Goal: Task Accomplishment & Management: Use online tool/utility

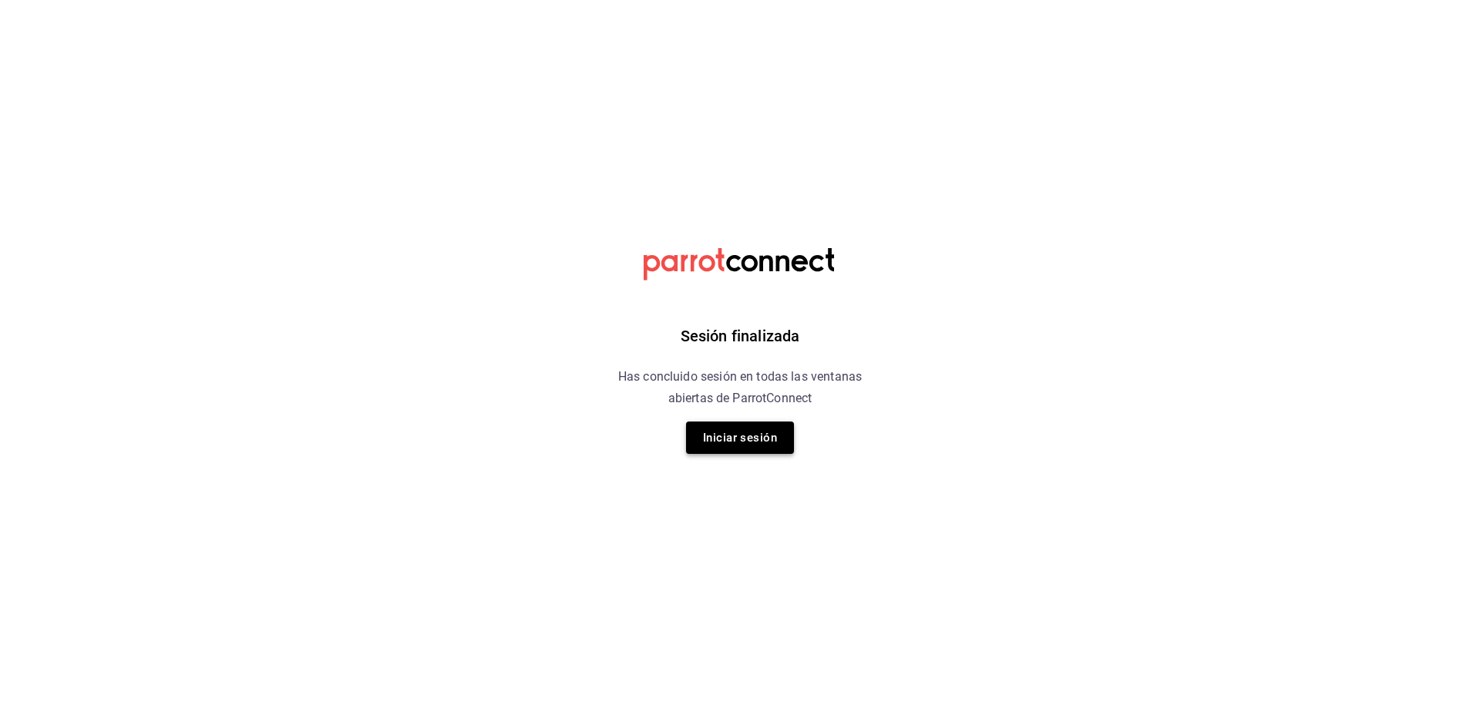
click at [757, 446] on button "Iniciar sesión" at bounding box center [740, 438] width 108 height 32
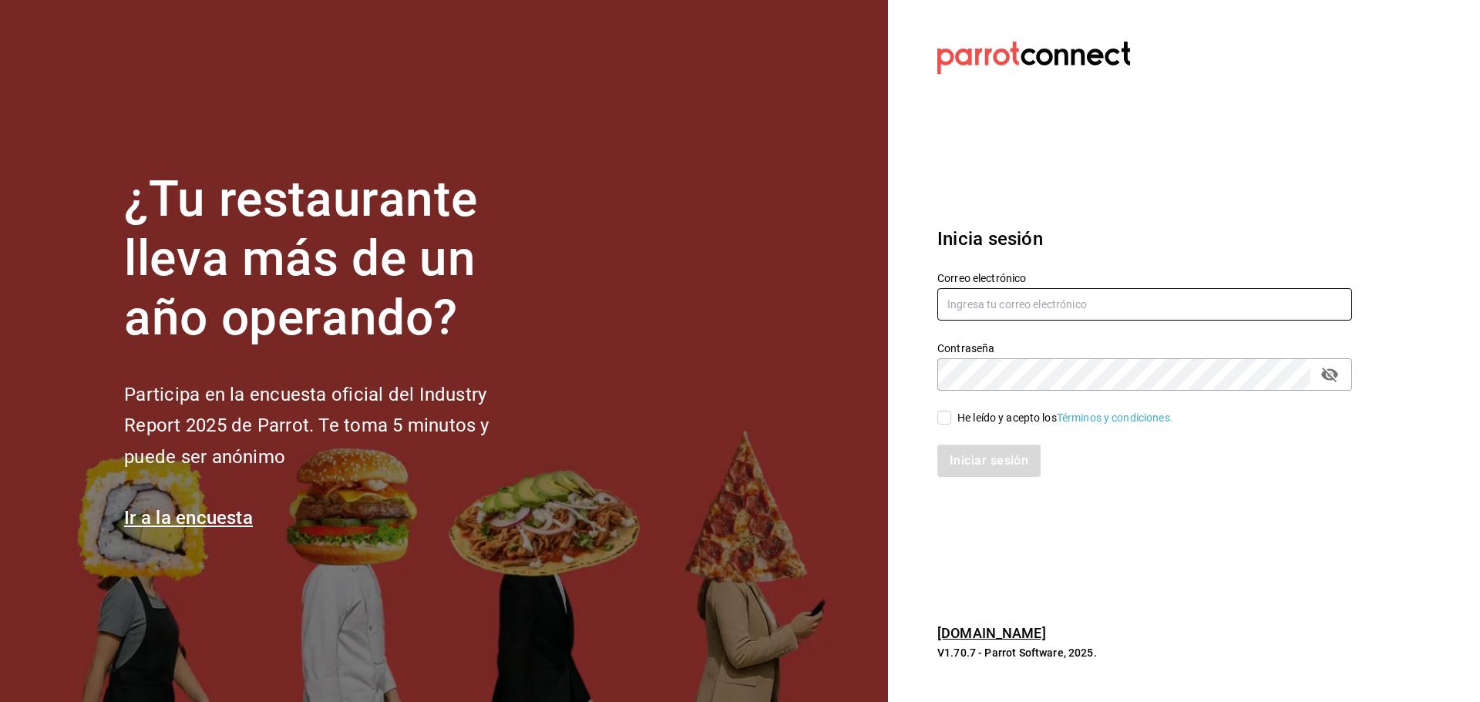
type input "[EMAIL_ADDRESS][DOMAIN_NAME]"
click at [949, 417] on input "He leído y acepto los Términos y condiciones." at bounding box center [944, 418] width 14 height 14
checkbox input "true"
click at [963, 456] on button "Iniciar sesión" at bounding box center [989, 461] width 105 height 32
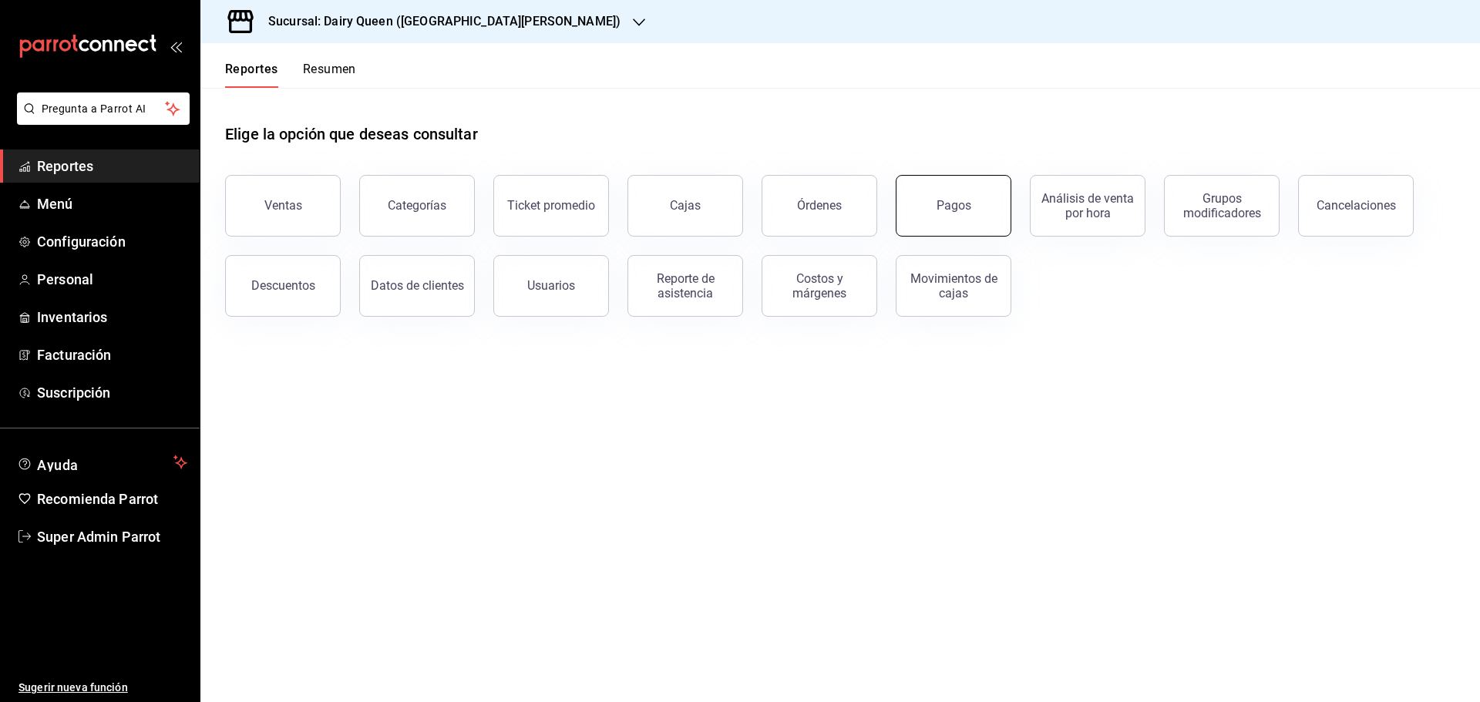
click at [929, 201] on button "Pagos" at bounding box center [954, 206] width 116 height 62
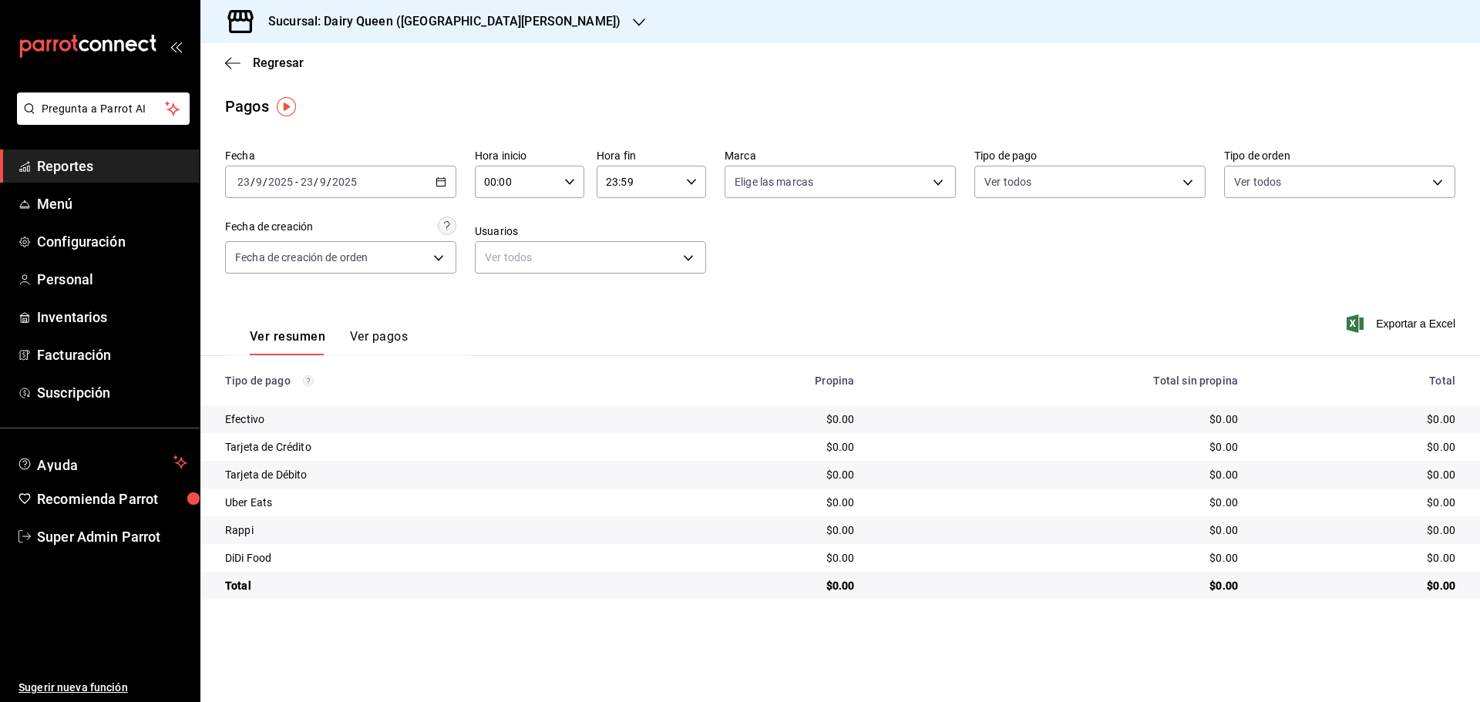
click at [303, 188] on input "23" at bounding box center [307, 182] width 14 height 12
click at [308, 408] on span "Rango de fechas" at bounding box center [297, 402] width 119 height 16
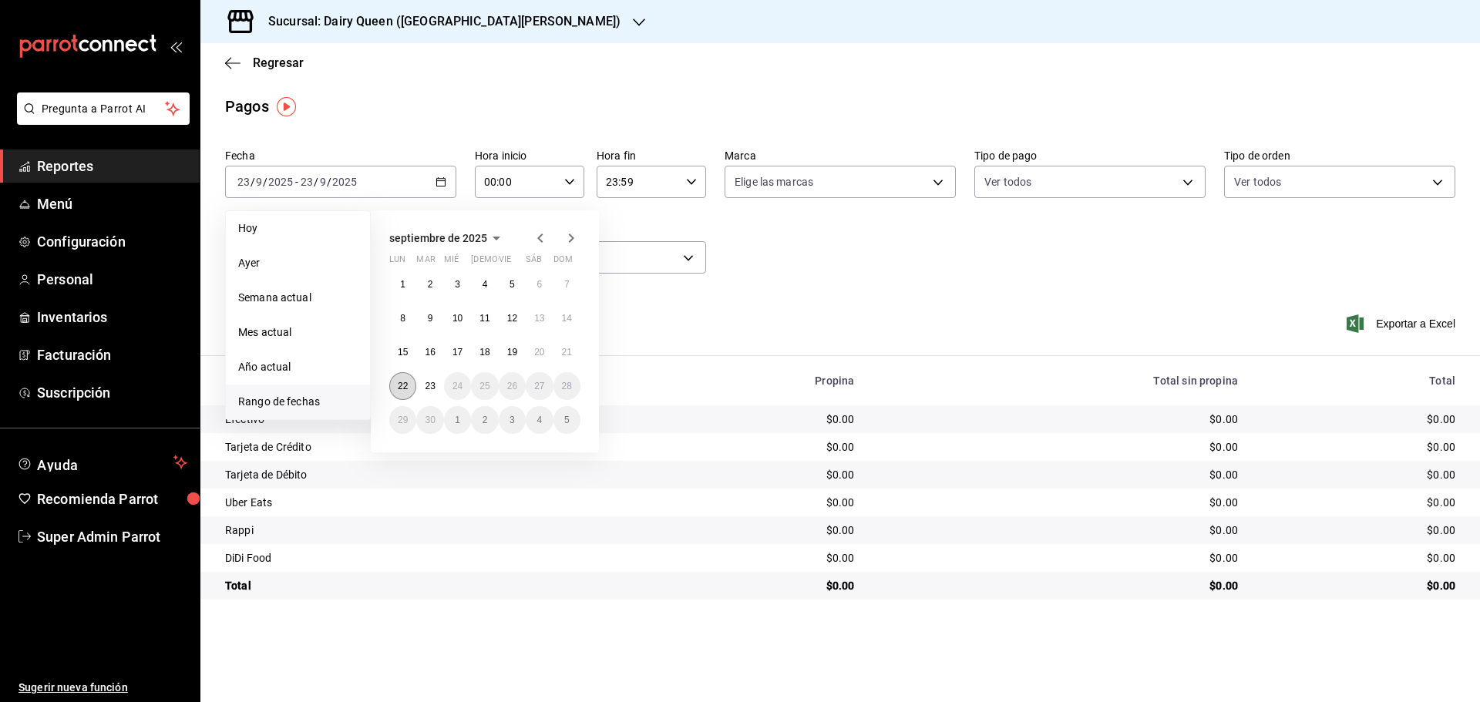
click at [394, 385] on button "22" at bounding box center [402, 386] width 27 height 28
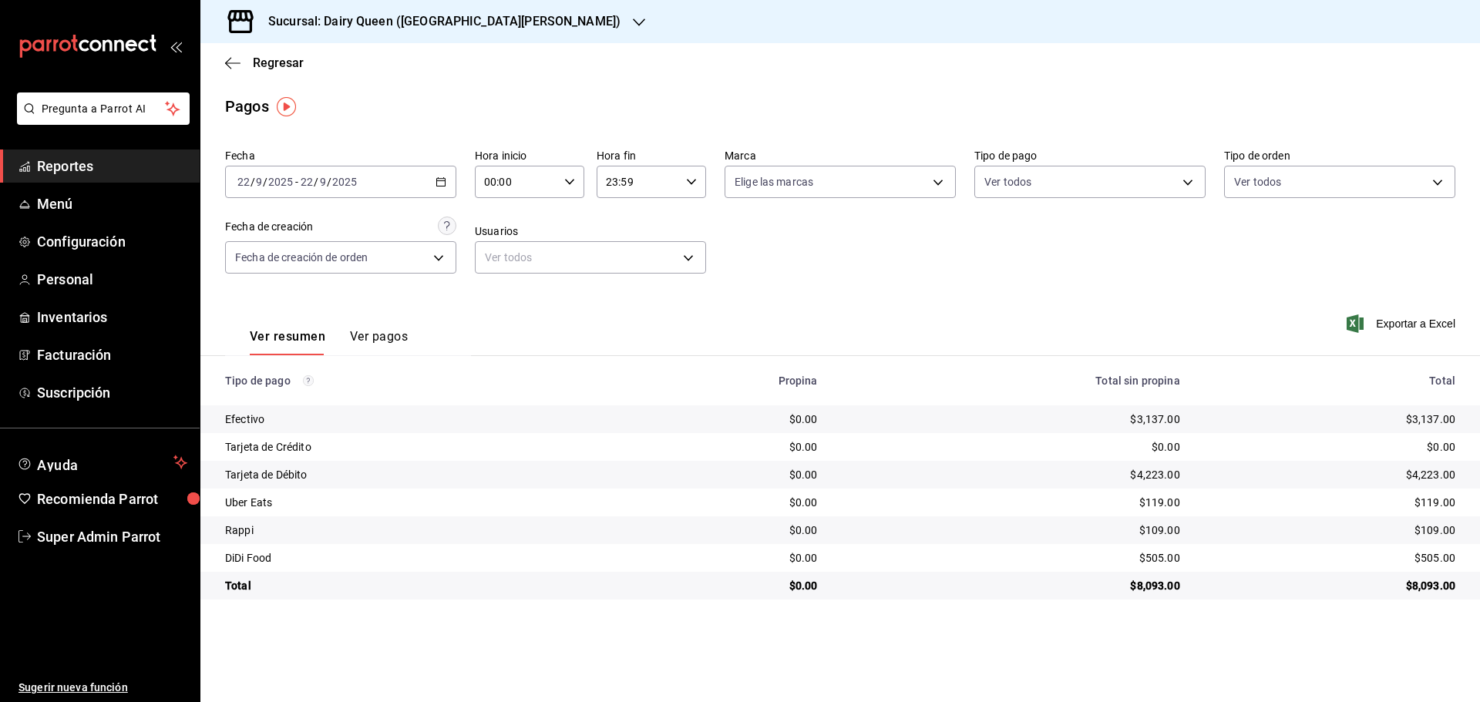
click at [419, 27] on h3 "Sucursal: Dairy Queen ([GEOGRAPHIC_DATA][PERSON_NAME])" at bounding box center [438, 21] width 365 height 18
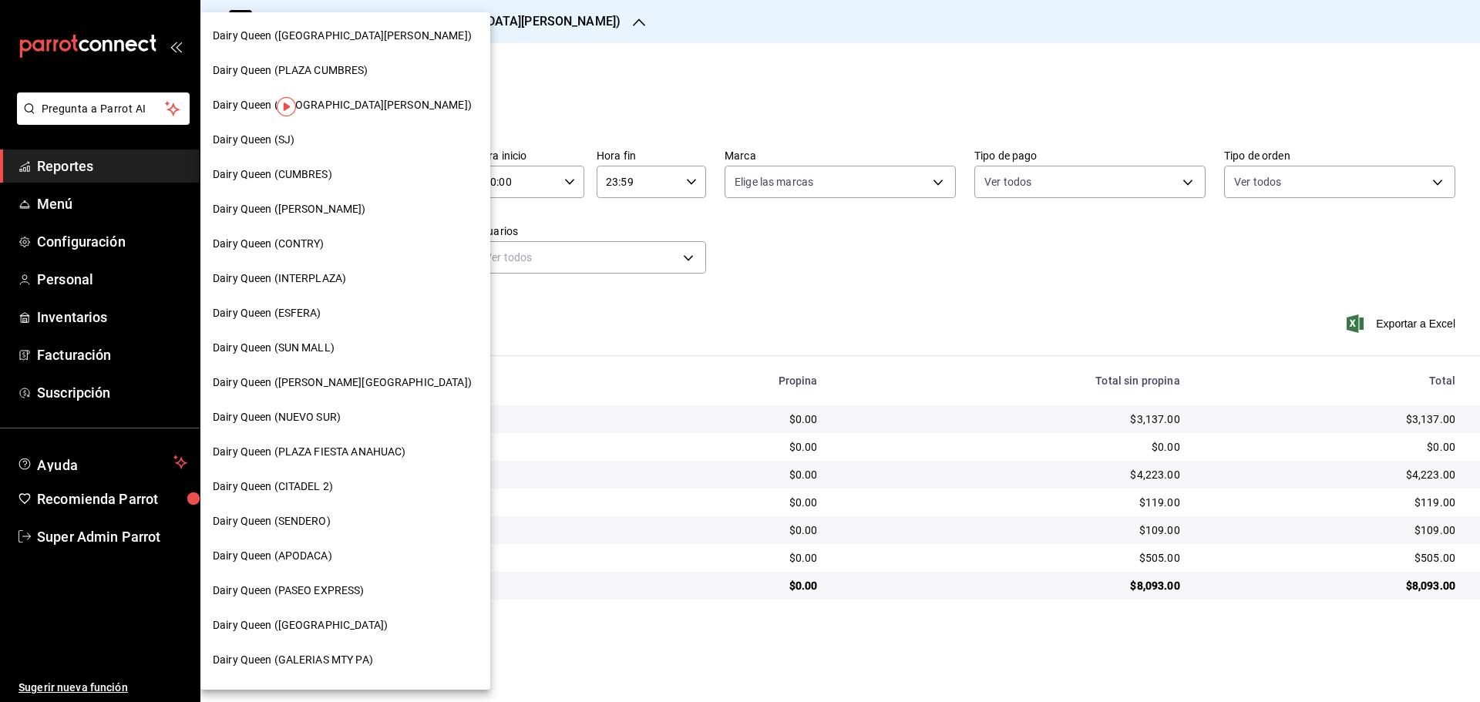
click at [318, 251] on span "Dairy Queen (CONTRY)" at bounding box center [269, 244] width 112 height 16
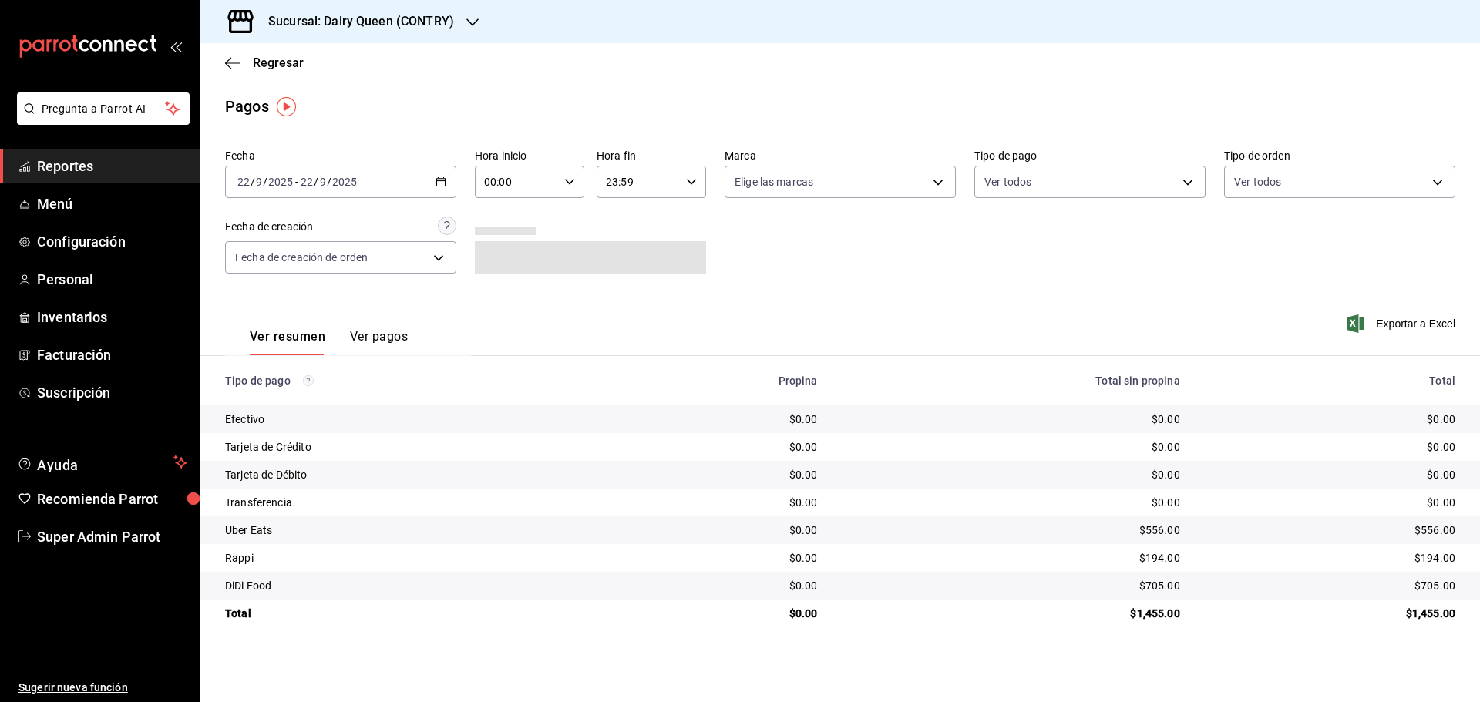
click at [408, 21] on h3 "Sucursal: Dairy Queen (CONTRY)" at bounding box center [355, 21] width 198 height 18
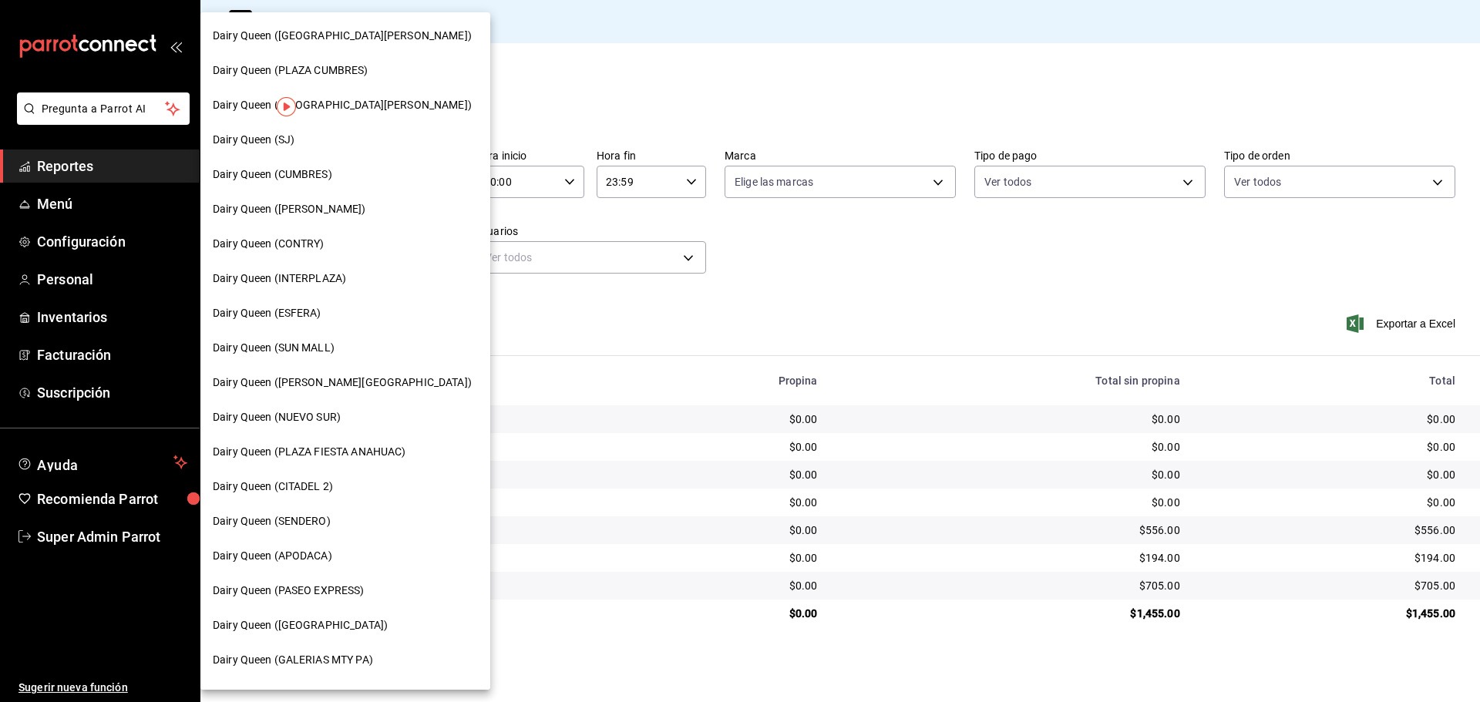
click at [314, 531] on div "Dairy Queen (SENDERO)" at bounding box center [345, 521] width 290 height 35
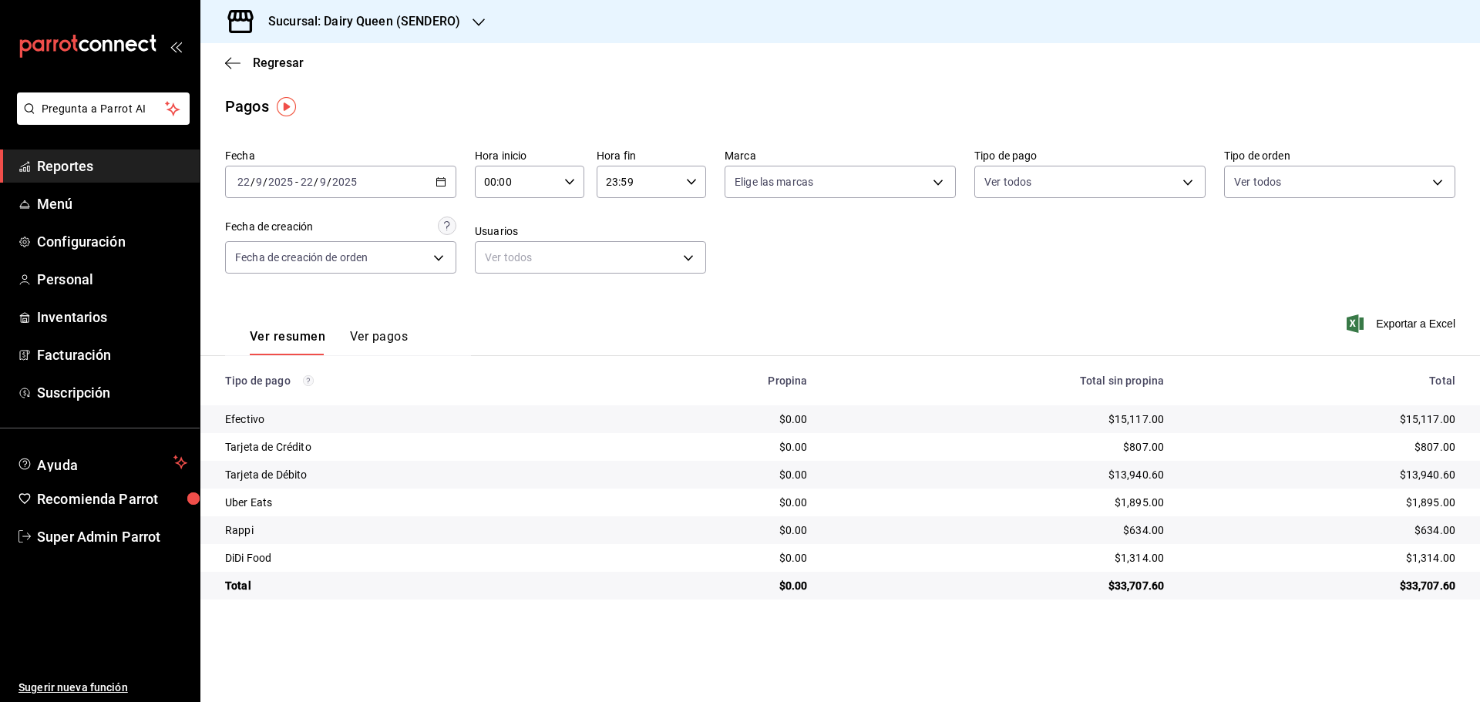
click at [301, 29] on h3 "Sucursal: Dairy Queen (SENDERO)" at bounding box center [358, 21] width 204 height 18
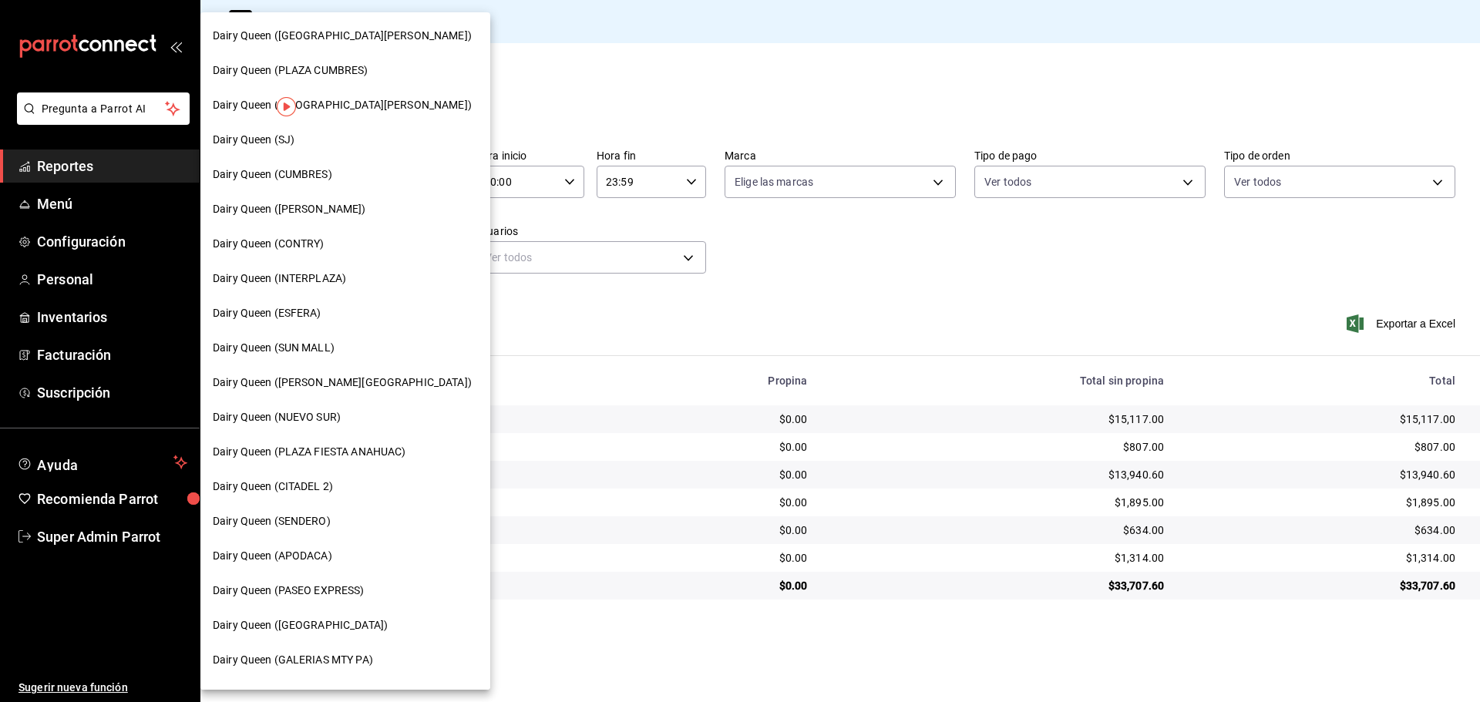
click at [280, 173] on span "Dairy Queen (CUMBRES)" at bounding box center [272, 174] width 119 height 16
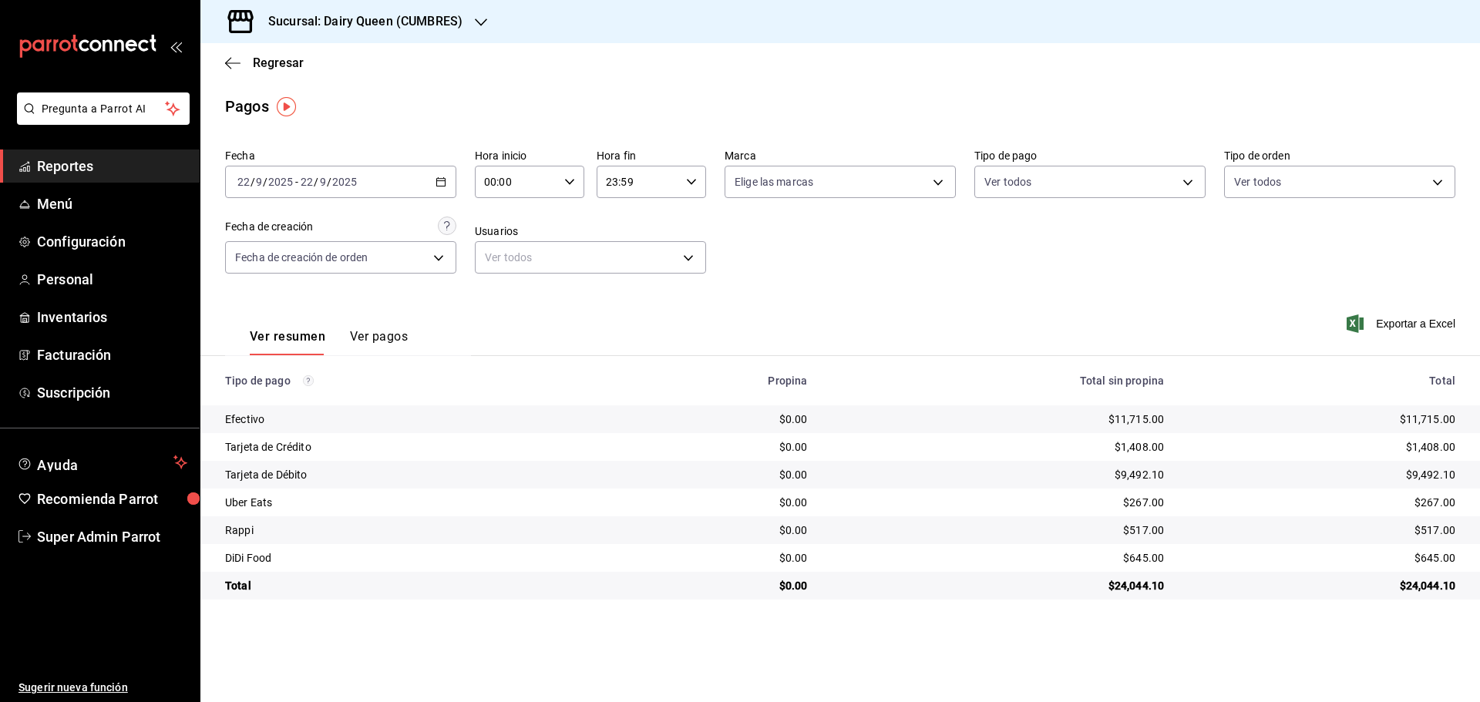
click at [308, 25] on h3 "Sucursal: Dairy Queen (CUMBRES)" at bounding box center [359, 21] width 207 height 18
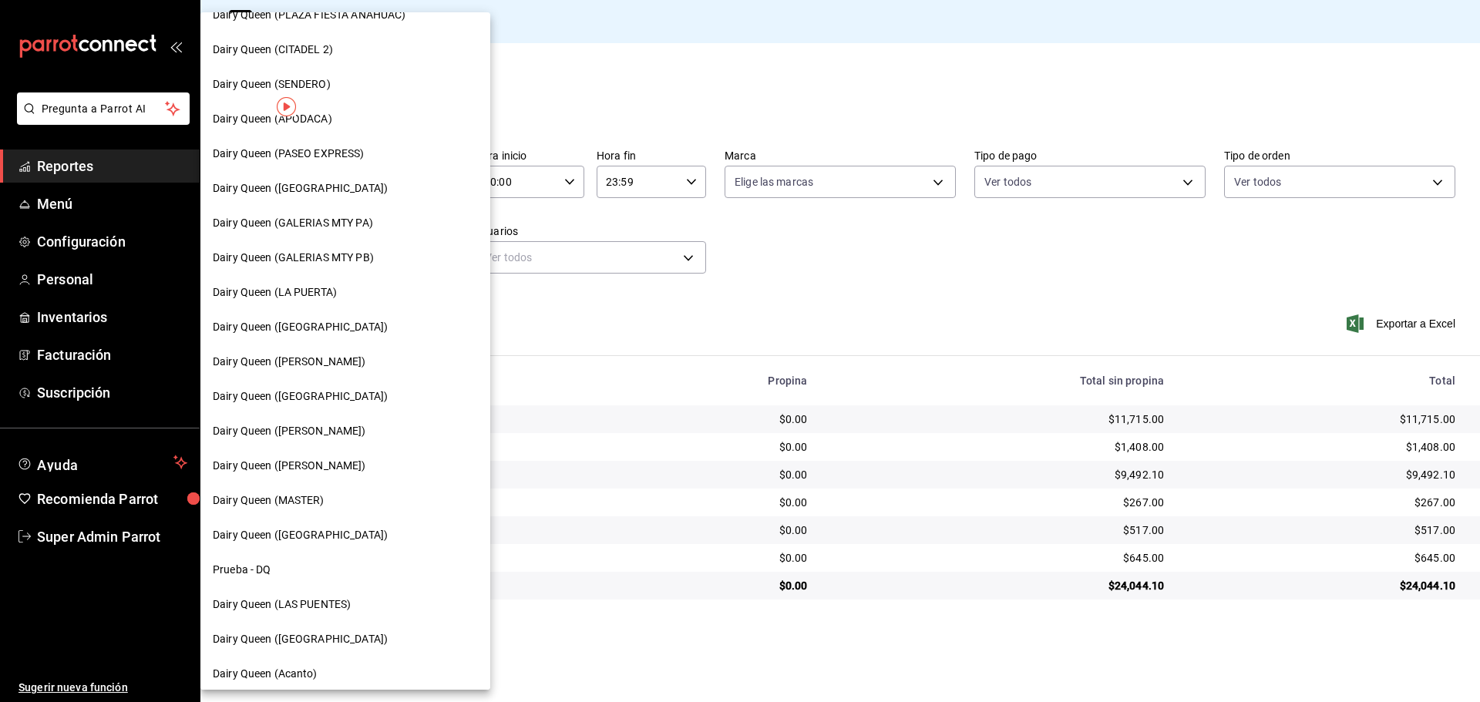
scroll to position [479, 0]
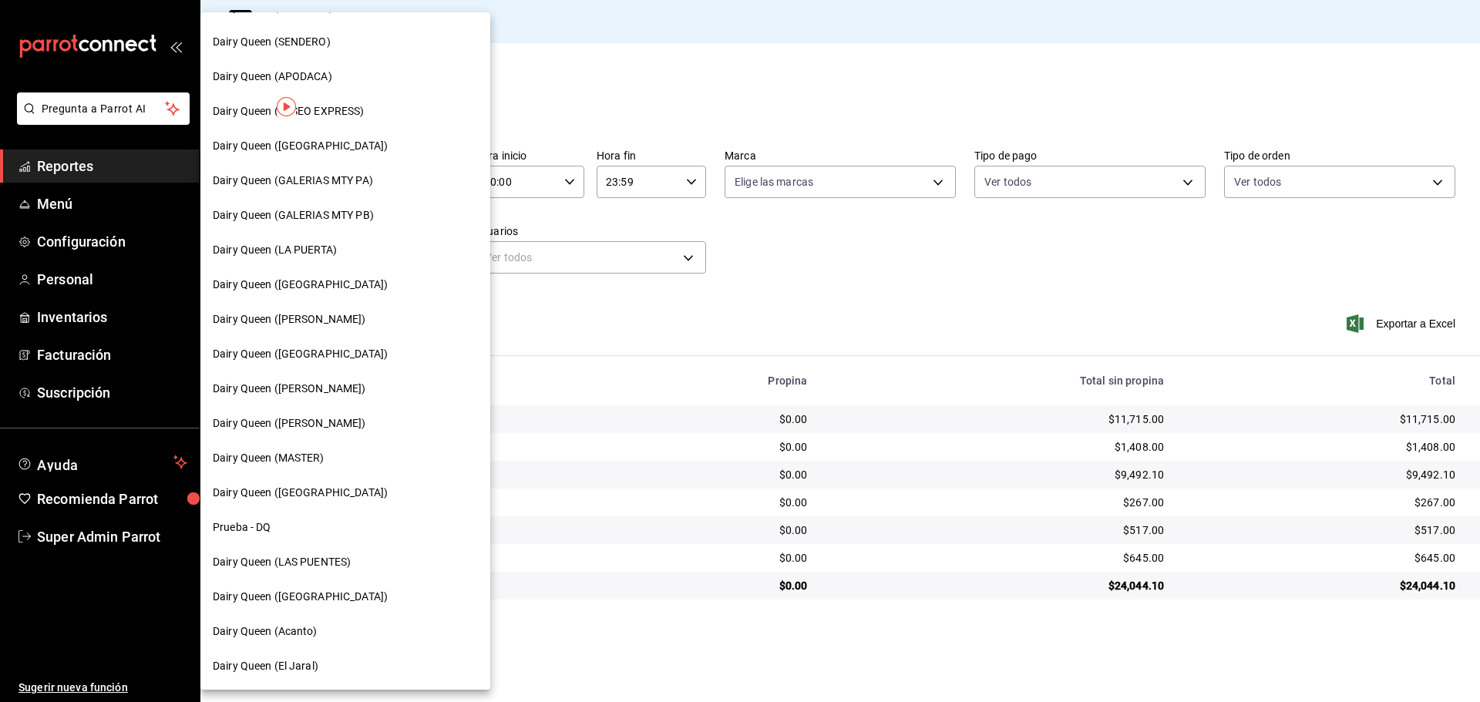
click at [344, 562] on span "Dairy Queen (LAS PUENTES)" at bounding box center [282, 562] width 138 height 16
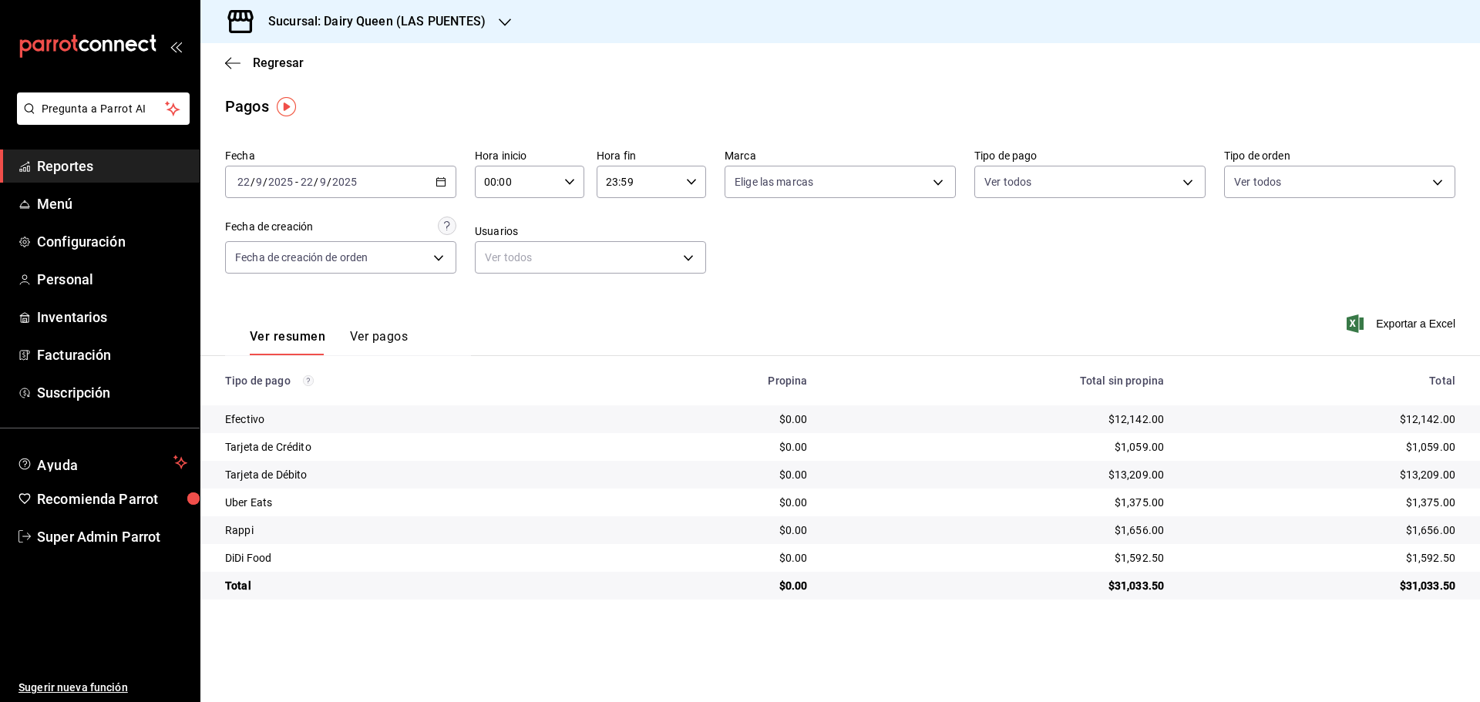
click at [334, 29] on h3 "Sucursal: Dairy Queen (LAS PUENTES)" at bounding box center [371, 21] width 230 height 18
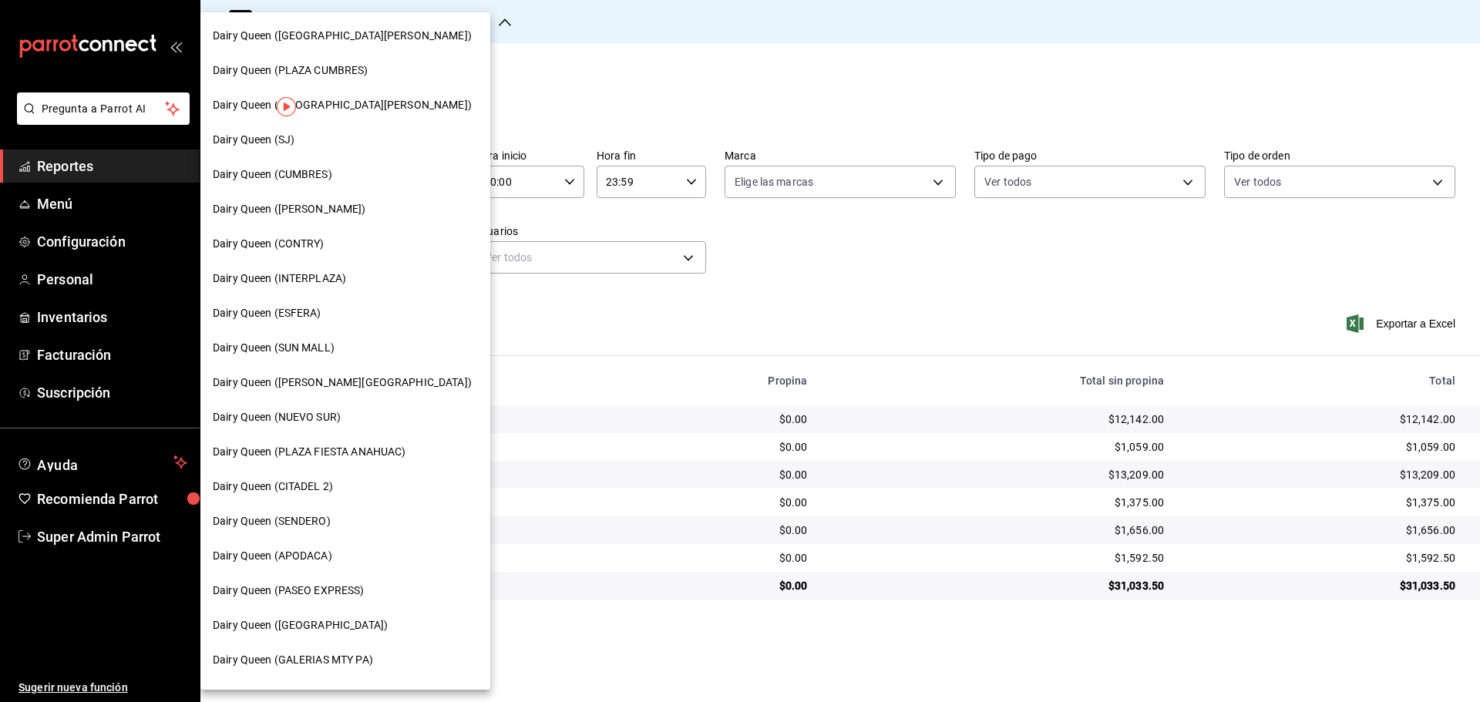
click at [348, 585] on span "Dairy Queen (PASEO EXPRESS)" at bounding box center [289, 591] width 152 height 16
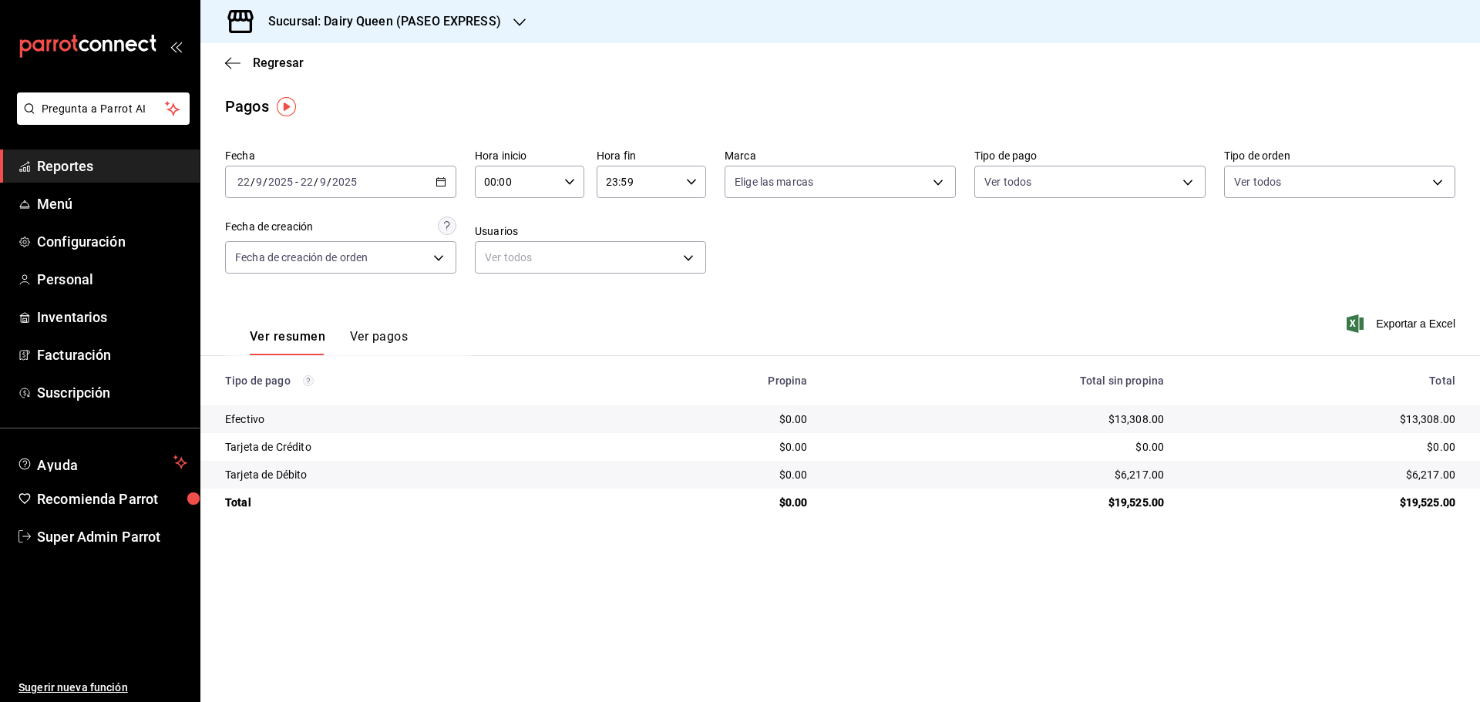
click at [405, 8] on div "Sucursal: Dairy Queen (PASEO EXPRESS)" at bounding box center [372, 21] width 319 height 43
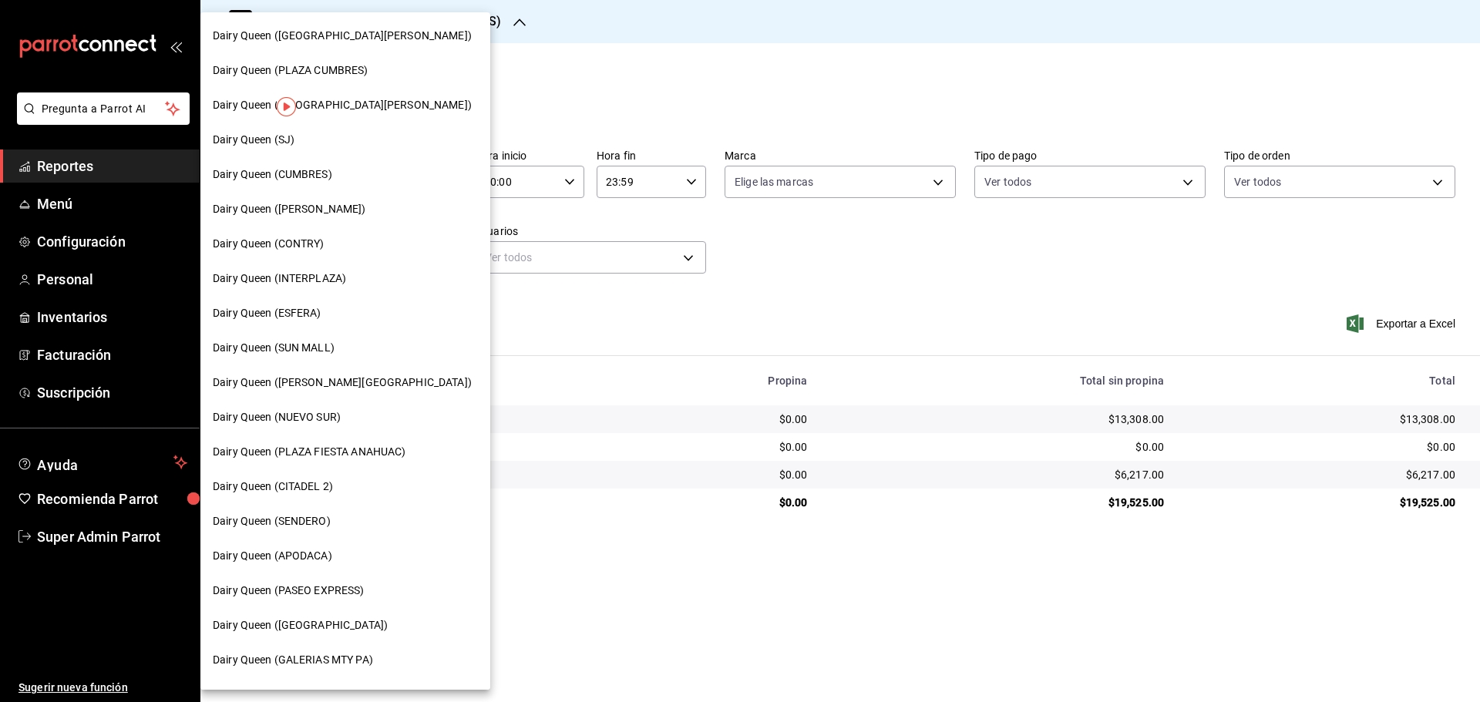
click at [274, 140] on span "Dairy Queen (SJ)" at bounding box center [254, 140] width 82 height 16
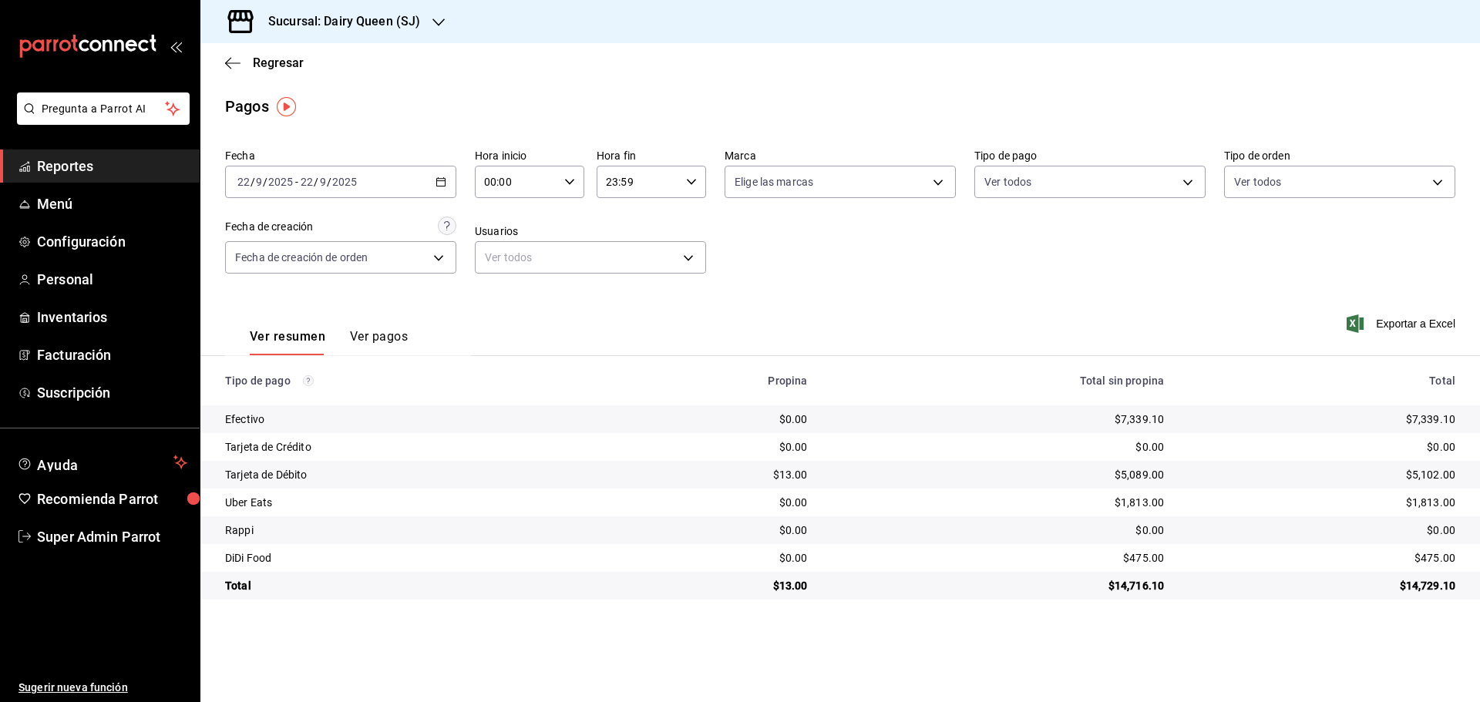
click at [310, 22] on h3 "Sucursal: Dairy Queen (SJ)" at bounding box center [338, 21] width 164 height 18
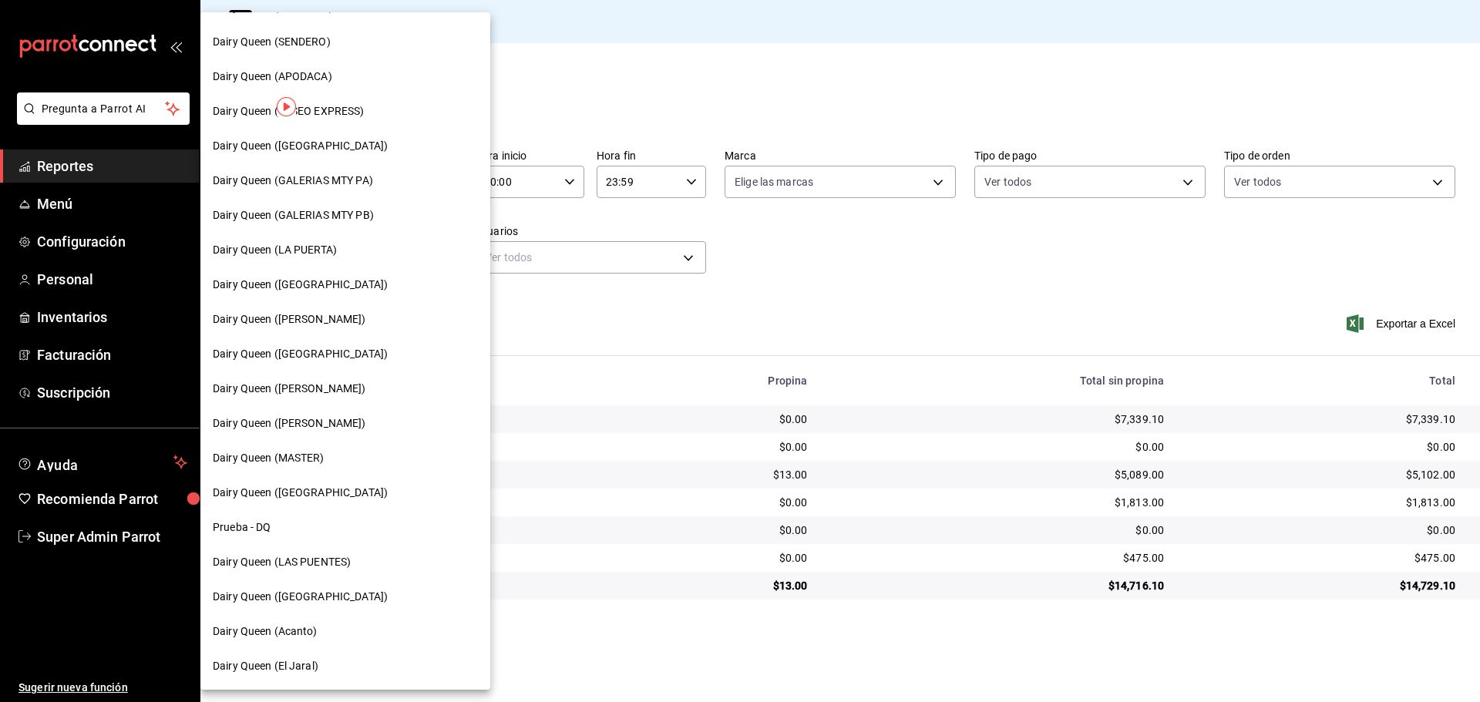
click at [356, 563] on div "Dairy Queen (LAS PUENTES)" at bounding box center [345, 562] width 265 height 16
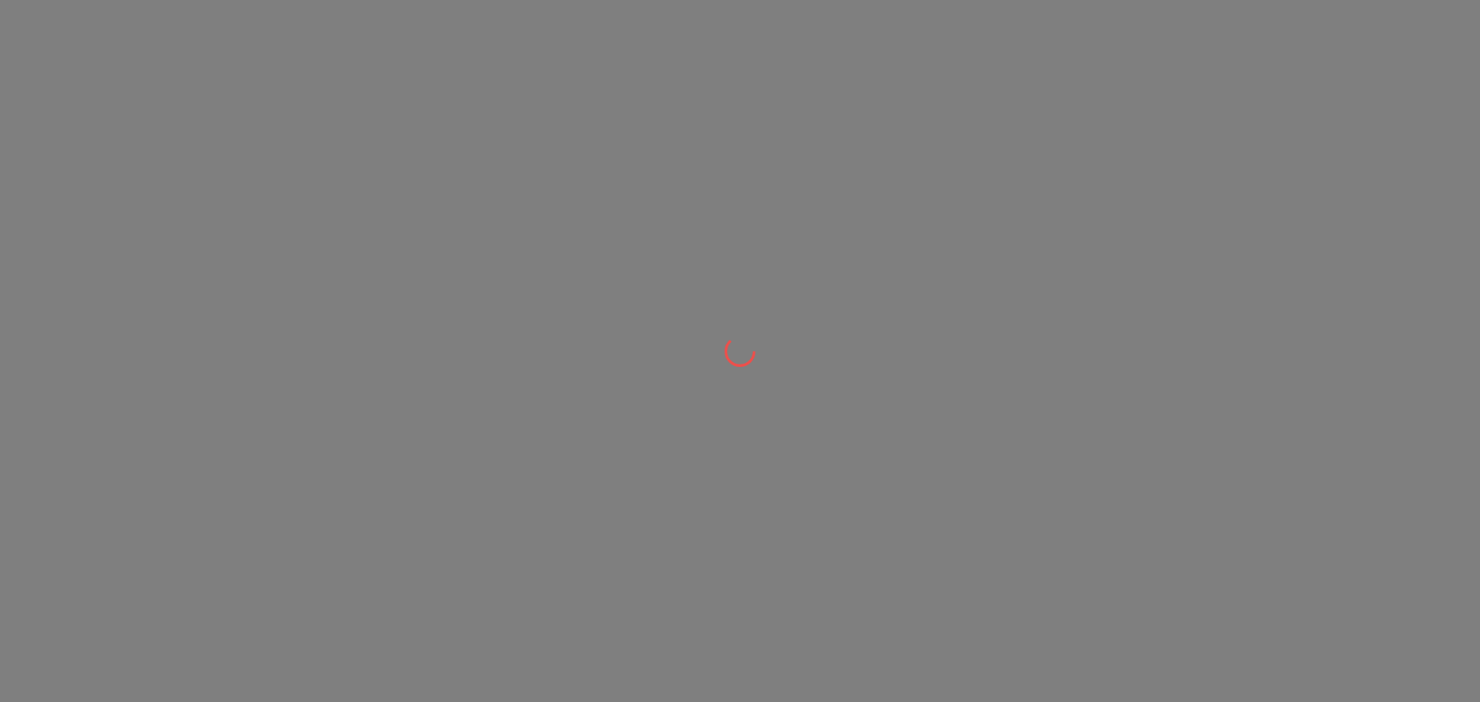
click at [339, 583] on div at bounding box center [740, 351] width 1480 height 702
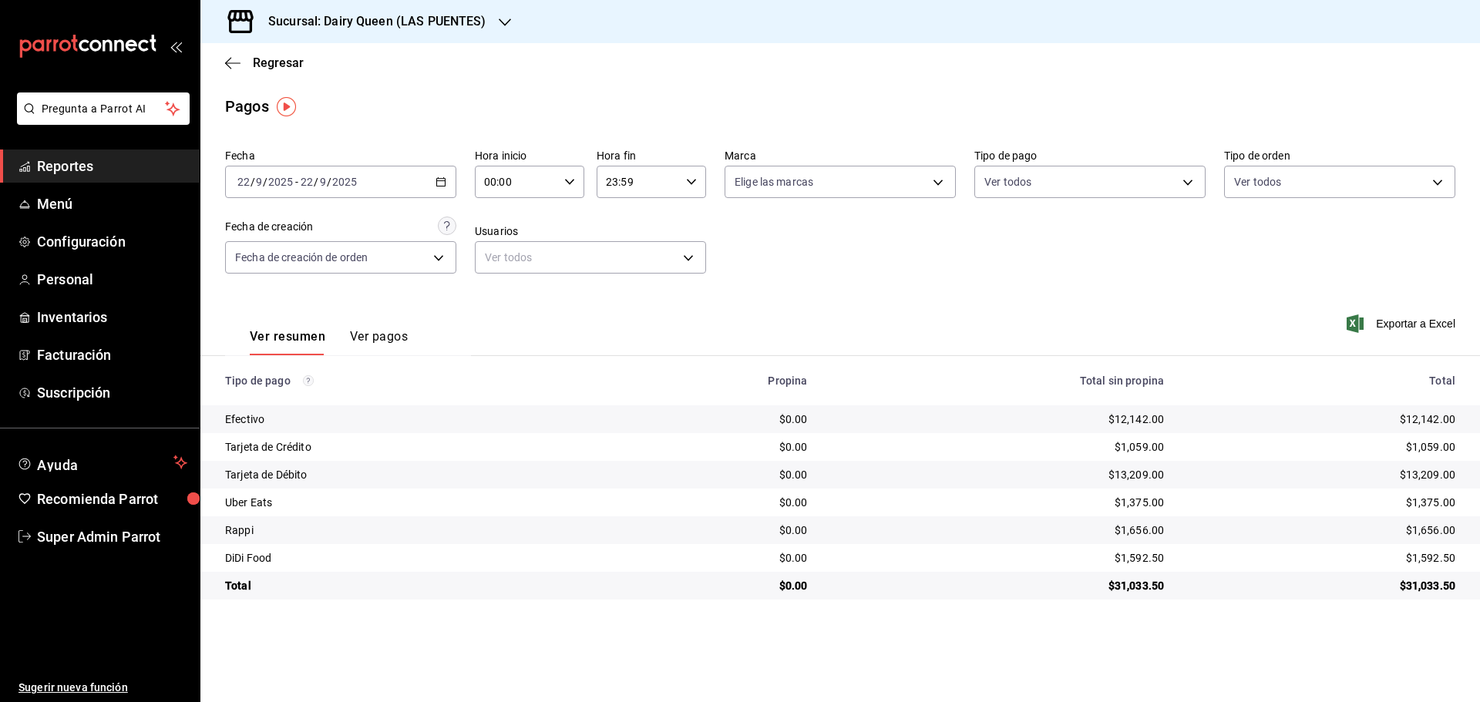
click at [428, 37] on div "Sucursal: Dairy Queen (LAS PUENTES)" at bounding box center [365, 21] width 304 height 43
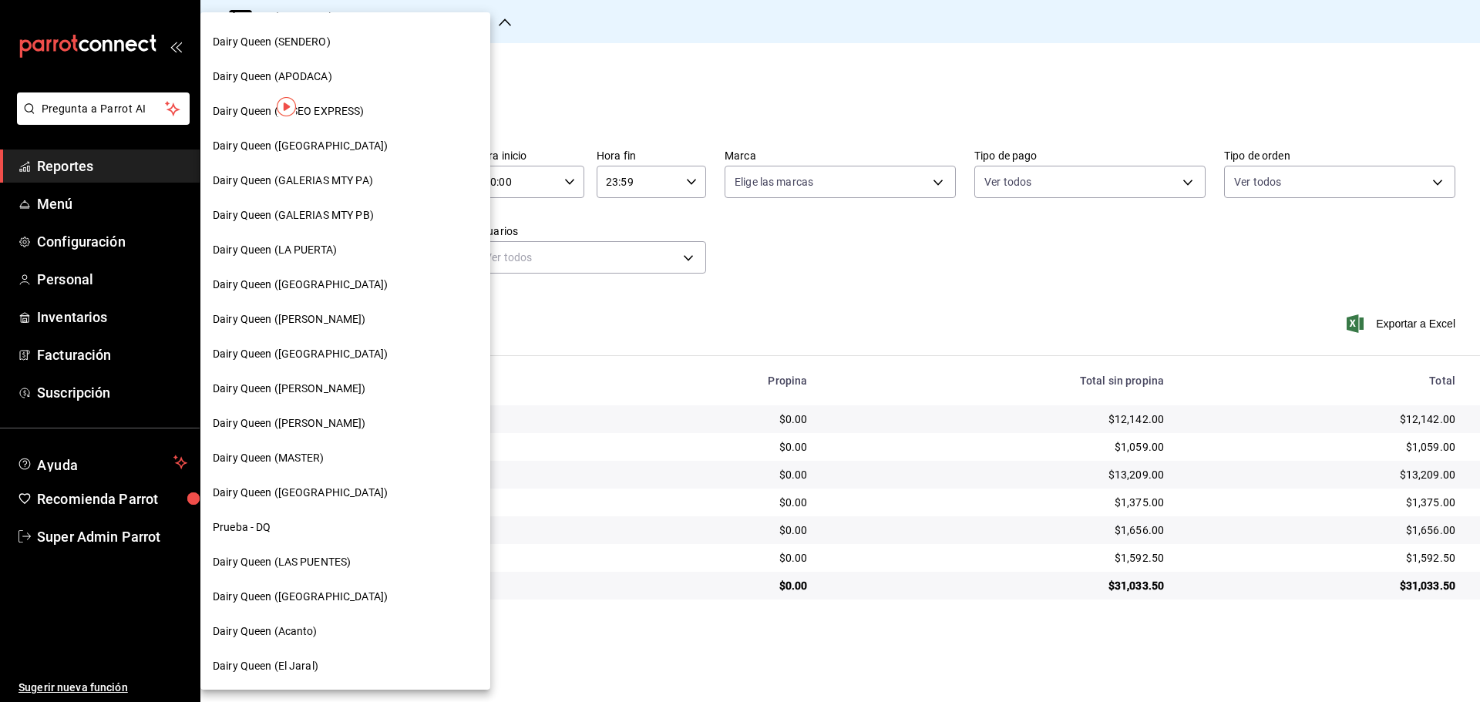
click at [317, 603] on span "Dairy Queen ([GEOGRAPHIC_DATA])" at bounding box center [300, 597] width 175 height 16
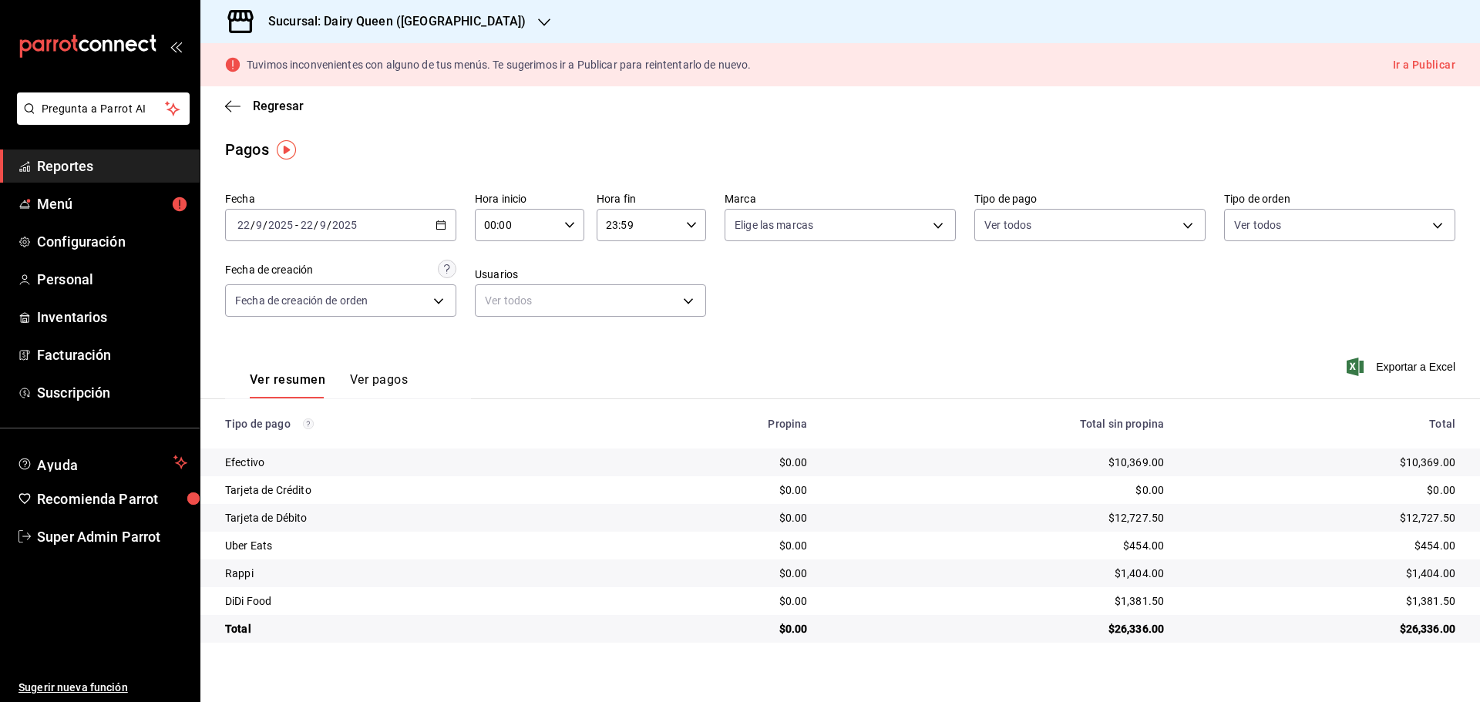
click at [424, 19] on h3 "Sucursal: Dairy Queen ([GEOGRAPHIC_DATA])" at bounding box center [391, 21] width 270 height 18
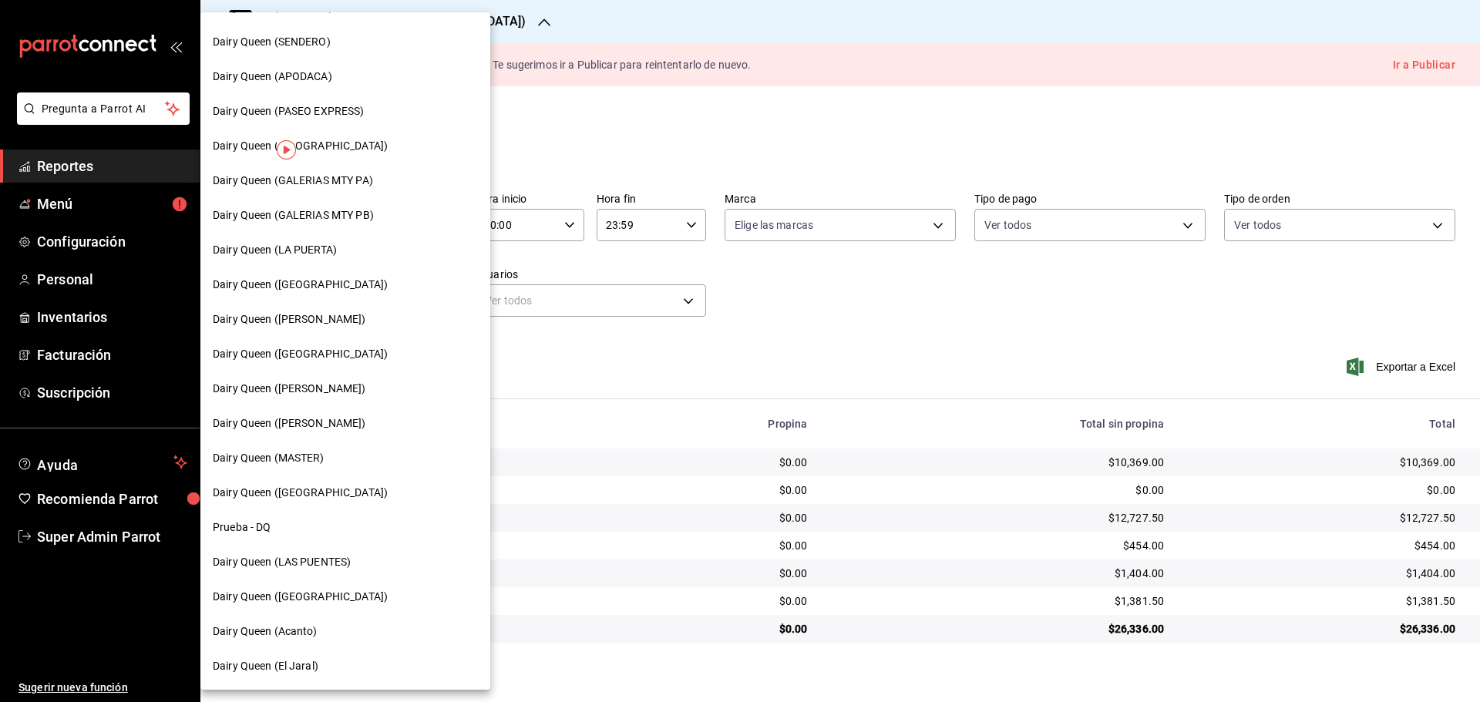
click at [314, 251] on span "Dairy Queen (LA PUERTA)" at bounding box center [275, 250] width 124 height 16
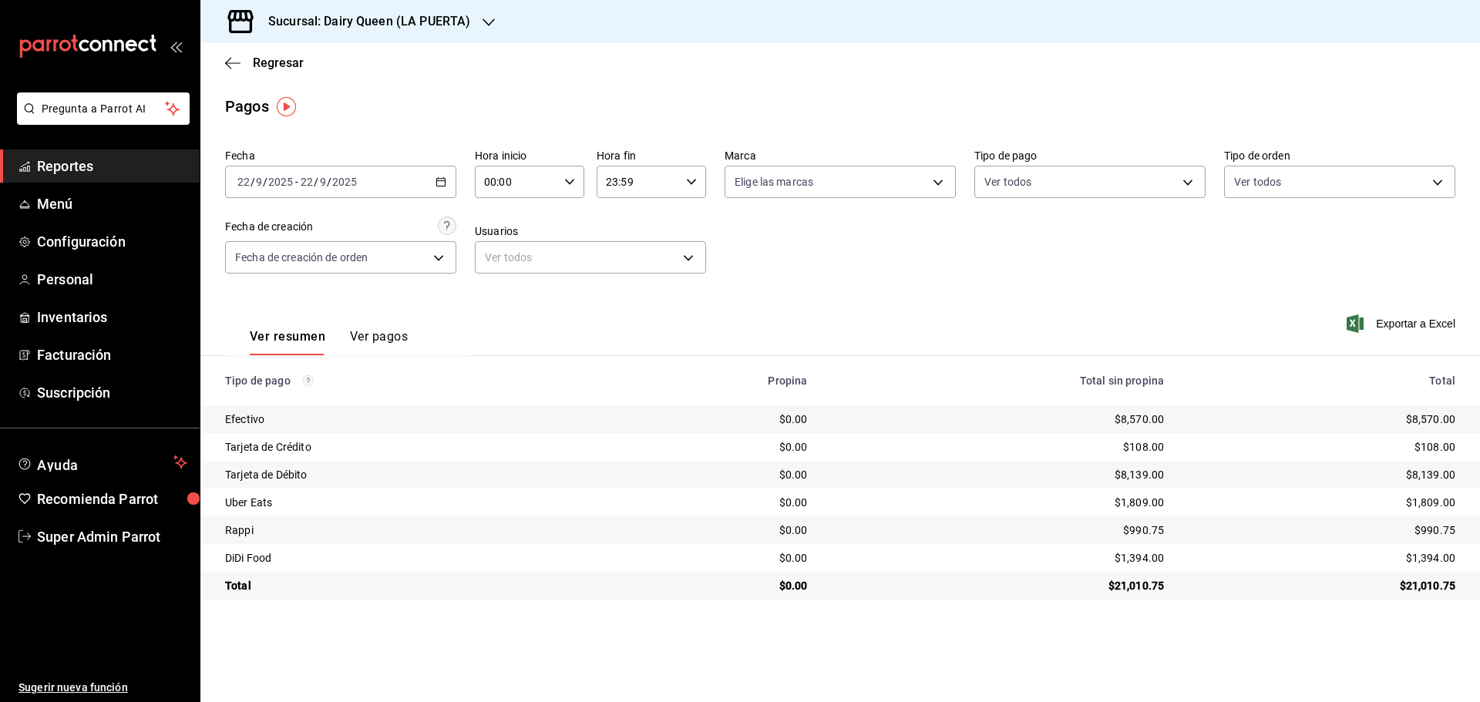
click at [355, 22] on h3 "Sucursal: Dairy Queen (LA PUERTA)" at bounding box center [363, 21] width 214 height 18
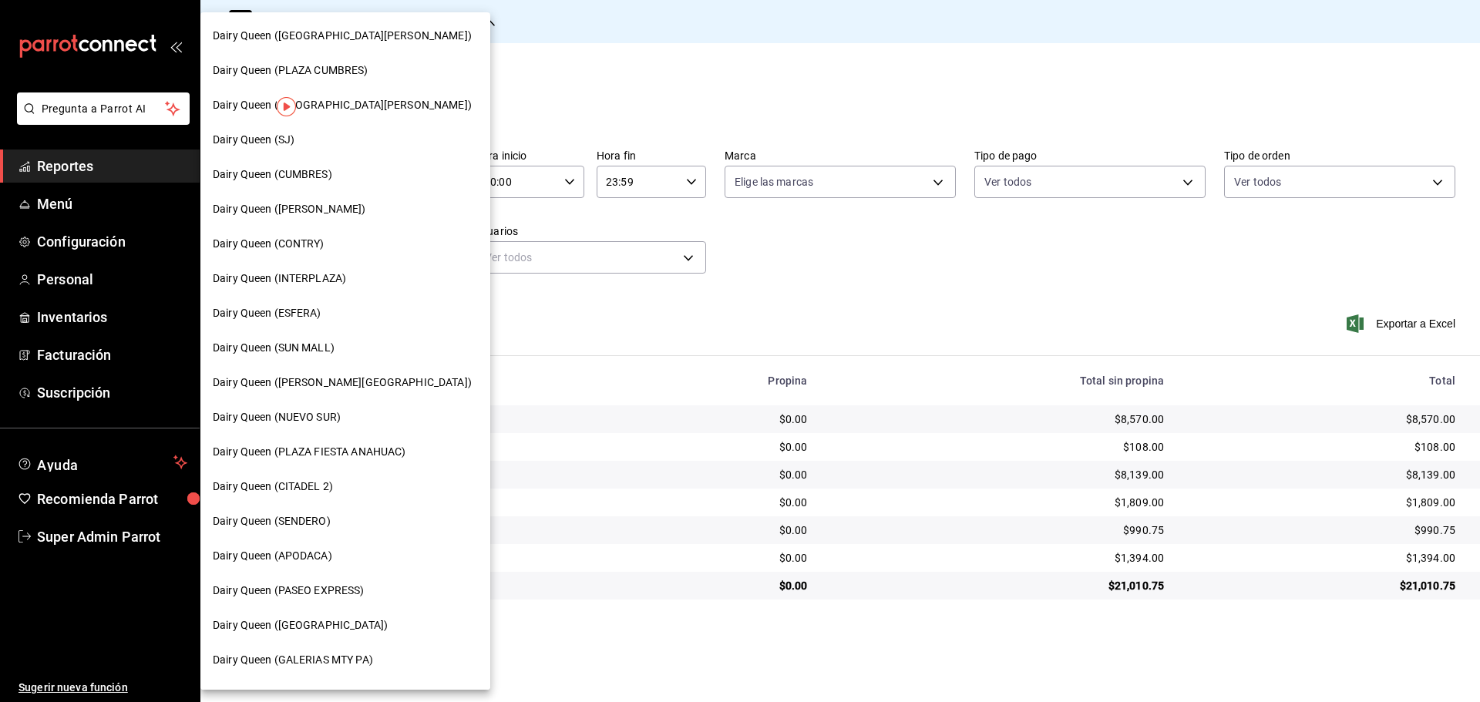
click at [347, 390] on div "Dairy Queen ([PERSON_NAME][GEOGRAPHIC_DATA])" at bounding box center [345, 383] width 265 height 16
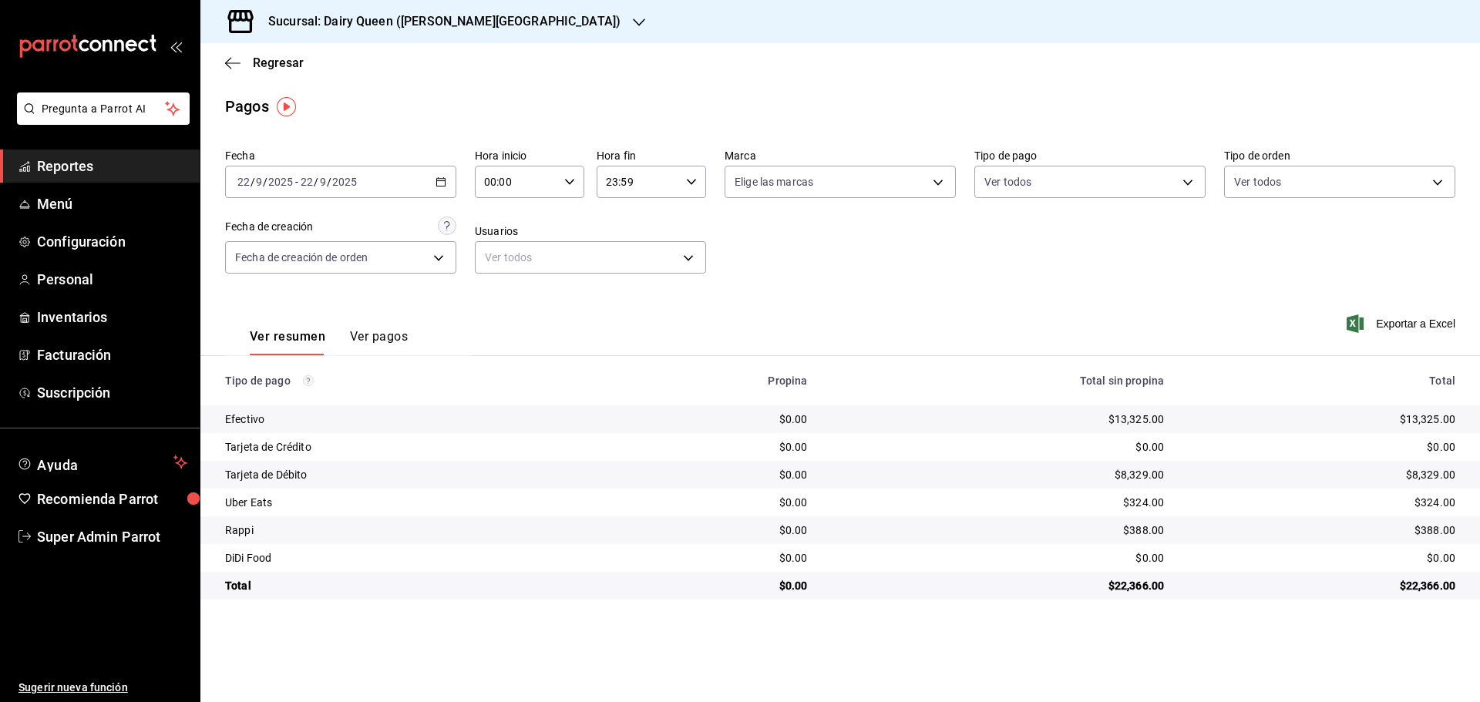
click at [339, 20] on h3 "Sucursal: Dairy Queen ([PERSON_NAME][GEOGRAPHIC_DATA])" at bounding box center [438, 21] width 365 height 18
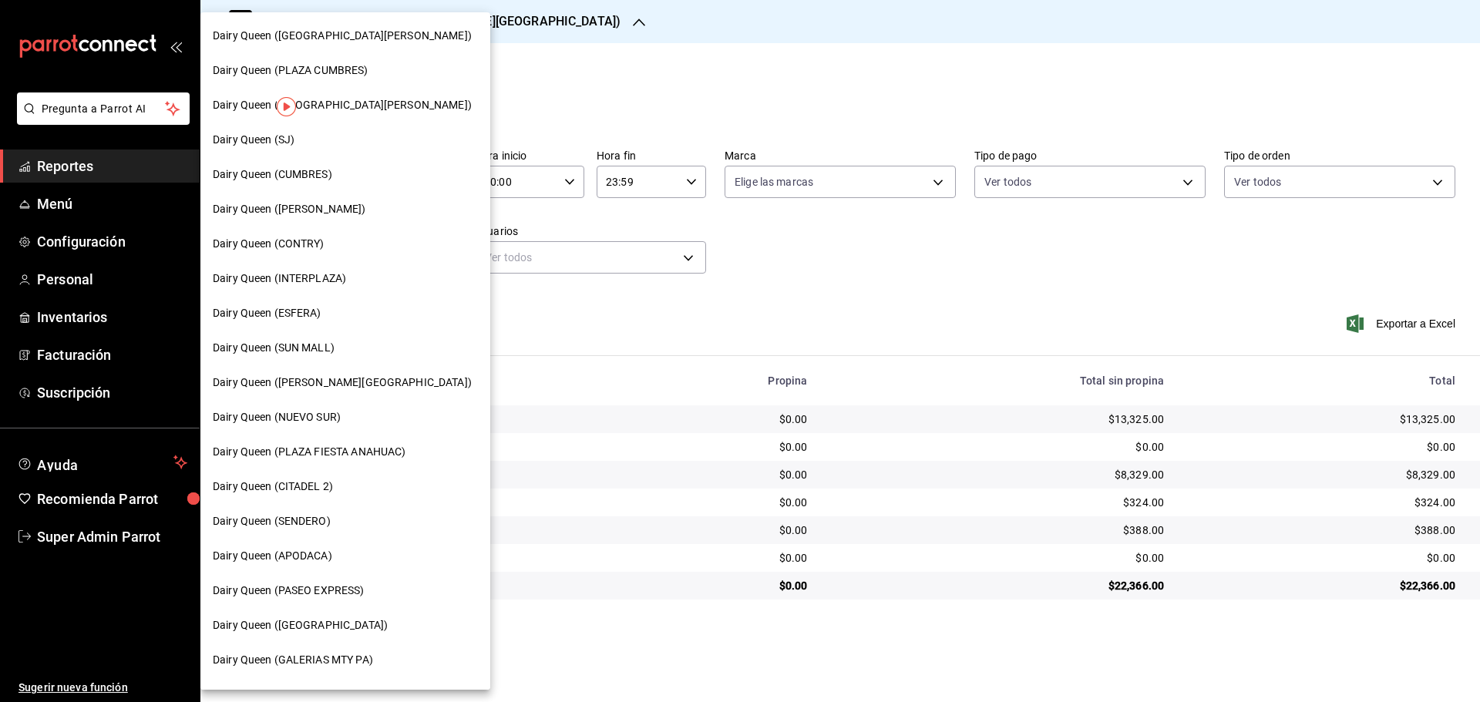
click at [316, 620] on span "Dairy Queen ([GEOGRAPHIC_DATA])" at bounding box center [300, 625] width 175 height 16
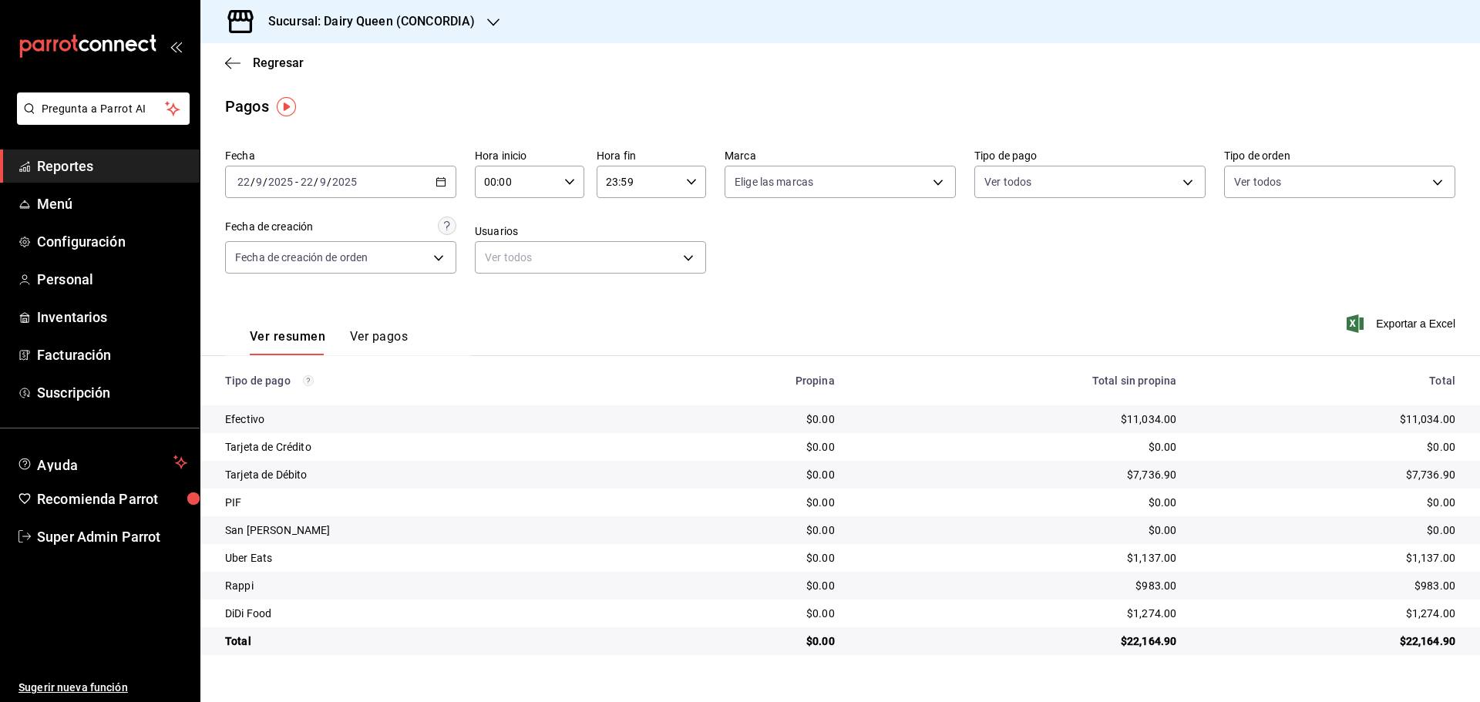
click at [444, 25] on h3 "Sucursal: Dairy Queen (CONCORDIA)" at bounding box center [365, 21] width 219 height 18
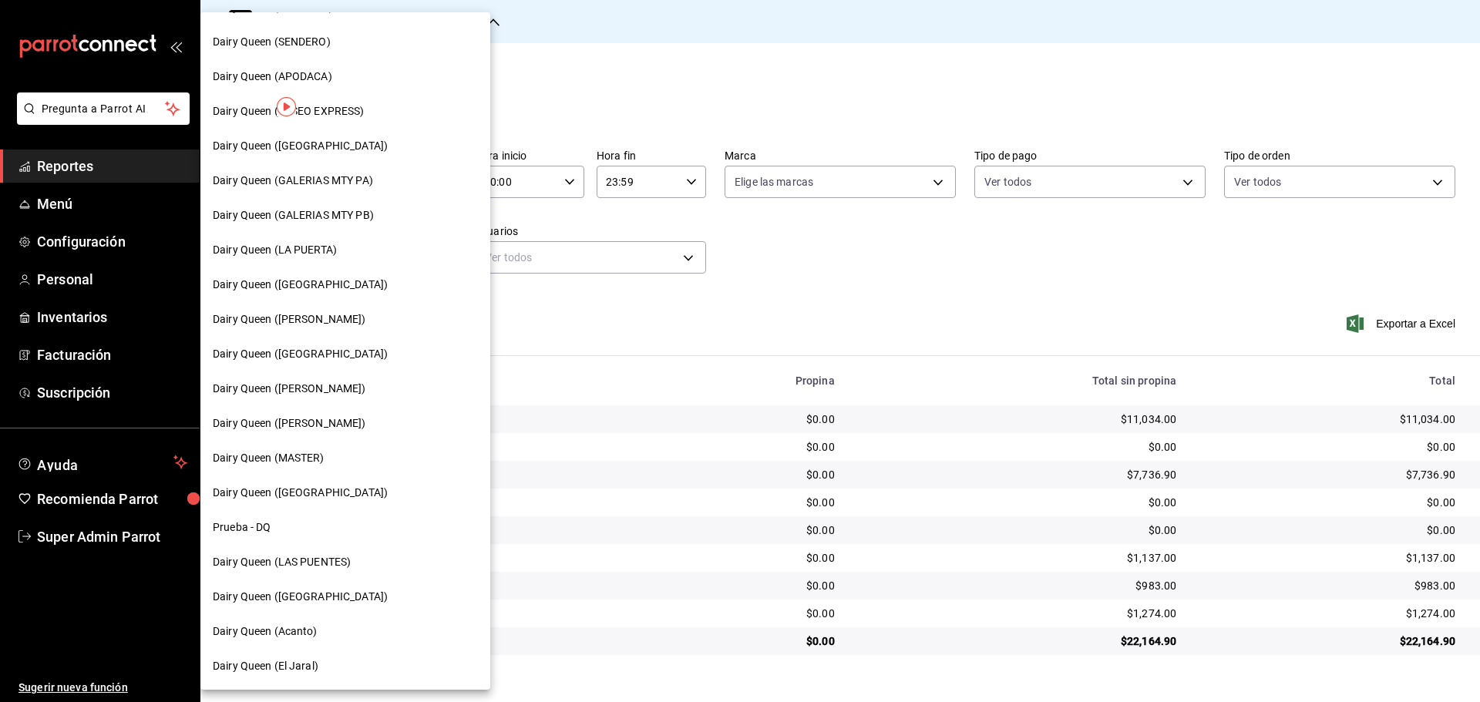
click at [344, 347] on span "Dairy Queen ([GEOGRAPHIC_DATA])" at bounding box center [300, 354] width 175 height 16
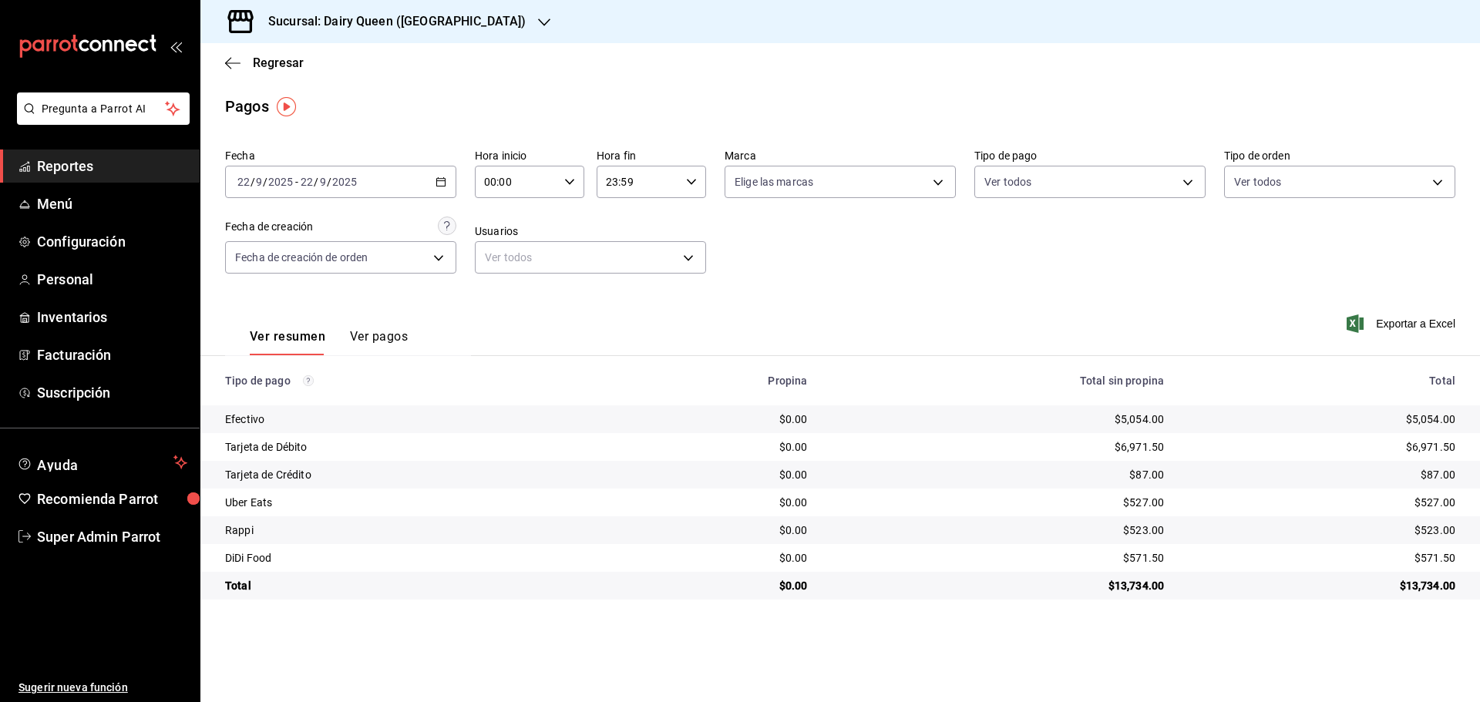
click at [361, 15] on h3 "Sucursal: Dairy Queen ([GEOGRAPHIC_DATA])" at bounding box center [391, 21] width 270 height 18
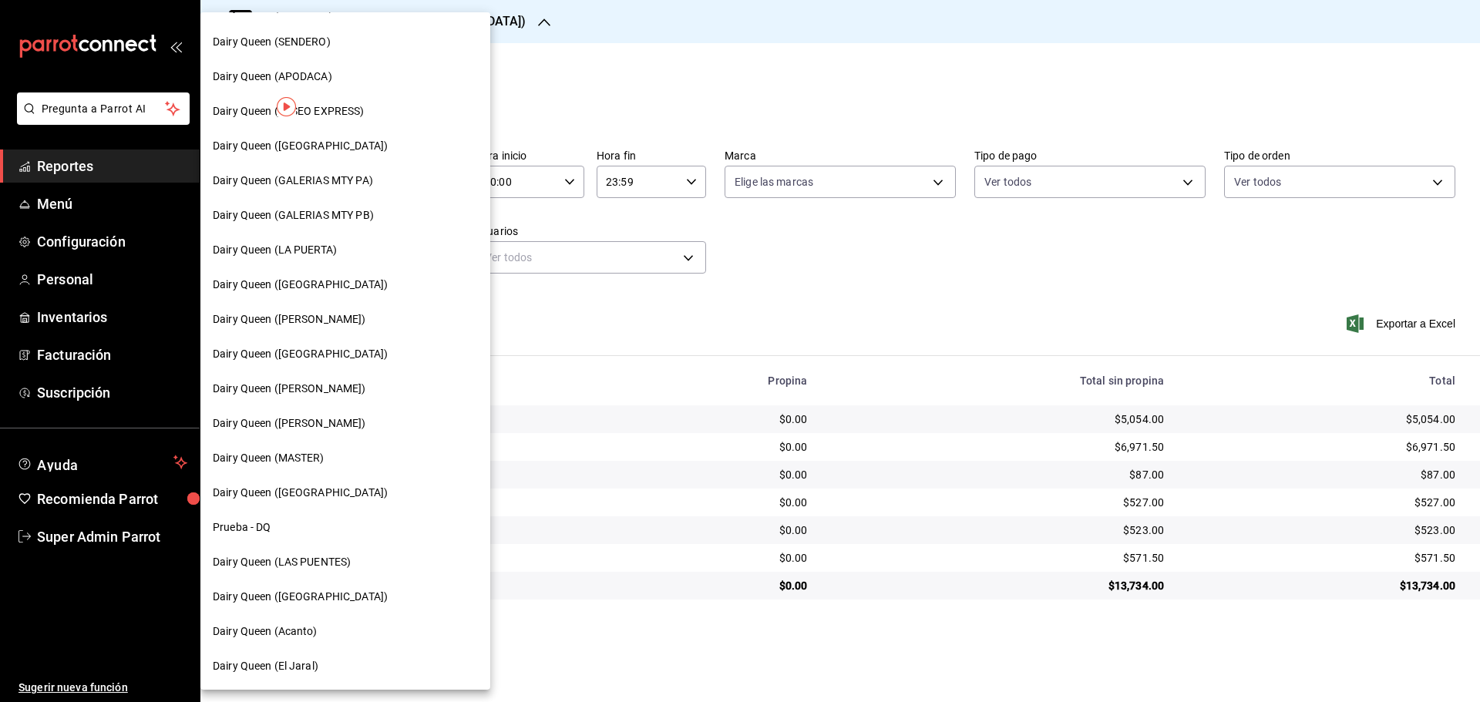
click at [355, 391] on span "Dairy Queen ([PERSON_NAME])" at bounding box center [289, 389] width 153 height 16
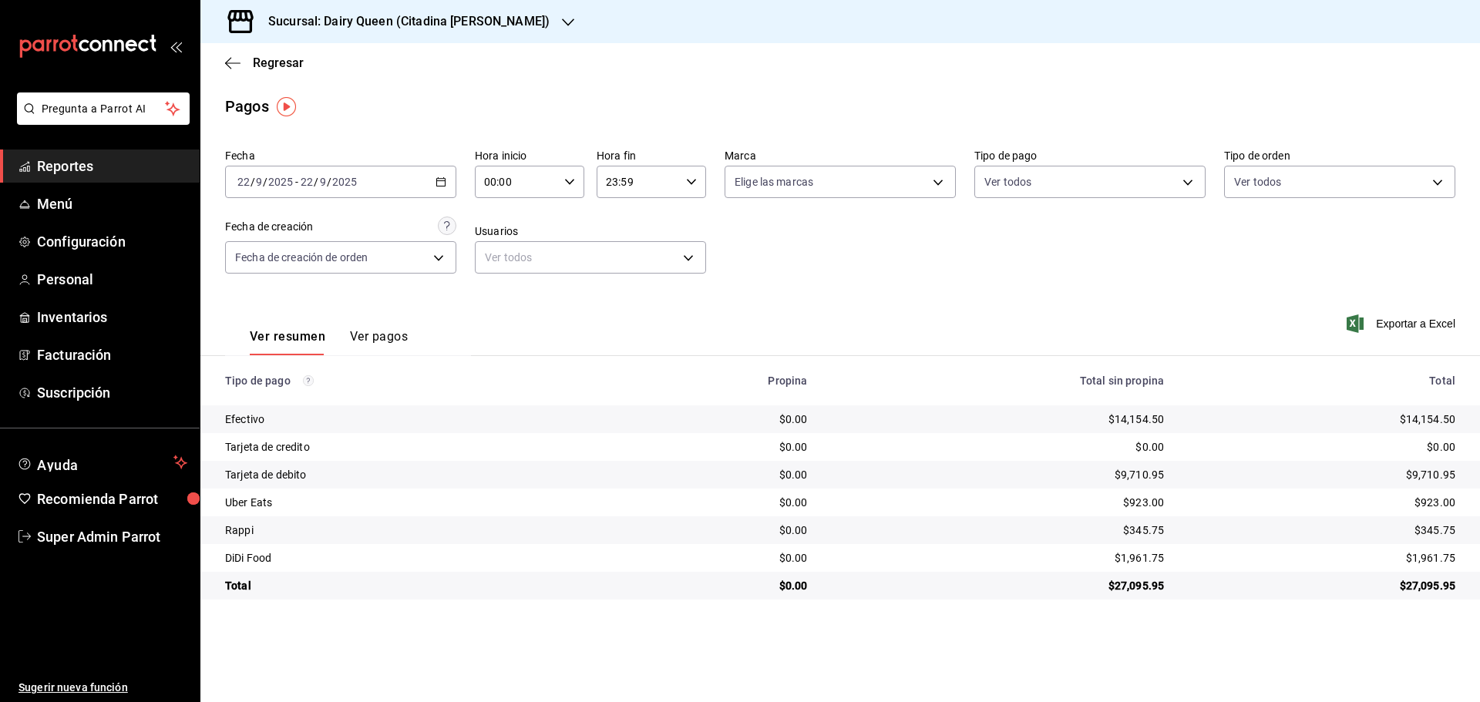
click at [415, 25] on h3 "Sucursal: Dairy Queen (Citadina [PERSON_NAME])" at bounding box center [403, 21] width 294 height 18
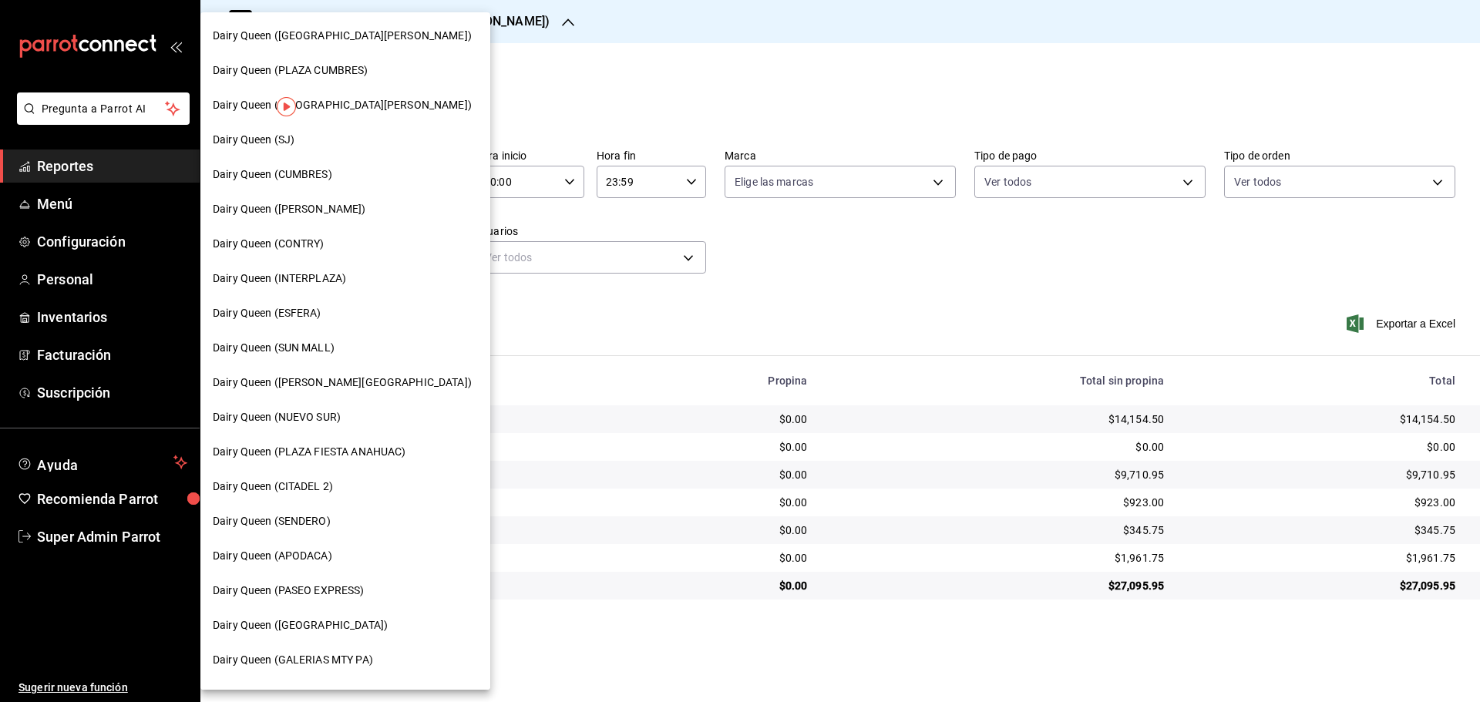
click at [378, 99] on span "Dairy Queen ([GEOGRAPHIC_DATA][PERSON_NAME])" at bounding box center [342, 105] width 259 height 16
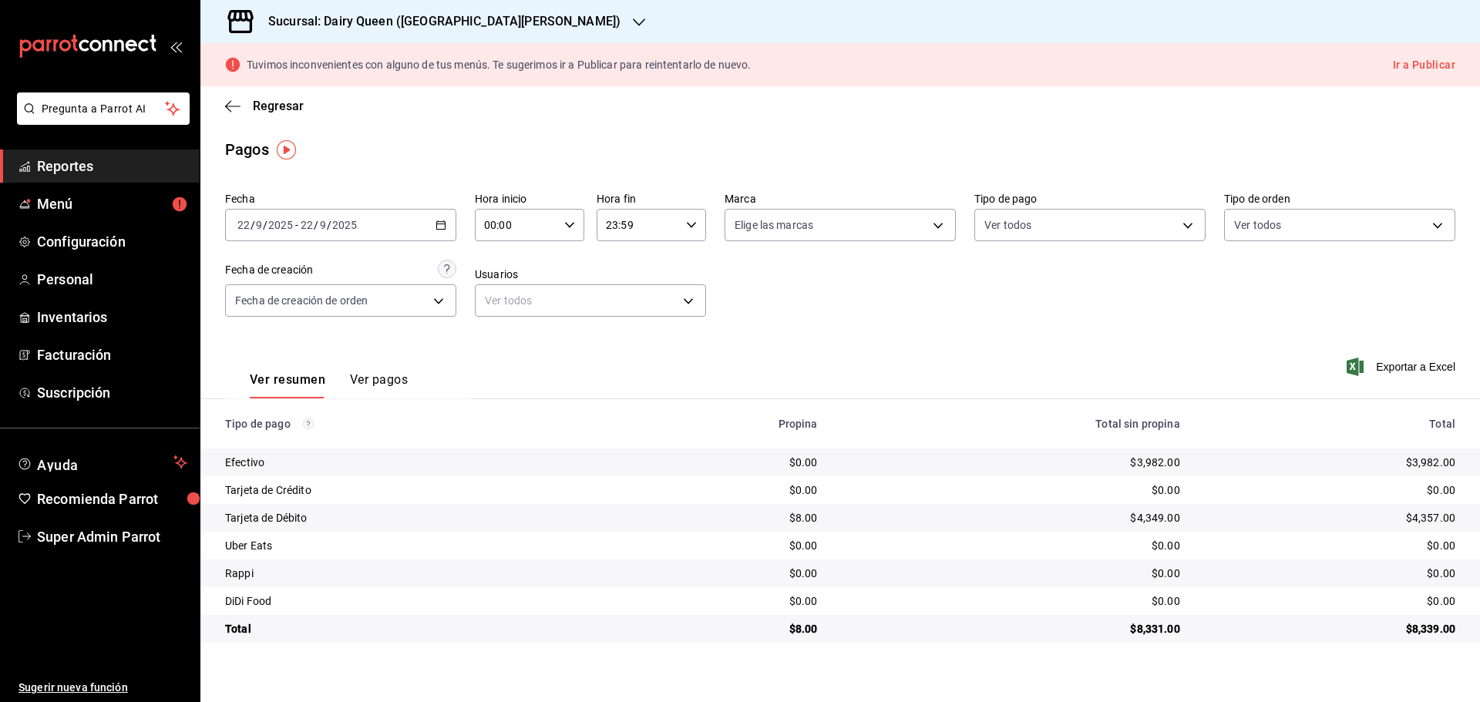
click at [407, 4] on div "Sucursal: Dairy Queen ([GEOGRAPHIC_DATA][PERSON_NAME])" at bounding box center [432, 21] width 439 height 43
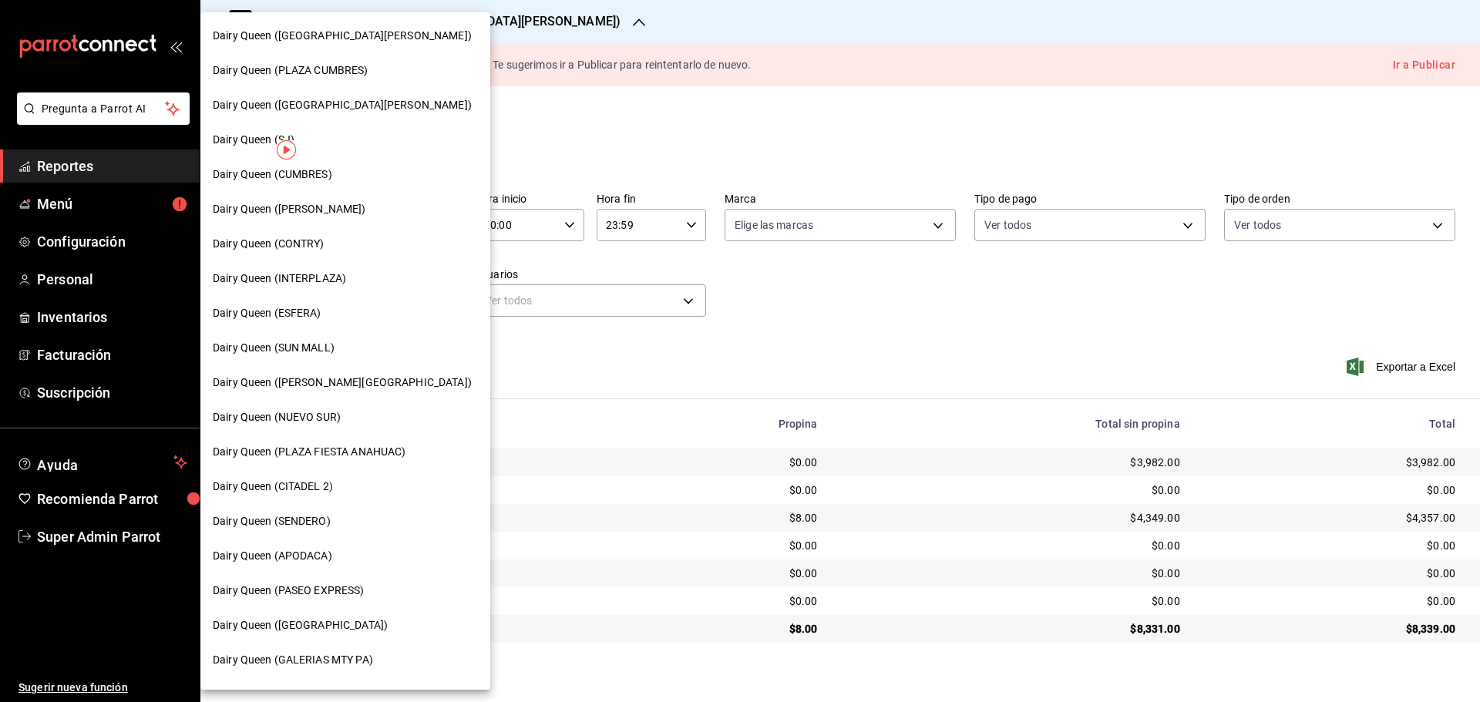
click at [307, 214] on span "Dairy Queen ([PERSON_NAME])" at bounding box center [289, 209] width 153 height 16
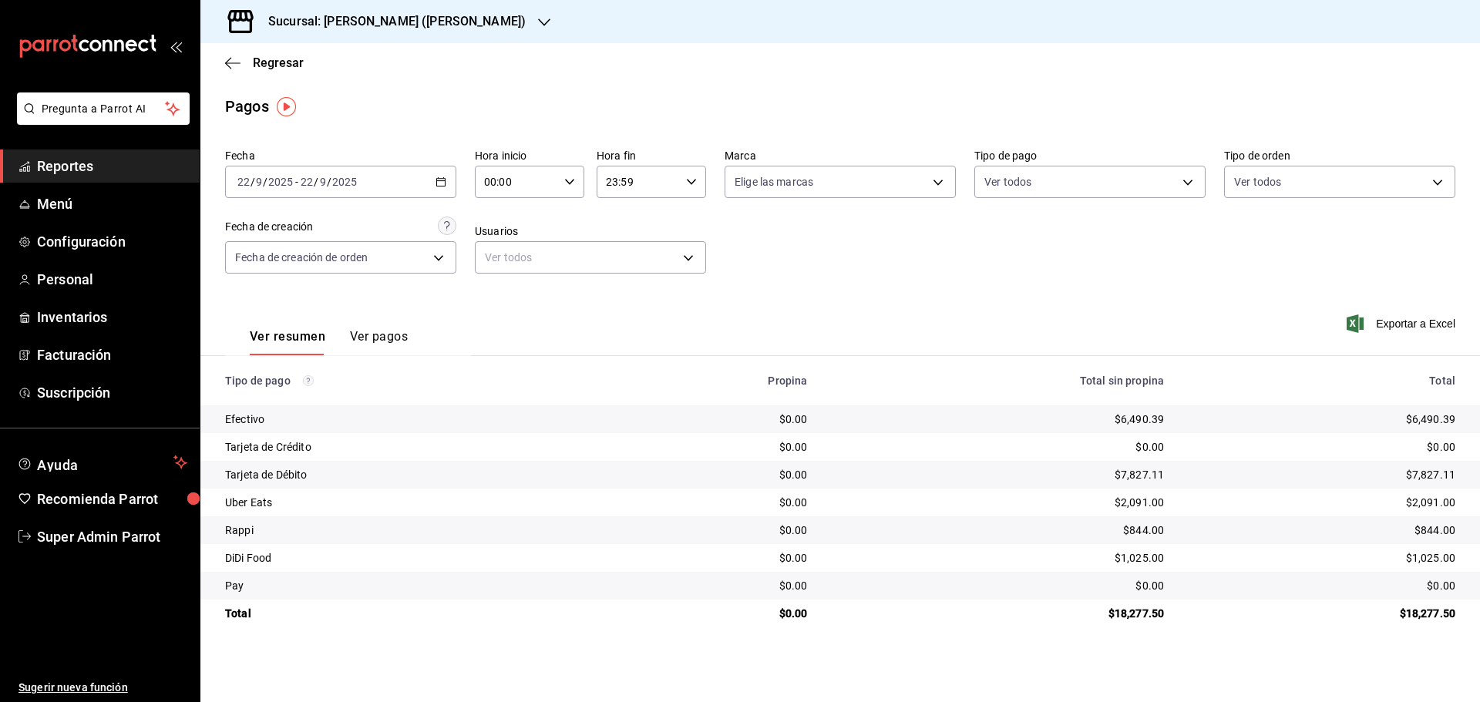
click at [385, 27] on h3 "Sucursal: [PERSON_NAME] ([PERSON_NAME])" at bounding box center [391, 21] width 270 height 18
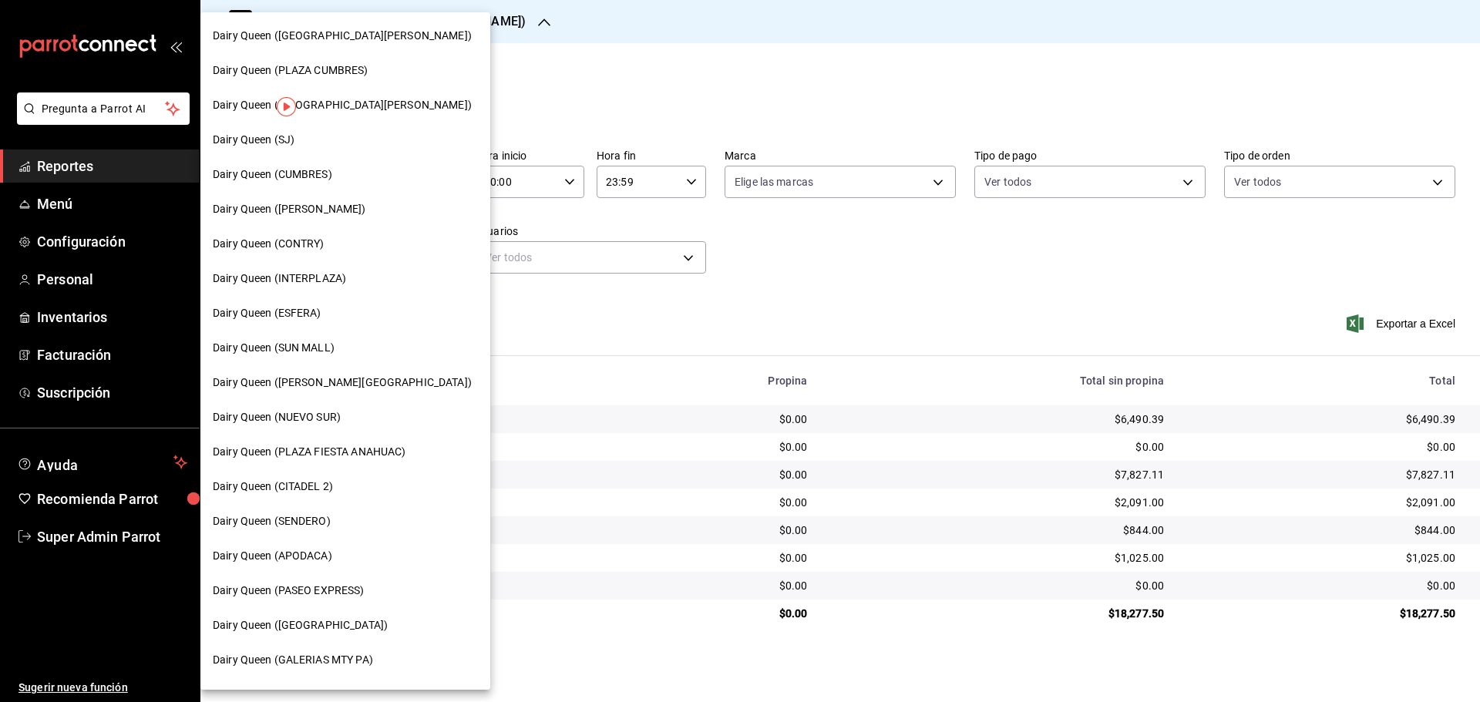
click at [365, 39] on span "Dairy Queen ([GEOGRAPHIC_DATA][PERSON_NAME])" at bounding box center [342, 36] width 259 height 16
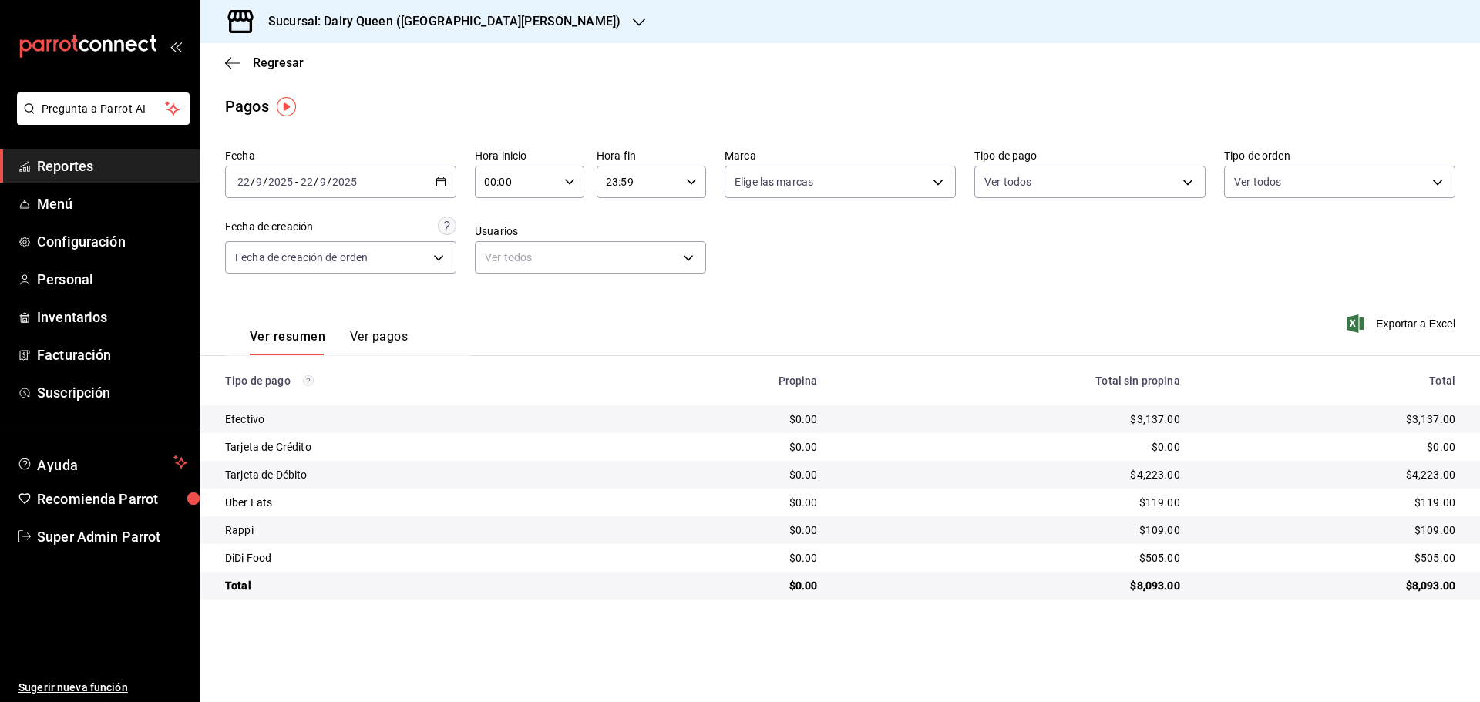
click at [388, 22] on h3 "Sucursal: Dairy Queen ([GEOGRAPHIC_DATA][PERSON_NAME])" at bounding box center [438, 21] width 365 height 18
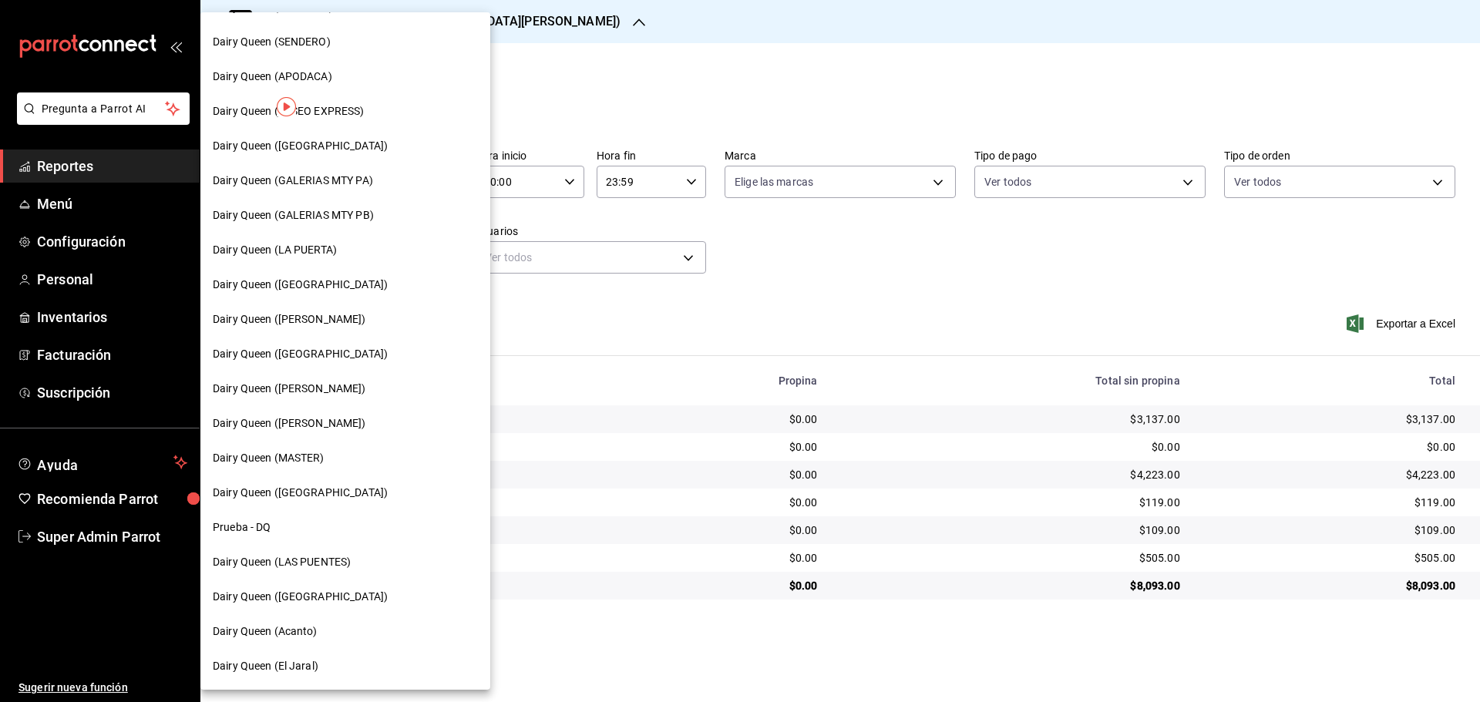
click at [355, 218] on span "Dairy Queen (GALERIAS MTY PB)" at bounding box center [293, 215] width 161 height 16
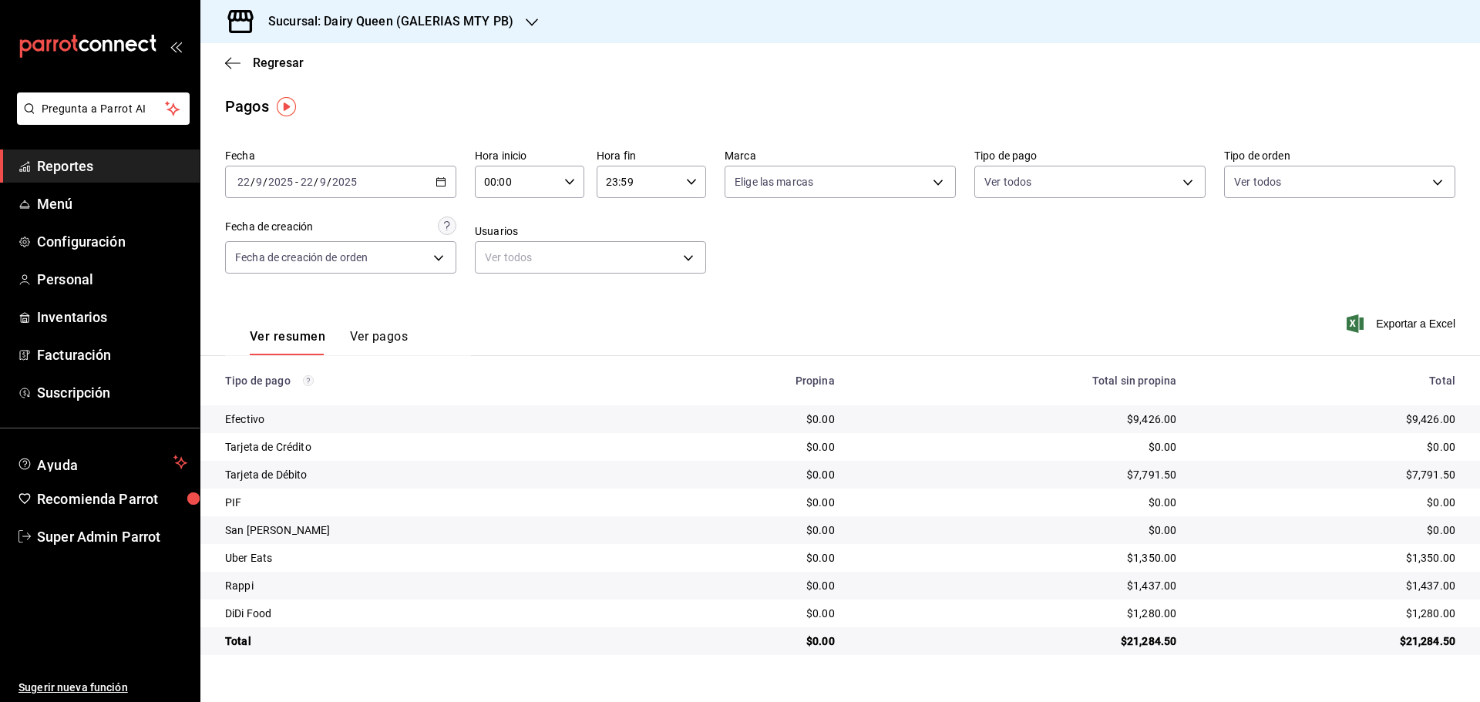
click at [459, 26] on h3 "Sucursal: Dairy Queen (GALERIAS MTY PB)" at bounding box center [384, 21] width 257 height 18
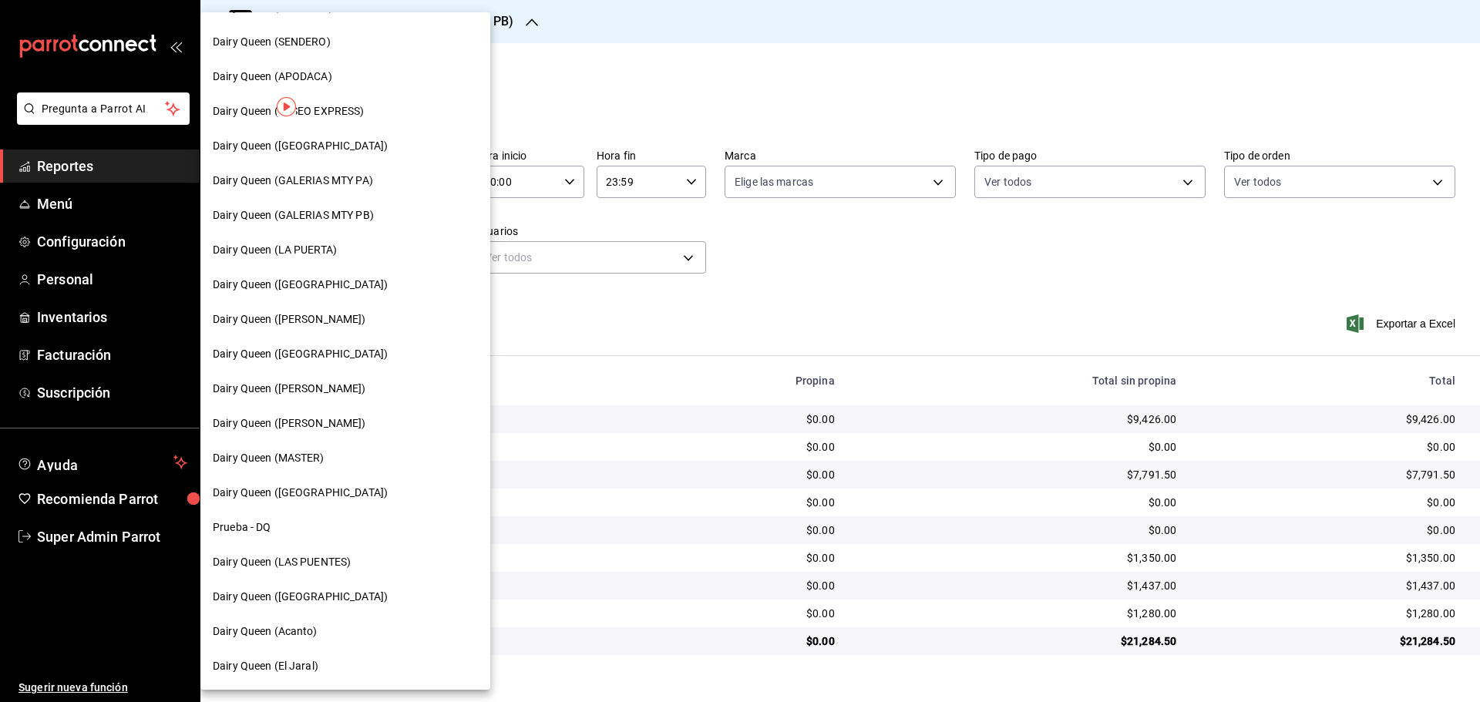
click at [364, 187] on span "Dairy Queen (GALERIAS MTY PA)" at bounding box center [293, 181] width 160 height 16
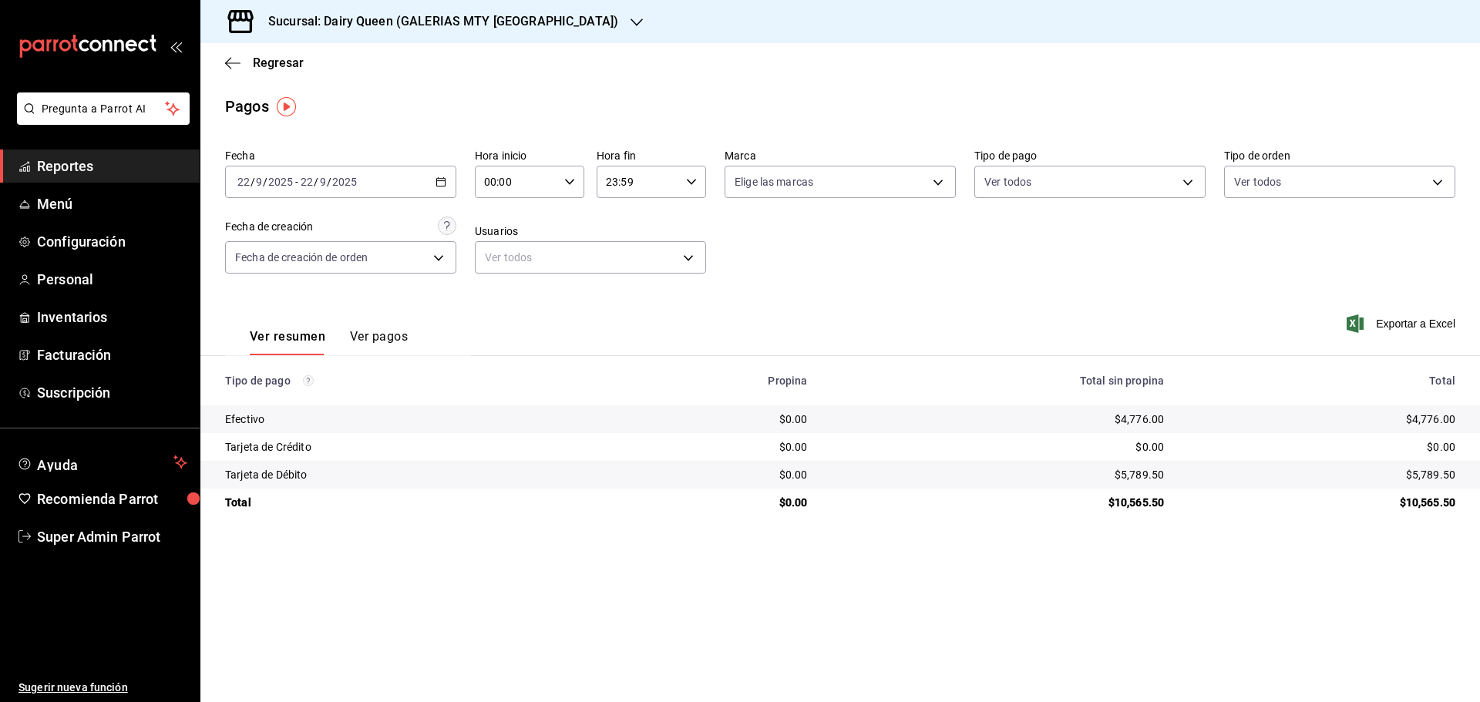
click at [351, 17] on h3 "Sucursal: Dairy Queen (GALERIAS MTY [GEOGRAPHIC_DATA])" at bounding box center [437, 21] width 362 height 18
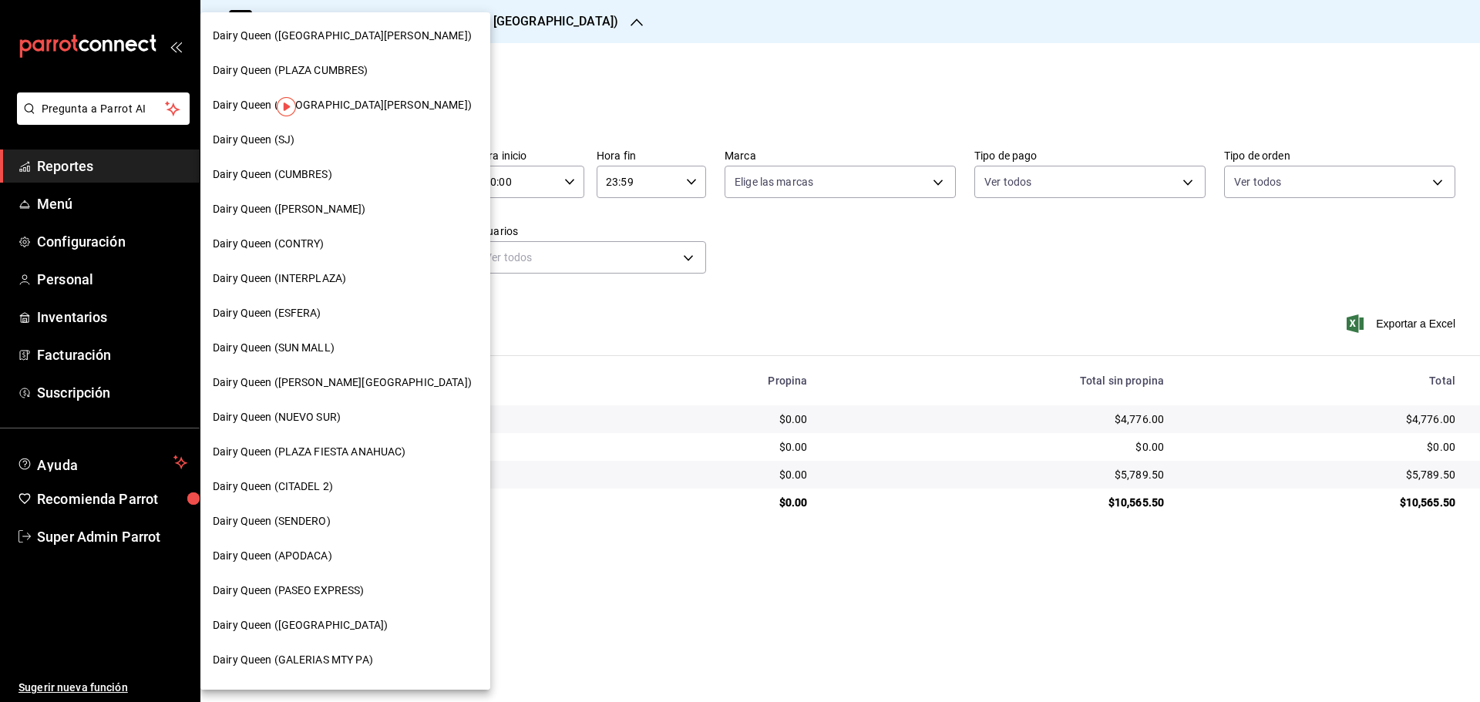
click at [296, 350] on span "Dairy Queen (SUN MALL)" at bounding box center [274, 348] width 122 height 16
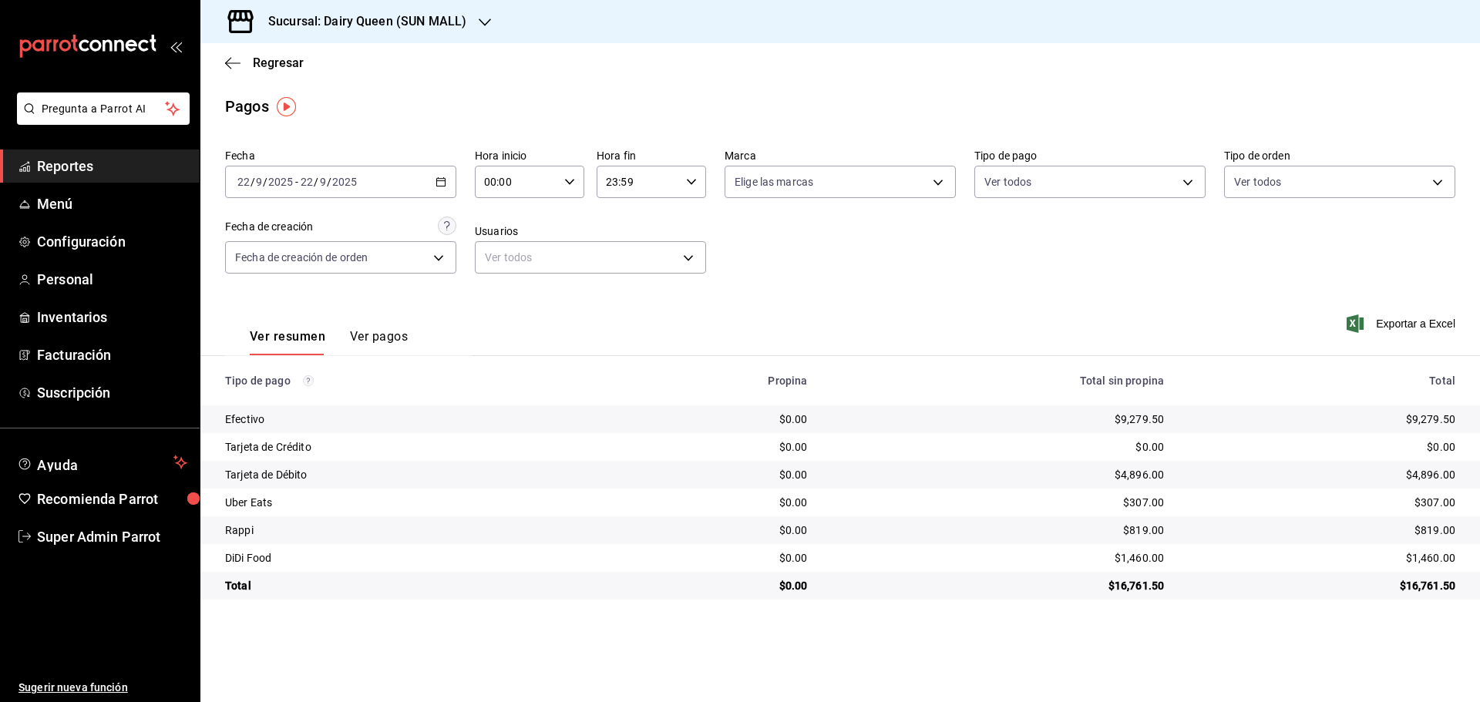
click at [341, 45] on div "Regresar" at bounding box center [839, 62] width 1279 height 39
click at [362, 29] on h3 "Sucursal: Dairy Queen (SUN MALL)" at bounding box center [361, 21] width 210 height 18
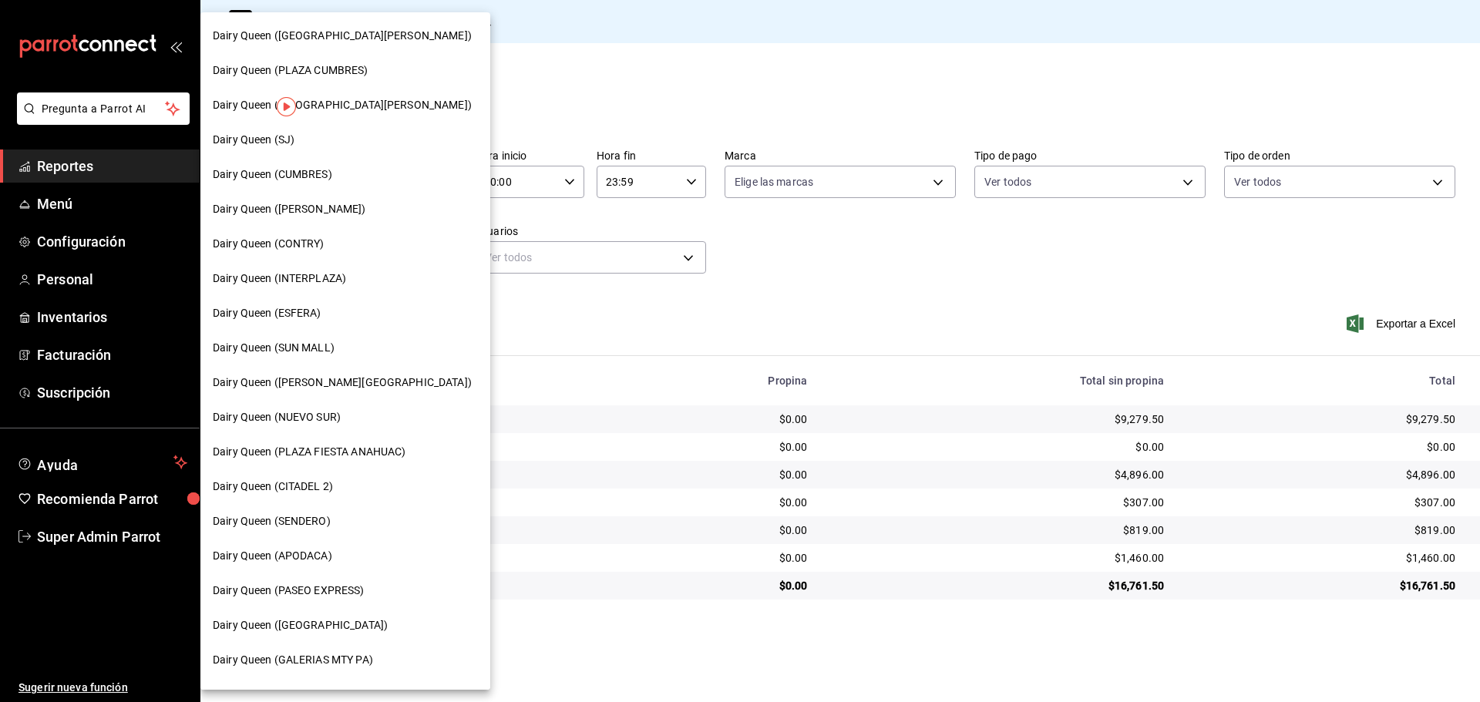
scroll to position [257, 0]
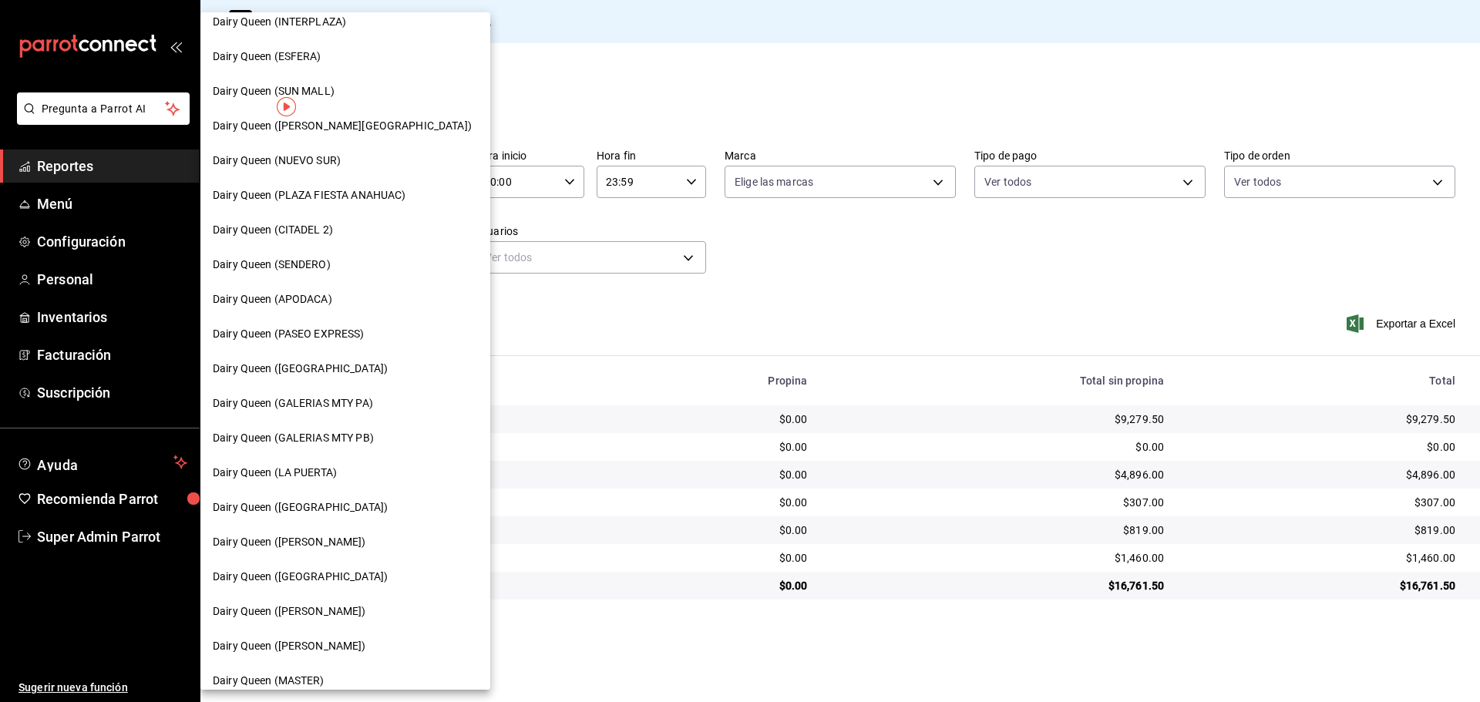
click at [311, 304] on span "Dairy Queen (APODACA)" at bounding box center [272, 299] width 119 height 16
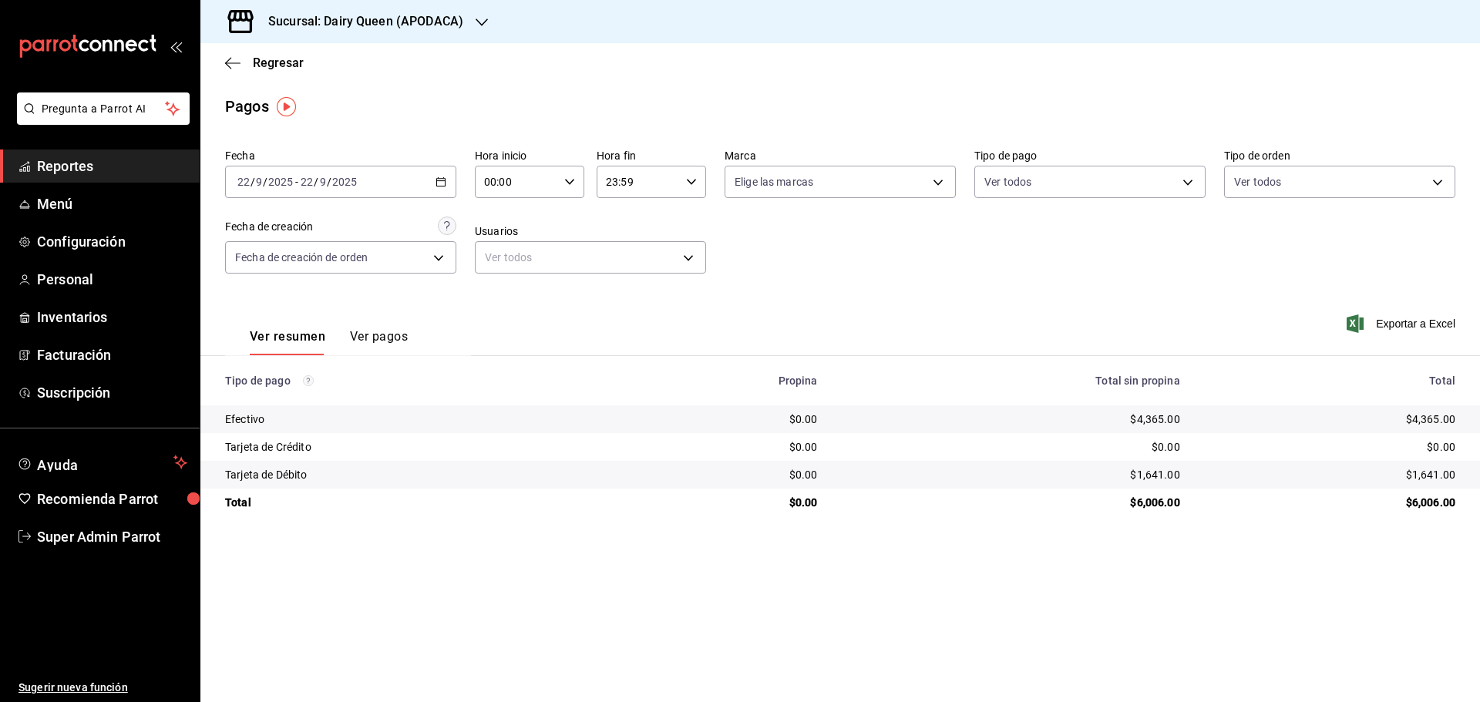
click at [331, 34] on div "Sucursal: Dairy Queen (APODACA)" at bounding box center [353, 21] width 281 height 43
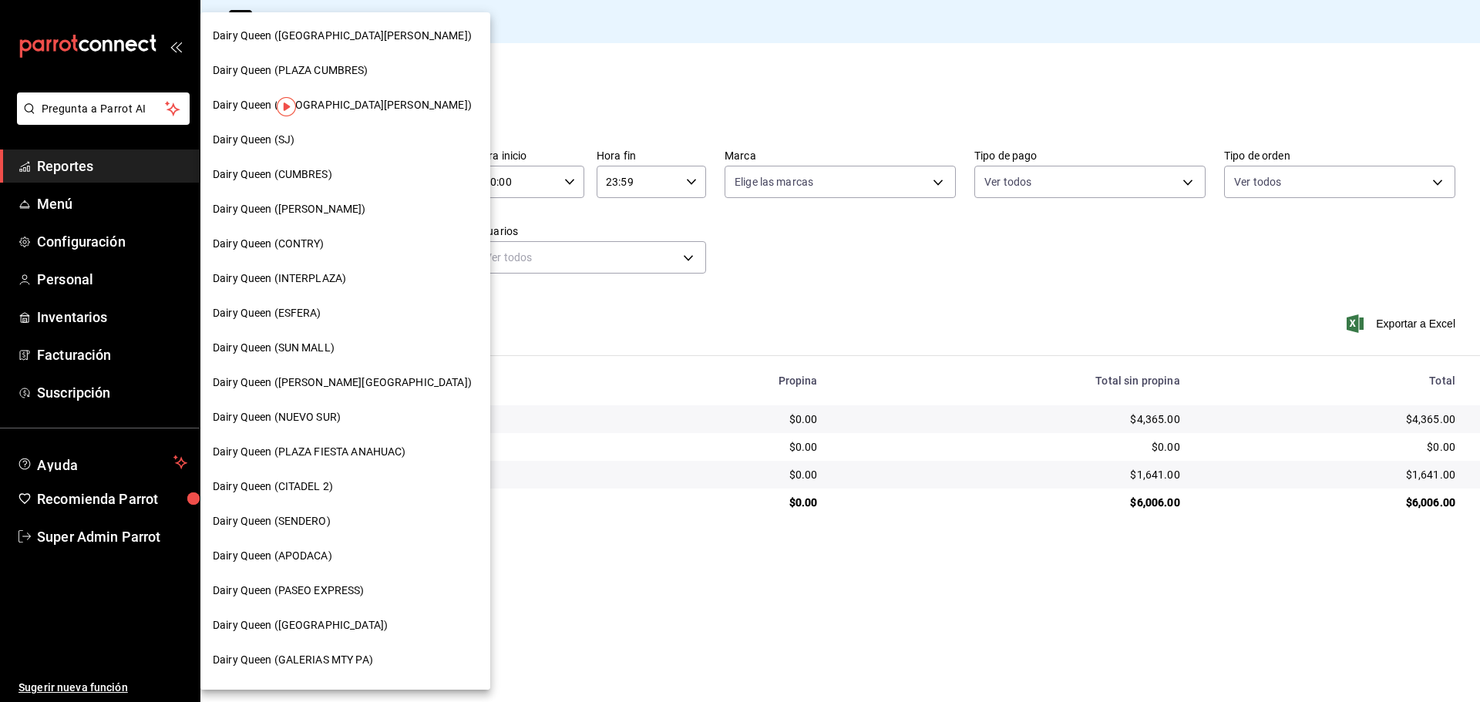
click at [314, 413] on span "Dairy Queen (NUEVO SUR)" at bounding box center [277, 417] width 128 height 16
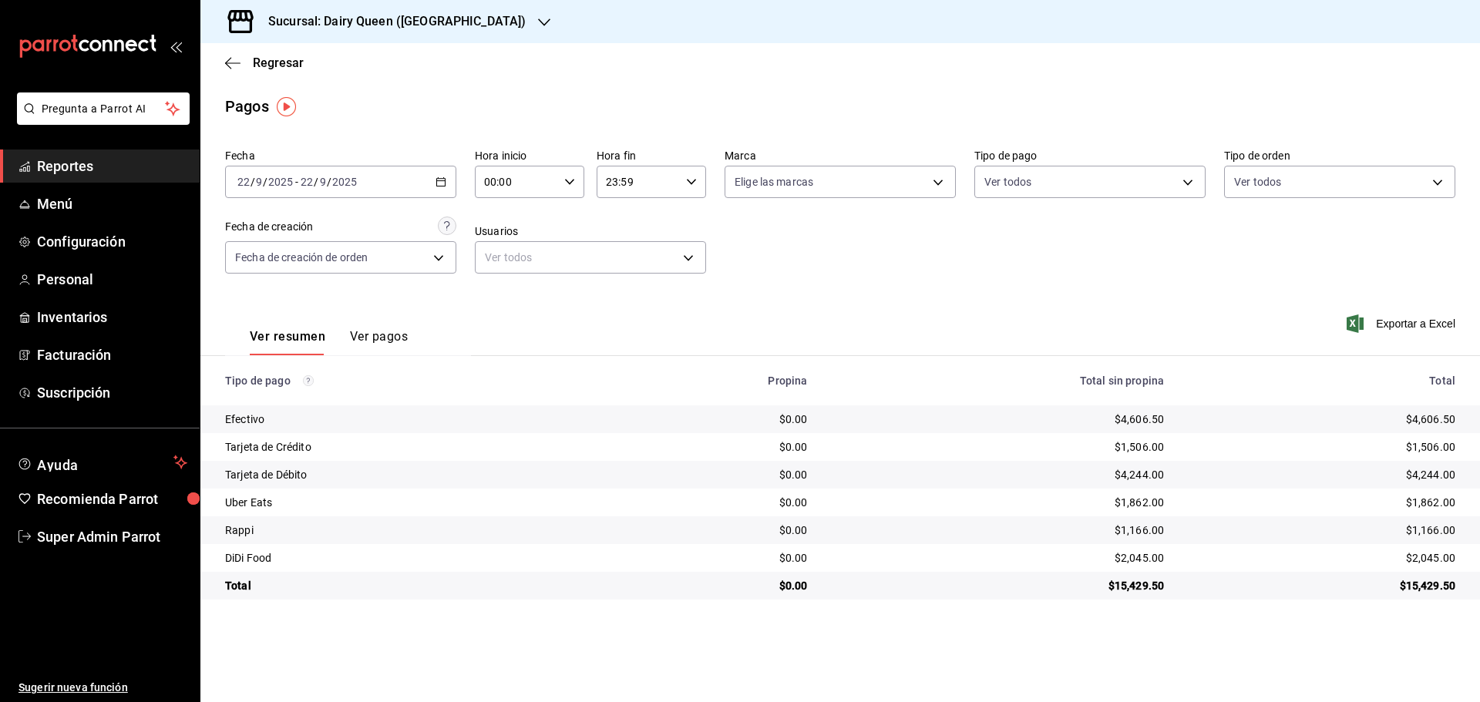
click at [404, 25] on h3 "Sucursal: Dairy Queen ([GEOGRAPHIC_DATA])" at bounding box center [391, 21] width 270 height 18
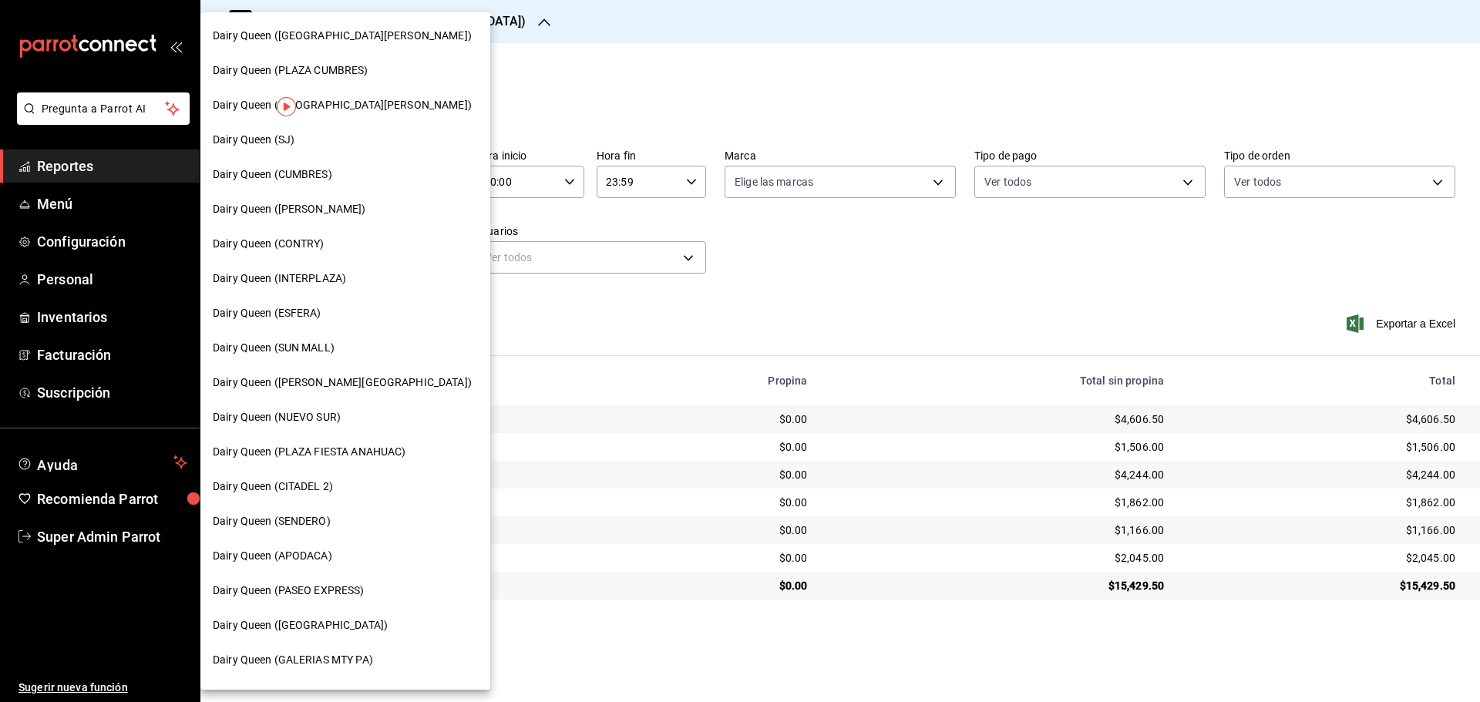
click at [311, 325] on div "Dairy Queen (ESFERA)" at bounding box center [345, 313] width 290 height 35
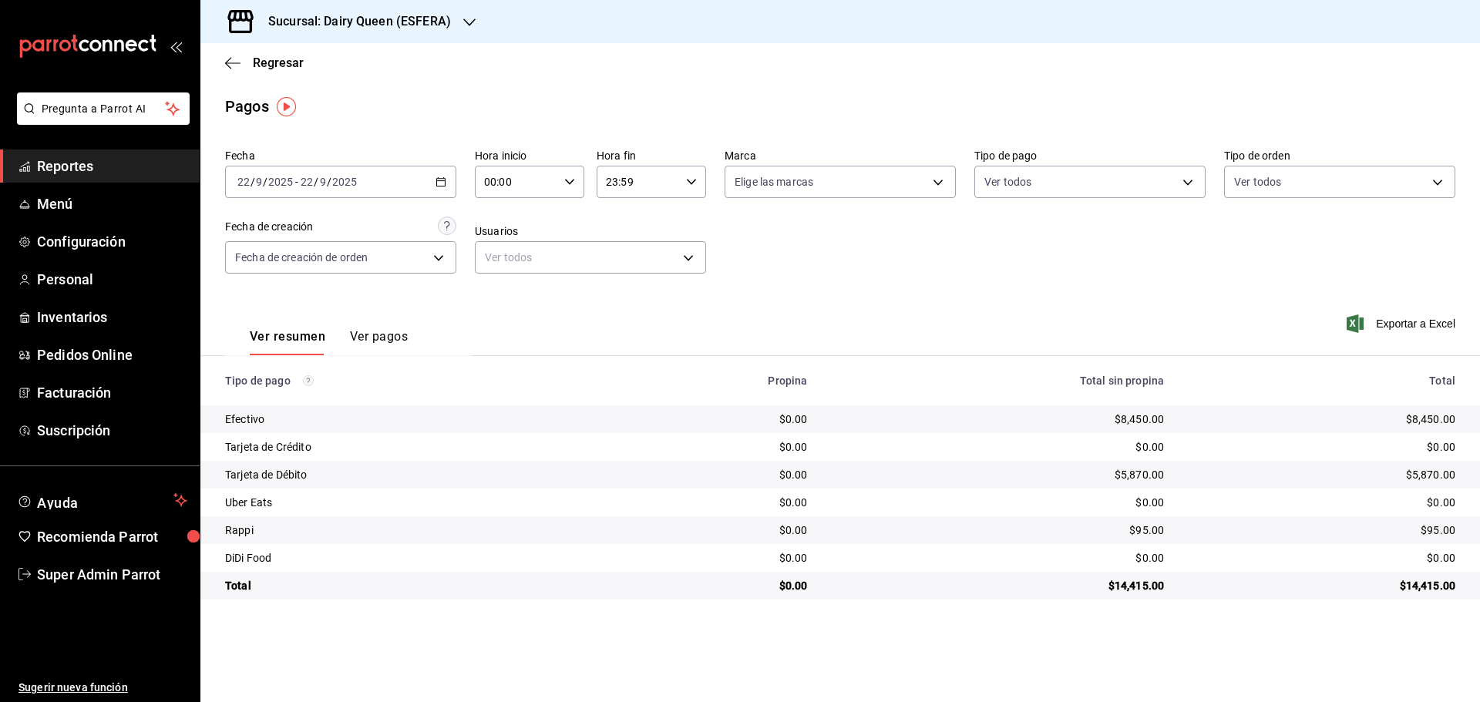
click at [319, 9] on div "Sucursal: Dairy Queen (ESFERA)" at bounding box center [347, 21] width 269 height 43
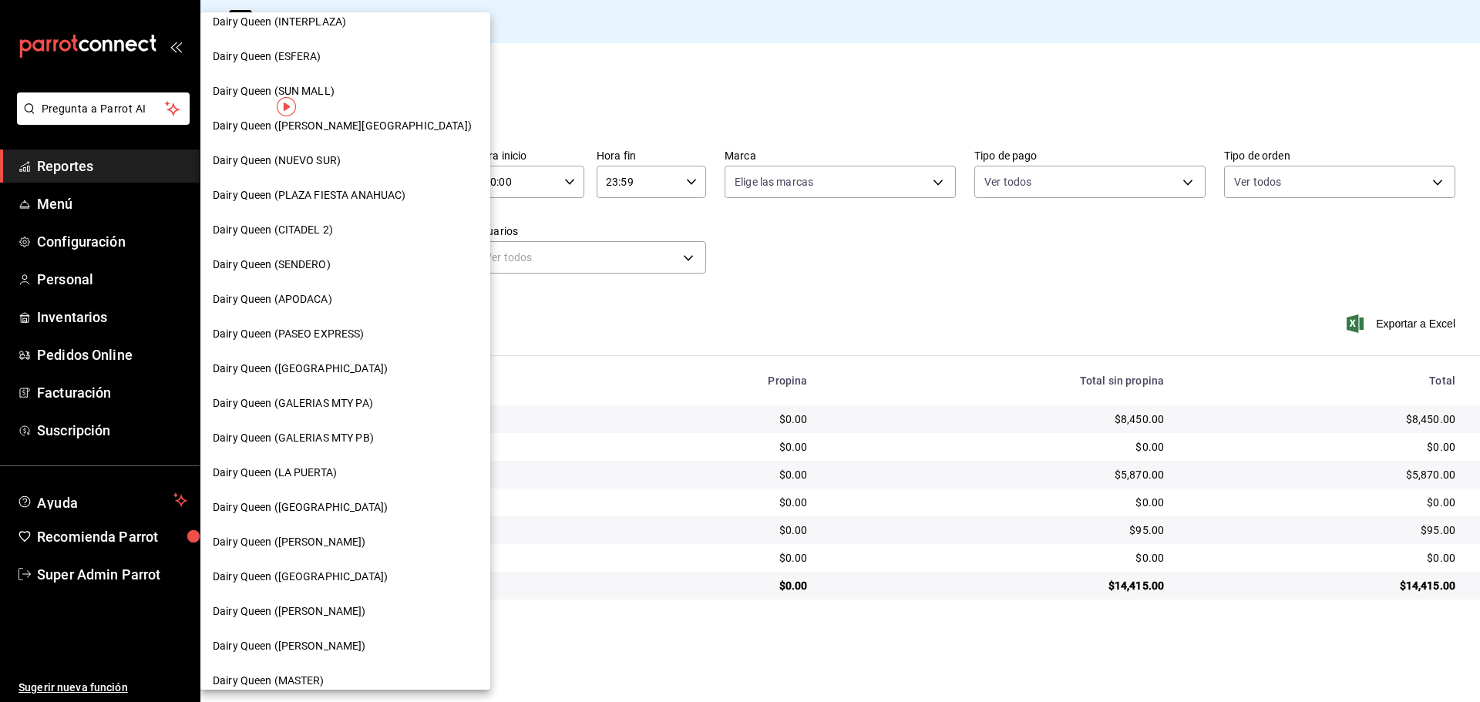
click at [307, 543] on span "Dairy Queen ([PERSON_NAME])" at bounding box center [289, 542] width 153 height 16
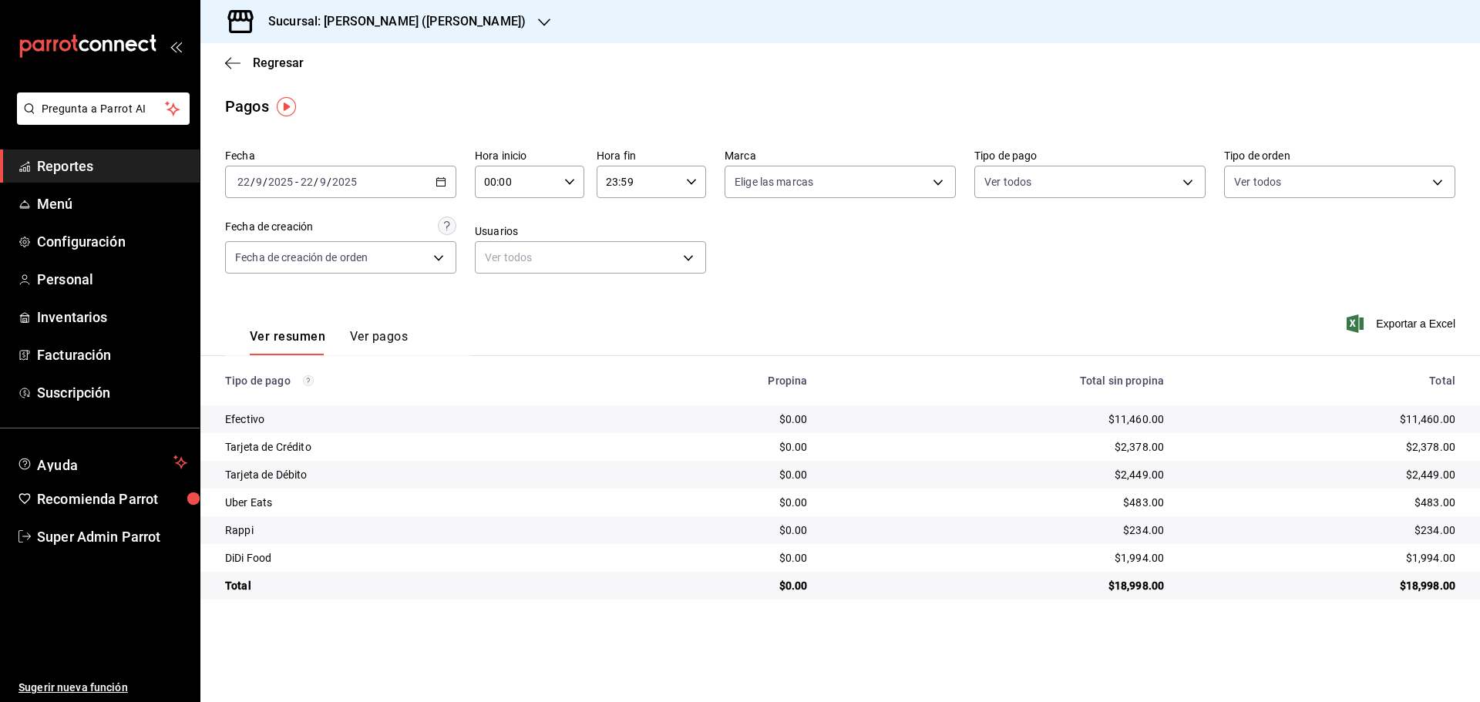
click at [358, 23] on h3 "Sucursal: [PERSON_NAME] ([PERSON_NAME])" at bounding box center [391, 21] width 270 height 18
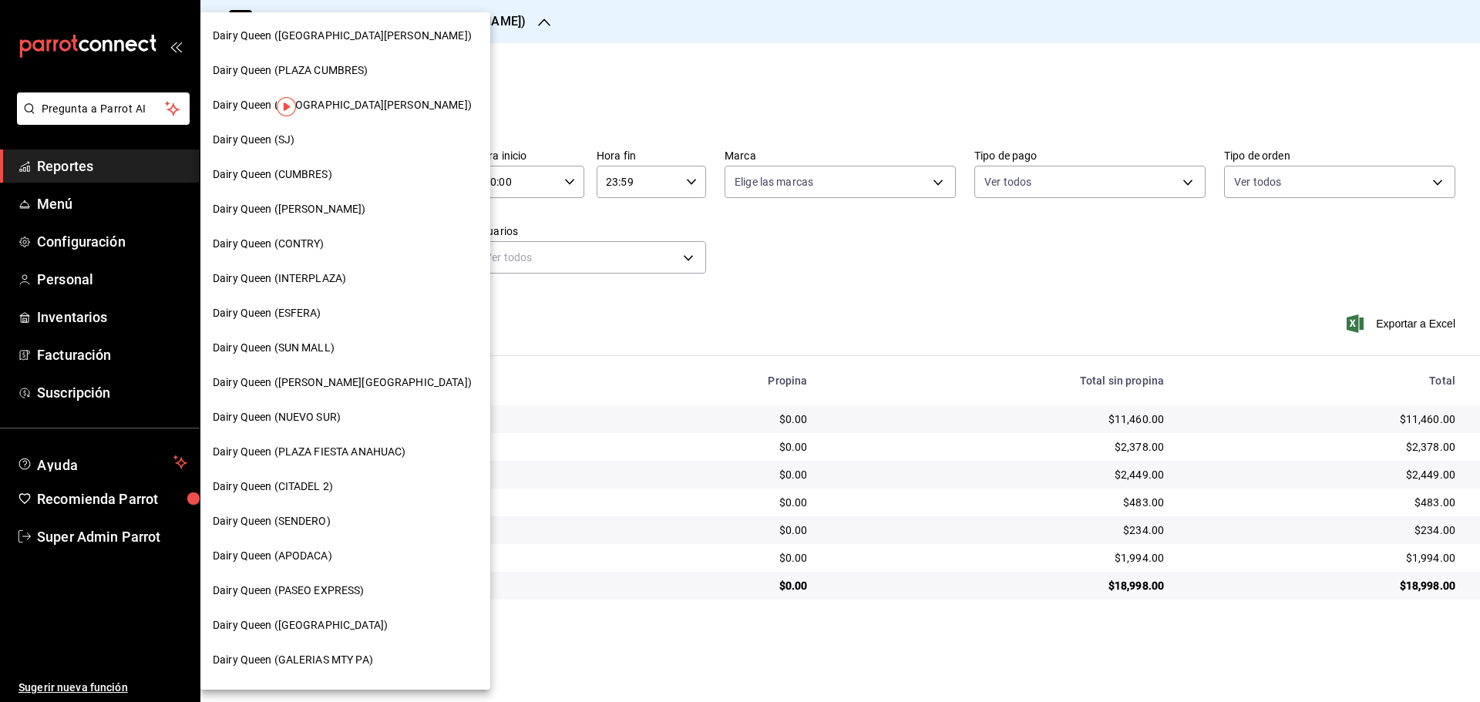
click at [340, 264] on div "Dairy Queen (INTERPLAZA)" at bounding box center [345, 278] width 290 height 35
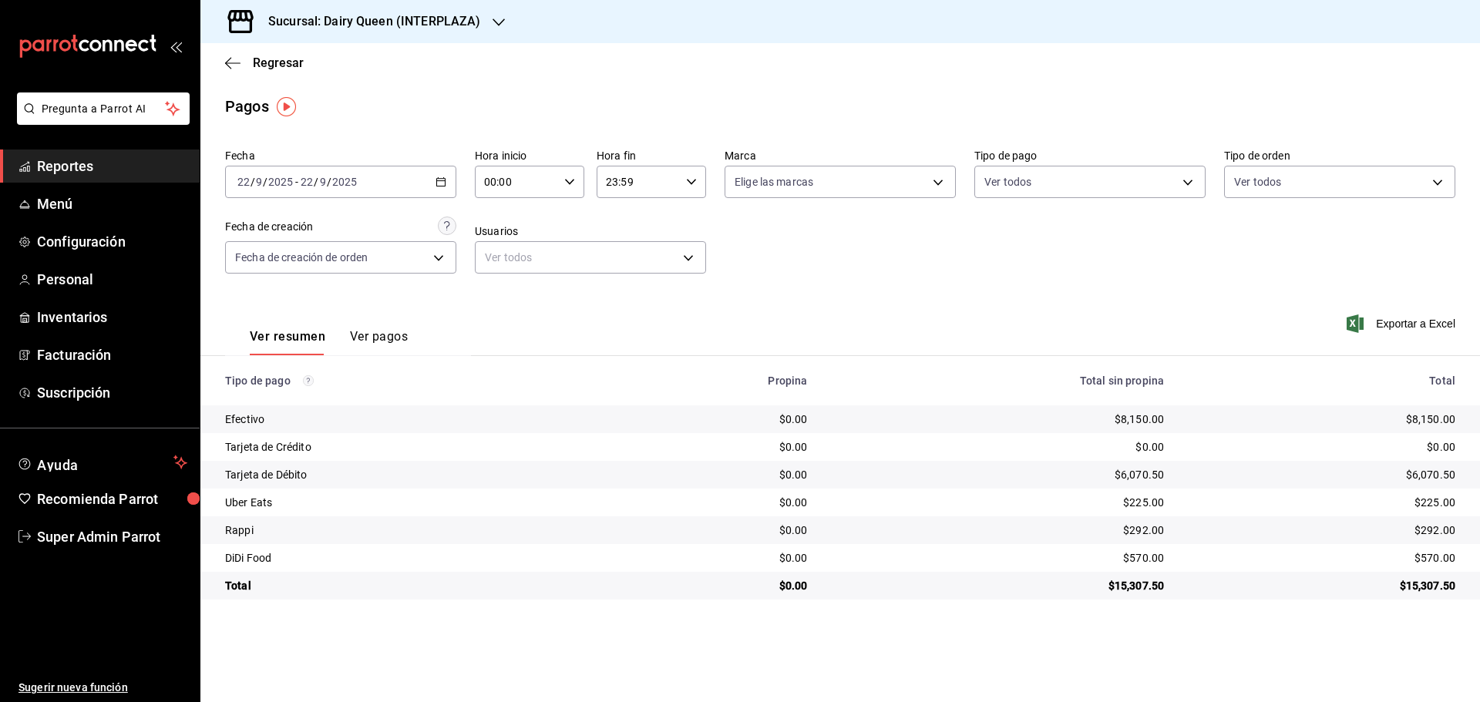
click at [387, 13] on h3 "Sucursal: Dairy Queen (INTERPLAZA)" at bounding box center [368, 21] width 224 height 18
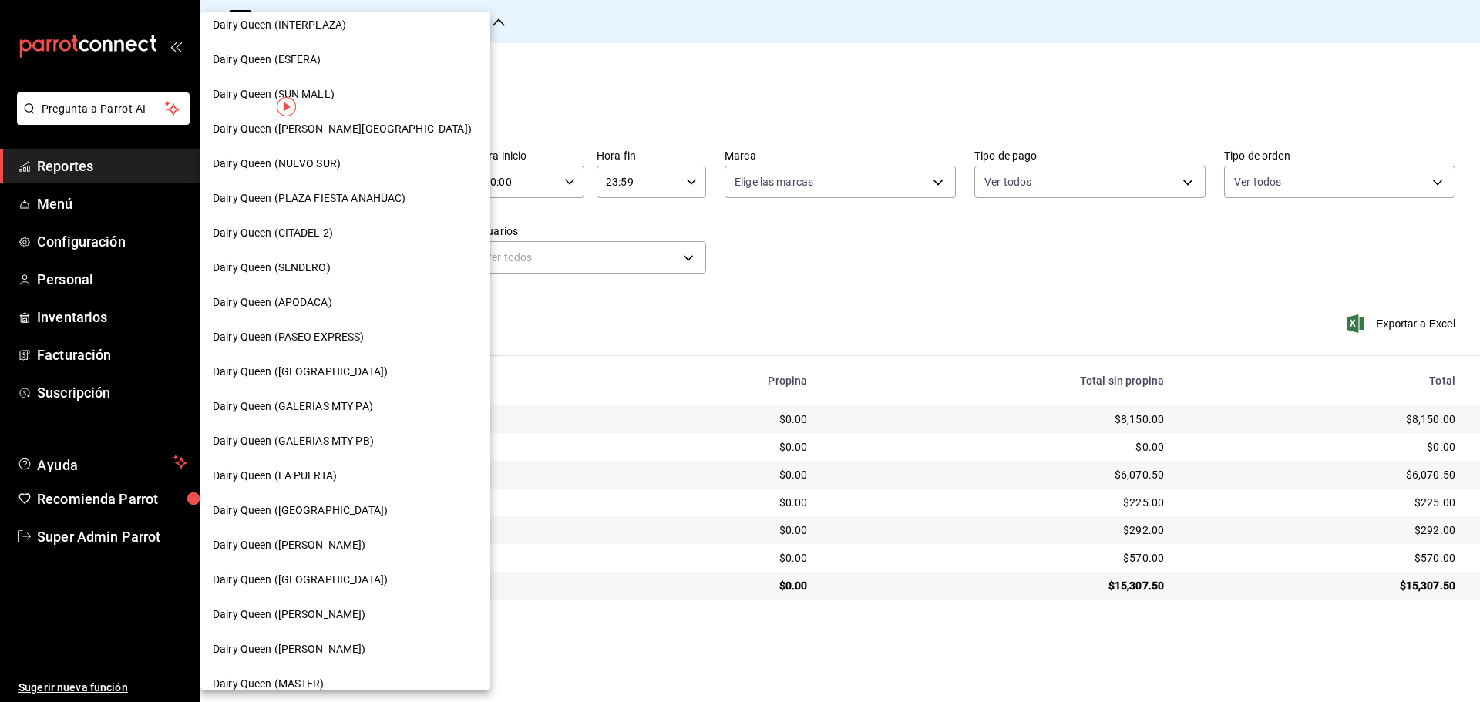
scroll to position [385, 0]
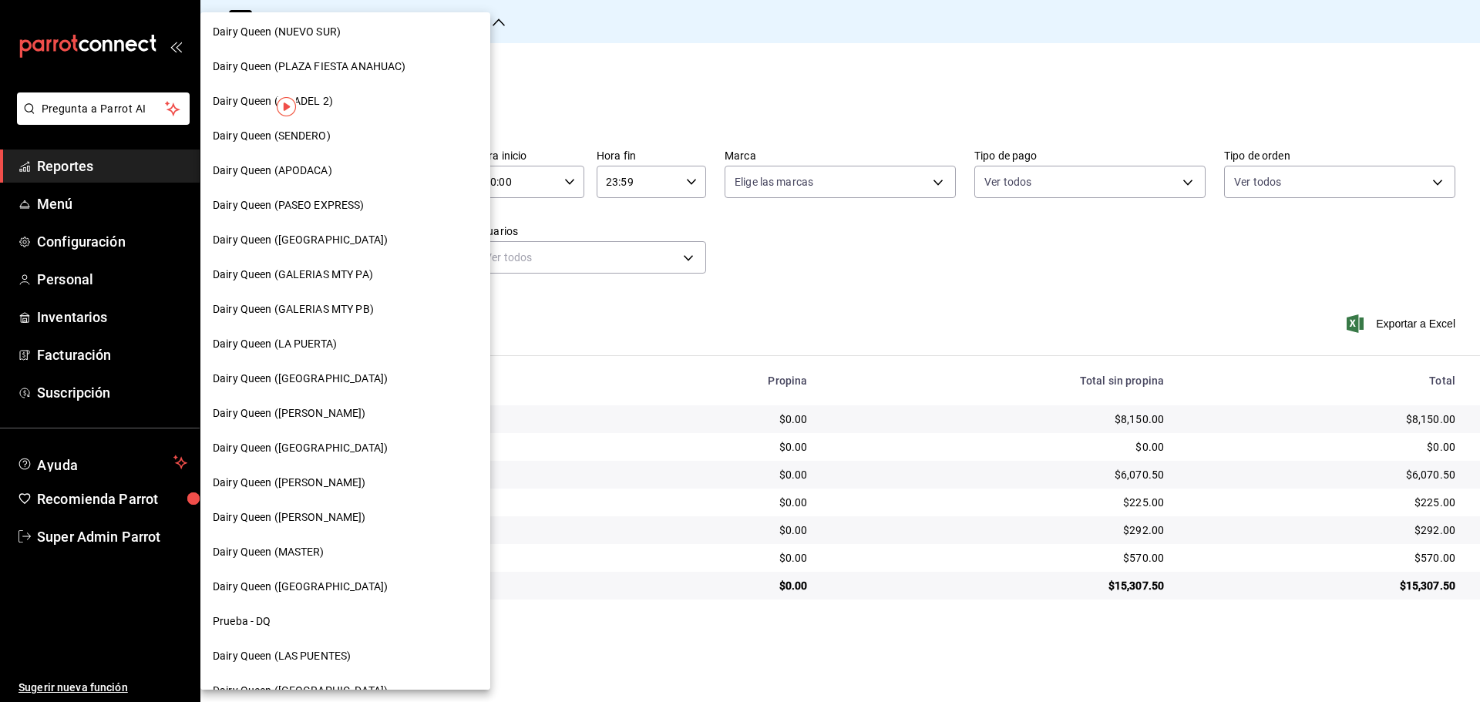
click at [338, 110] on div "Dairy Queen (CITADEL 2)" at bounding box center [345, 101] width 290 height 35
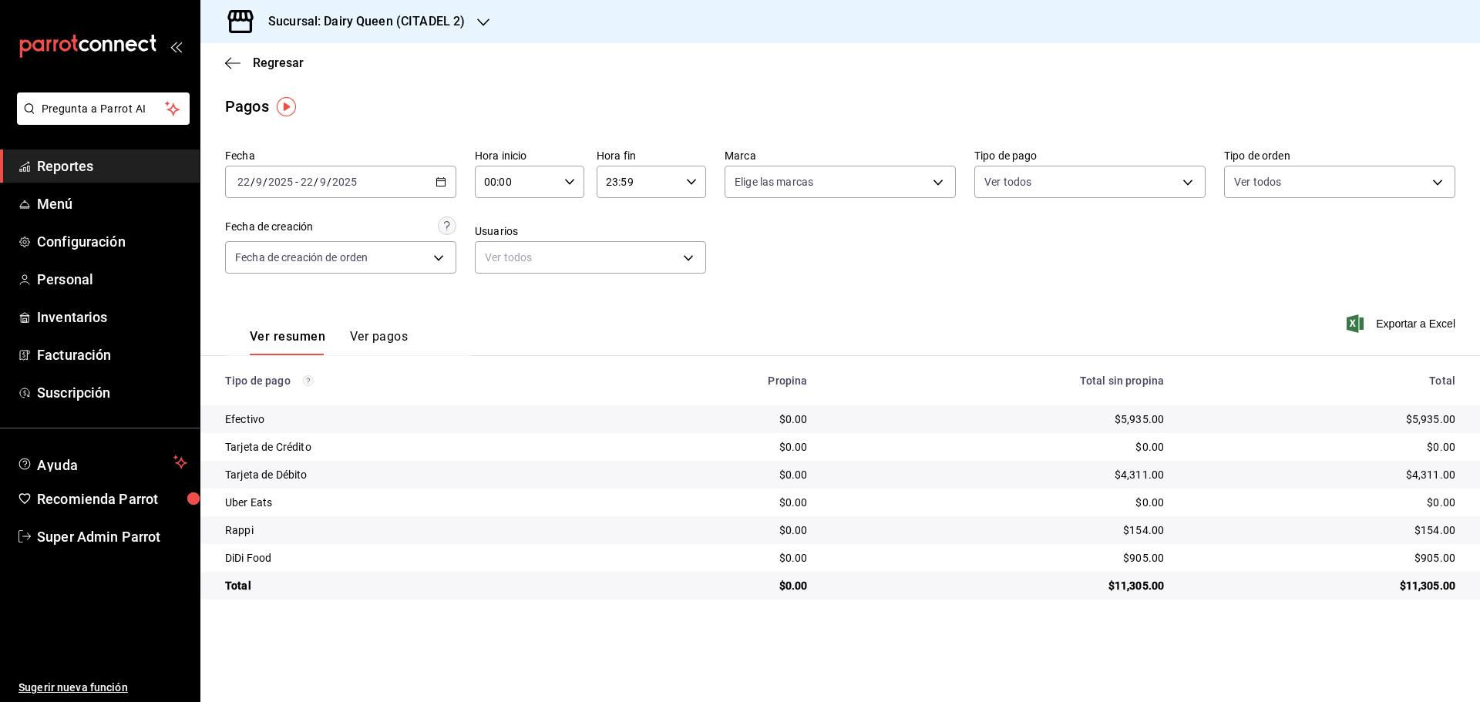
click at [357, 33] on div "Sucursal: Dairy Queen (CITADEL 2)" at bounding box center [354, 21] width 283 height 43
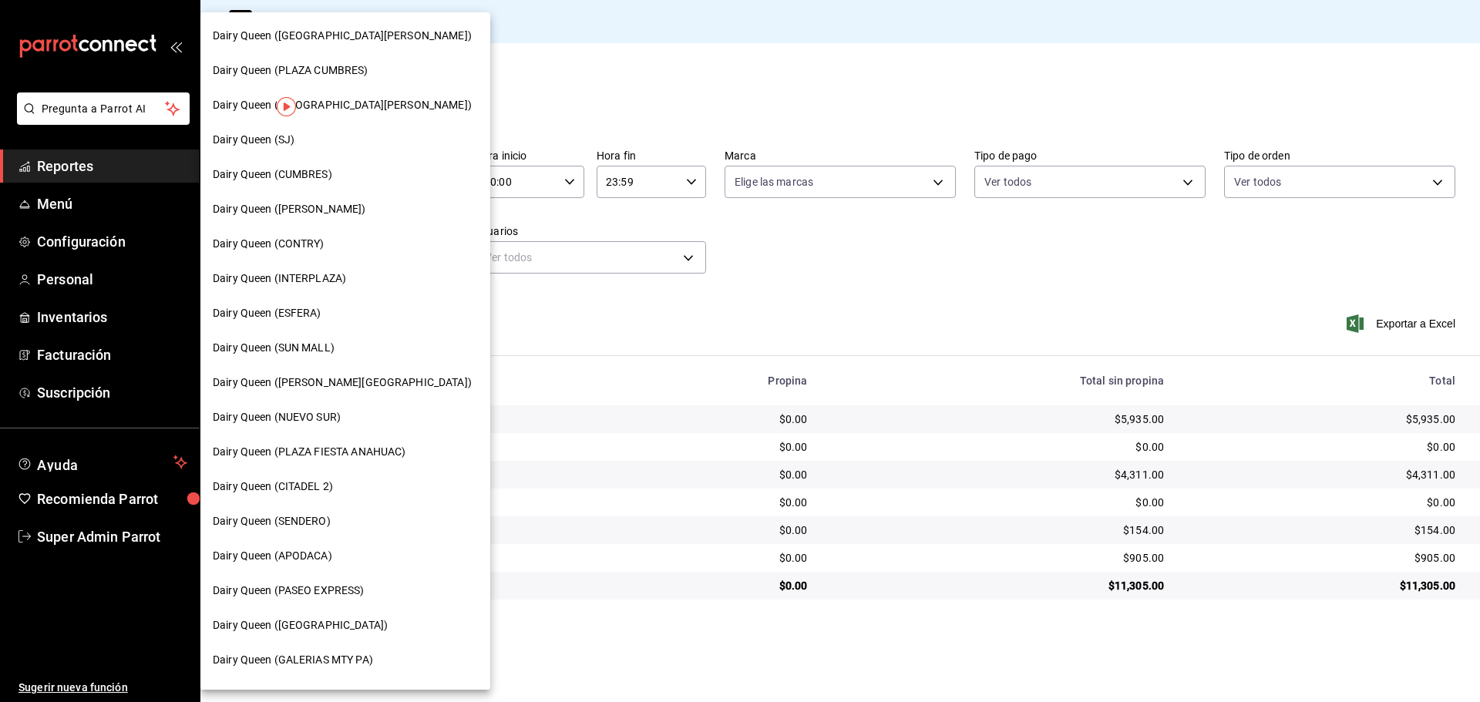
click at [355, 77] on span "Dairy Queen (PLAZA CUMBRES)" at bounding box center [291, 70] width 156 height 16
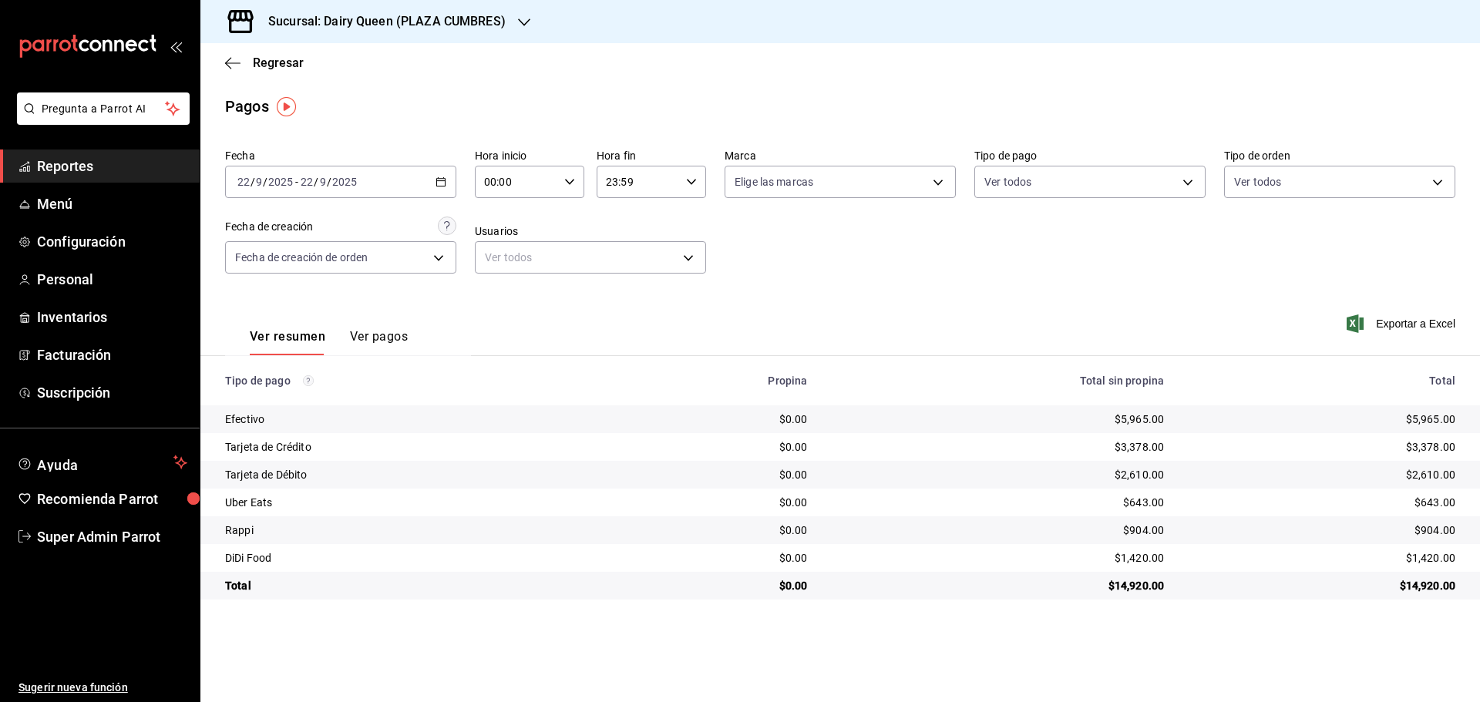
click at [345, 29] on h3 "Sucursal: Dairy Queen (PLAZA CUMBRES)" at bounding box center [381, 21] width 250 height 18
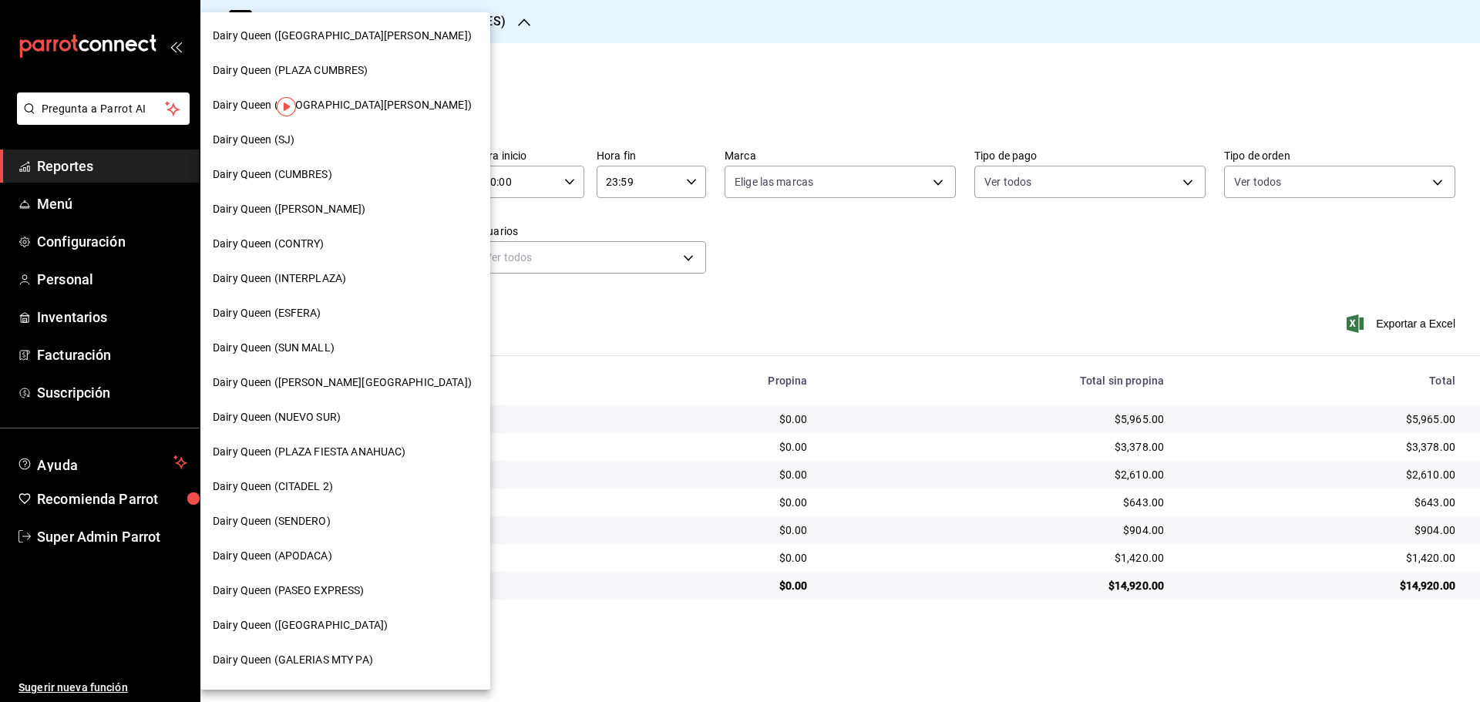
click at [357, 446] on span "Dairy Queen (PLAZA FIESTA ANAHUAC)" at bounding box center [309, 452] width 193 height 16
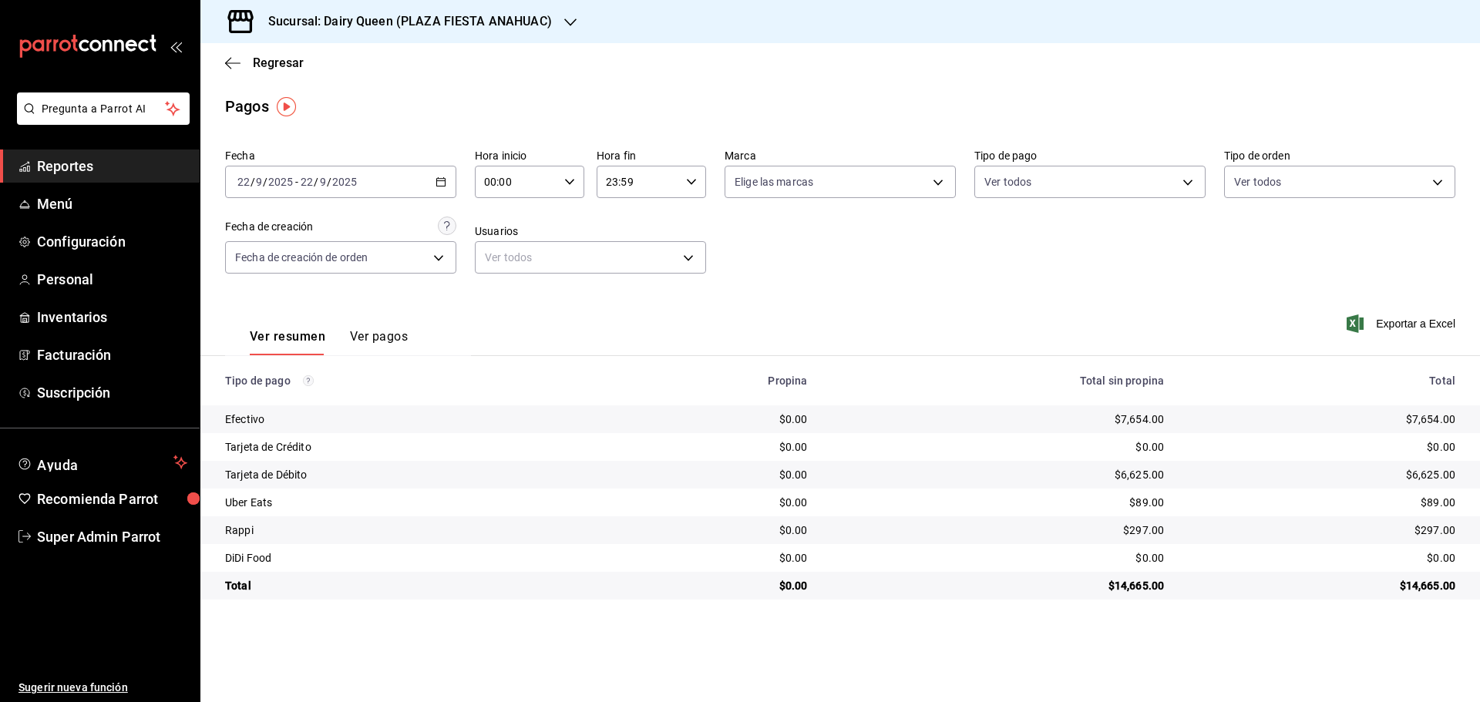
click at [340, 11] on div "Sucursal: Dairy Queen (PLAZA FIESTA ANAHUAC)" at bounding box center [398, 21] width 370 height 43
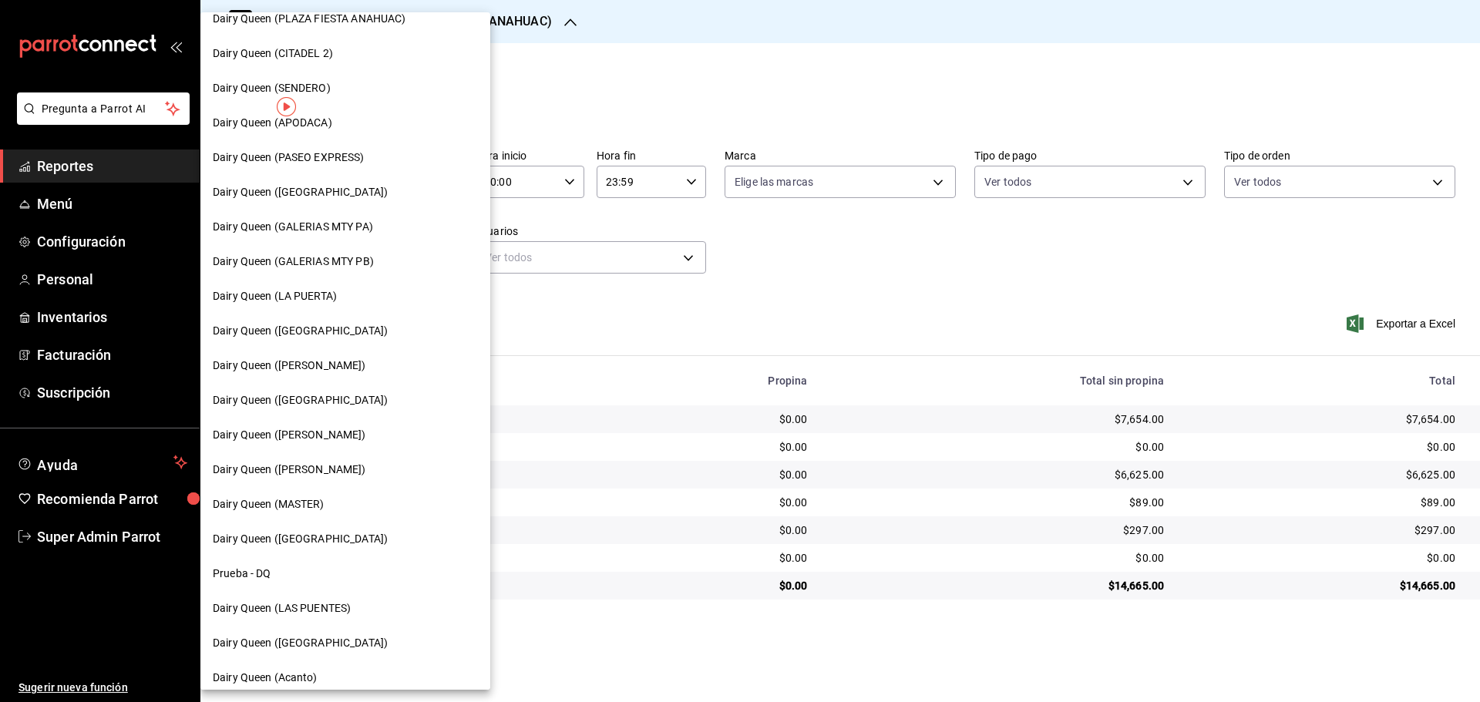
scroll to position [479, 0]
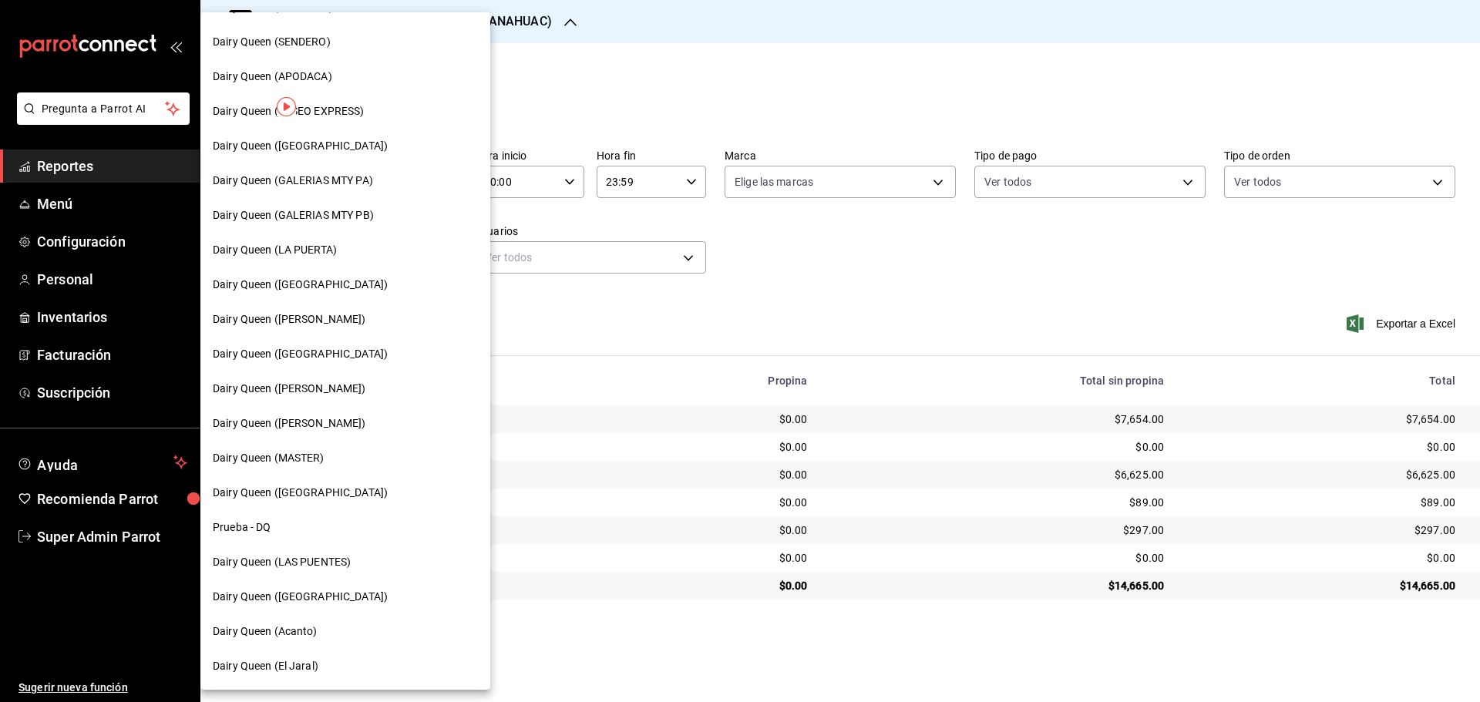
click at [320, 424] on span "Dairy Queen ([PERSON_NAME])" at bounding box center [289, 423] width 153 height 16
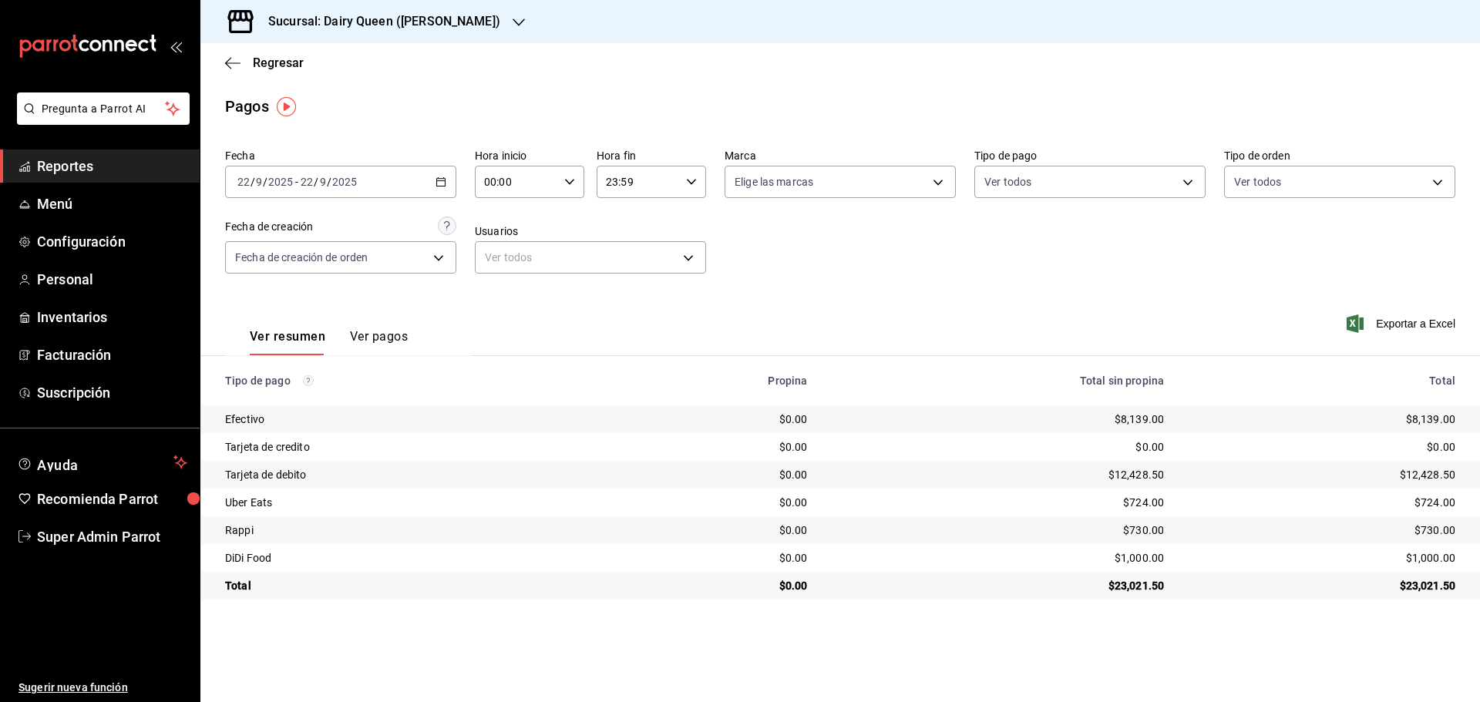
click at [476, 22] on h3 "Sucursal: Dairy Queen ([PERSON_NAME])" at bounding box center [378, 21] width 244 height 18
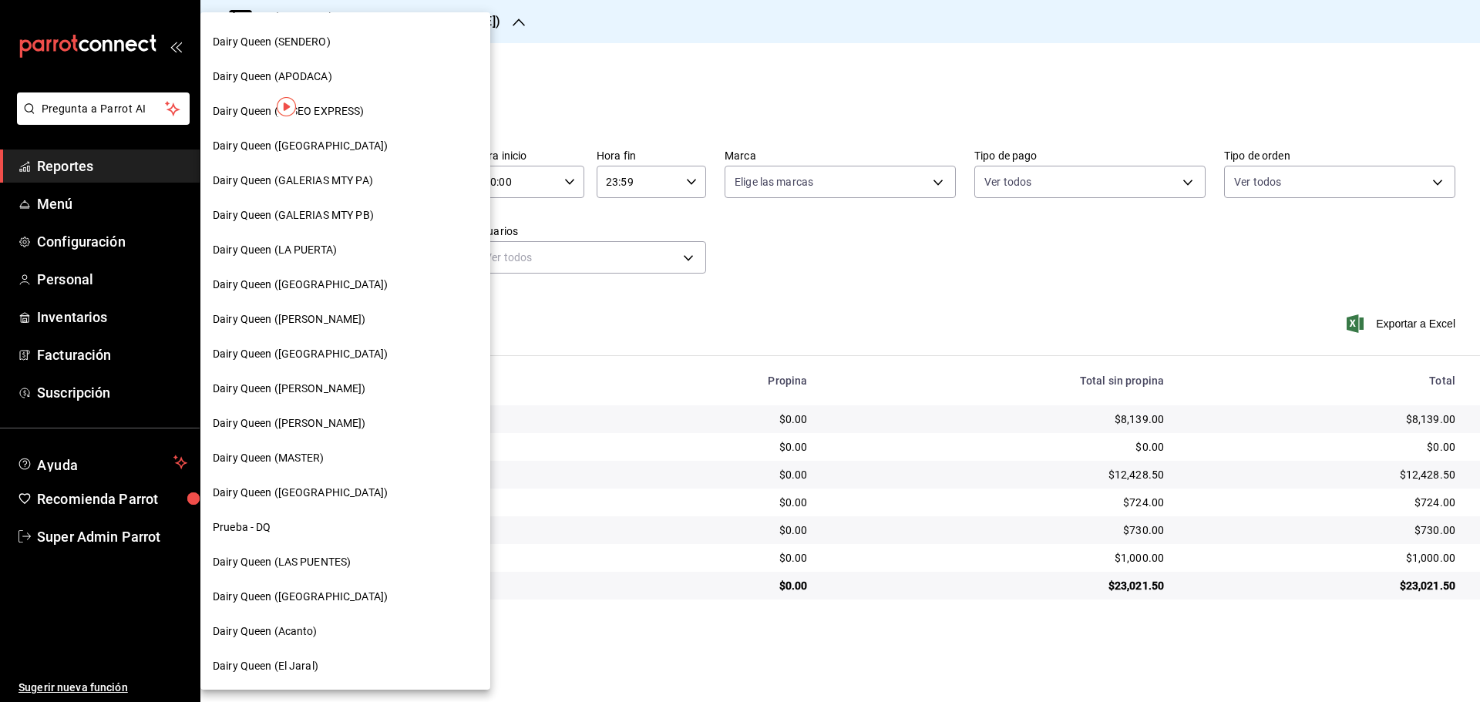
click at [313, 495] on span "Dairy Queen ([GEOGRAPHIC_DATA])" at bounding box center [300, 493] width 175 height 16
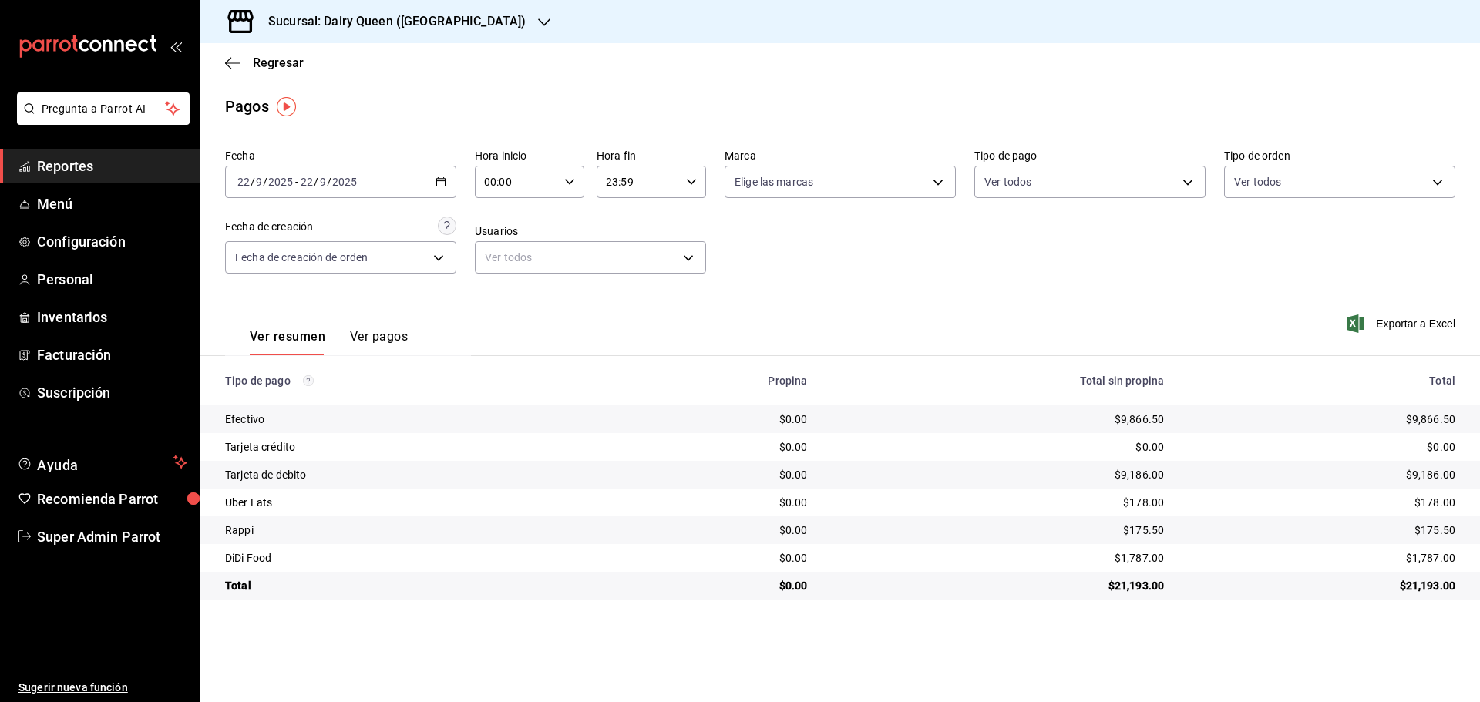
click at [401, 22] on h3 "Sucursal: Dairy Queen ([GEOGRAPHIC_DATA])" at bounding box center [391, 21] width 270 height 18
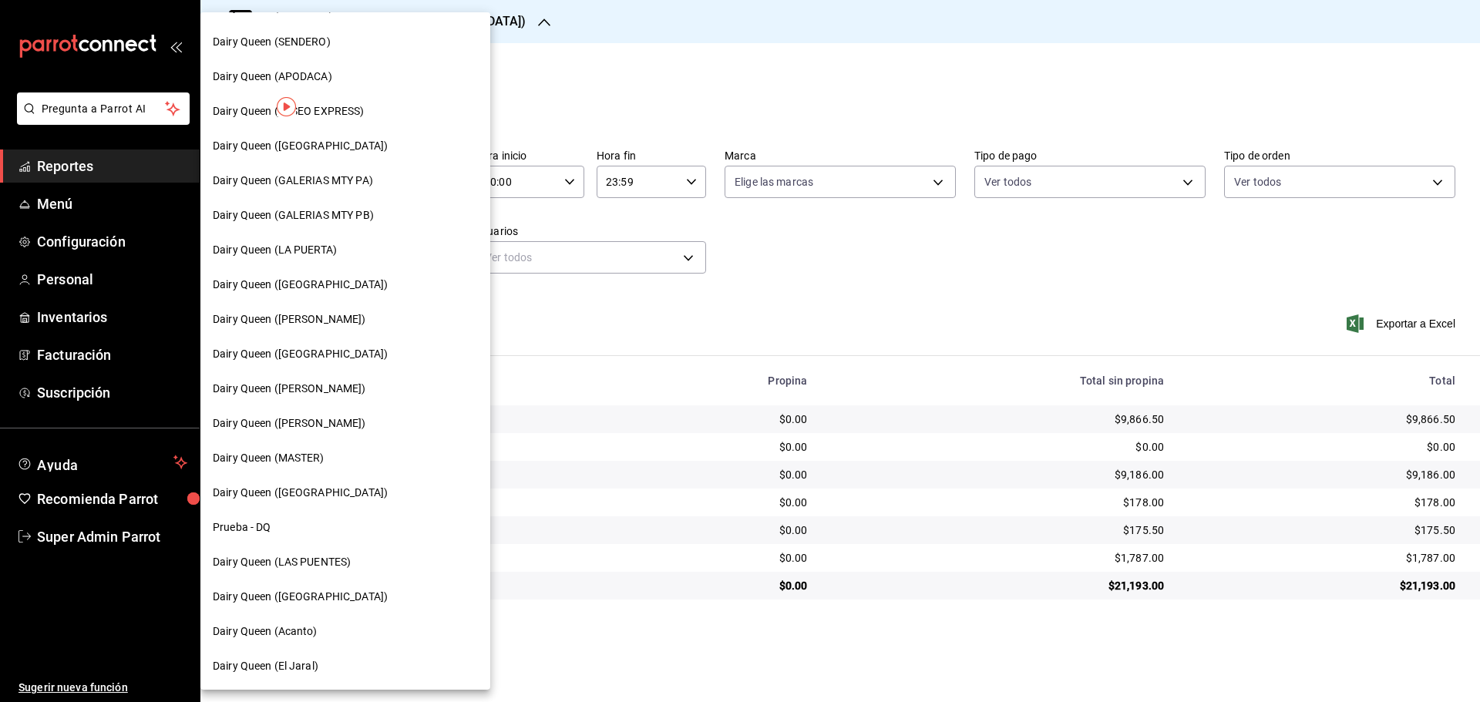
click at [301, 633] on span "Dairy Queen (Acanto)" at bounding box center [265, 632] width 105 height 16
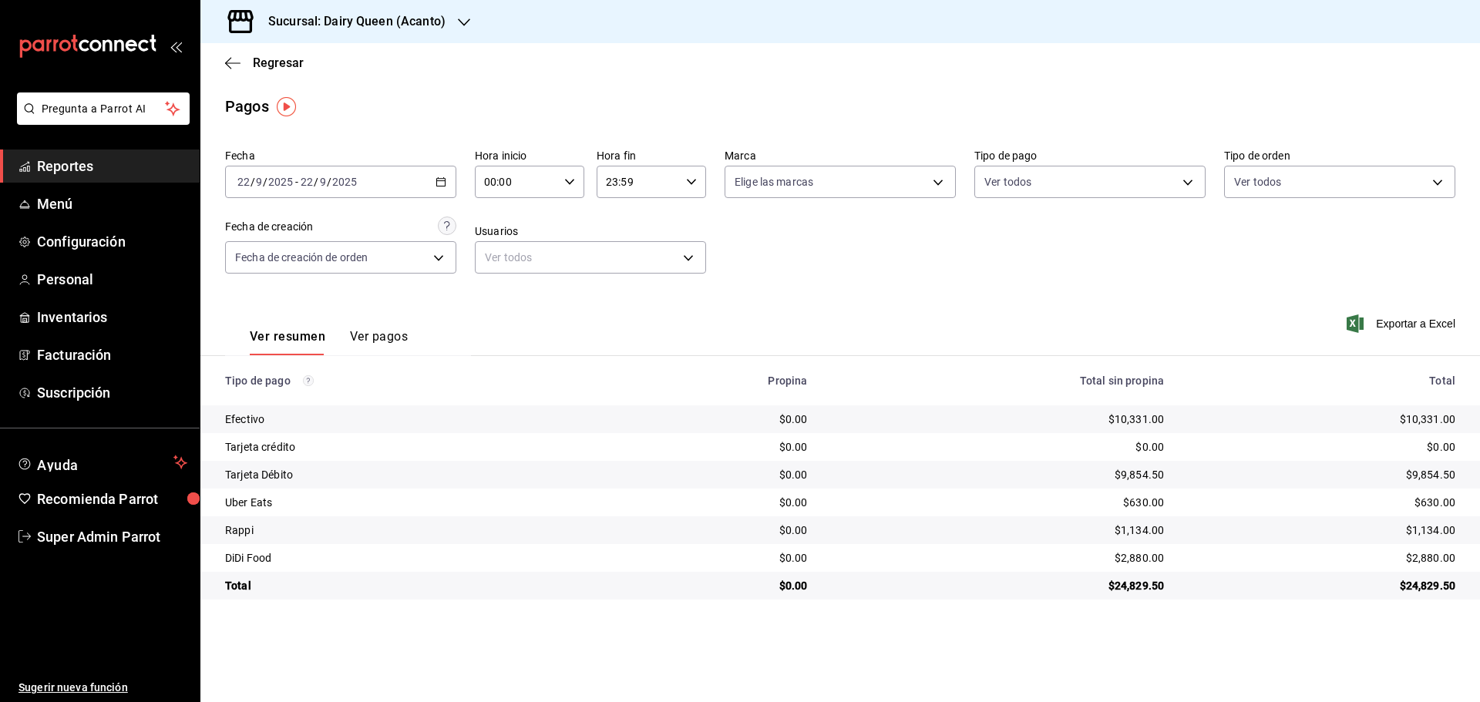
click at [415, 11] on div "Sucursal: Dairy Queen (Acanto)" at bounding box center [345, 21] width 264 height 43
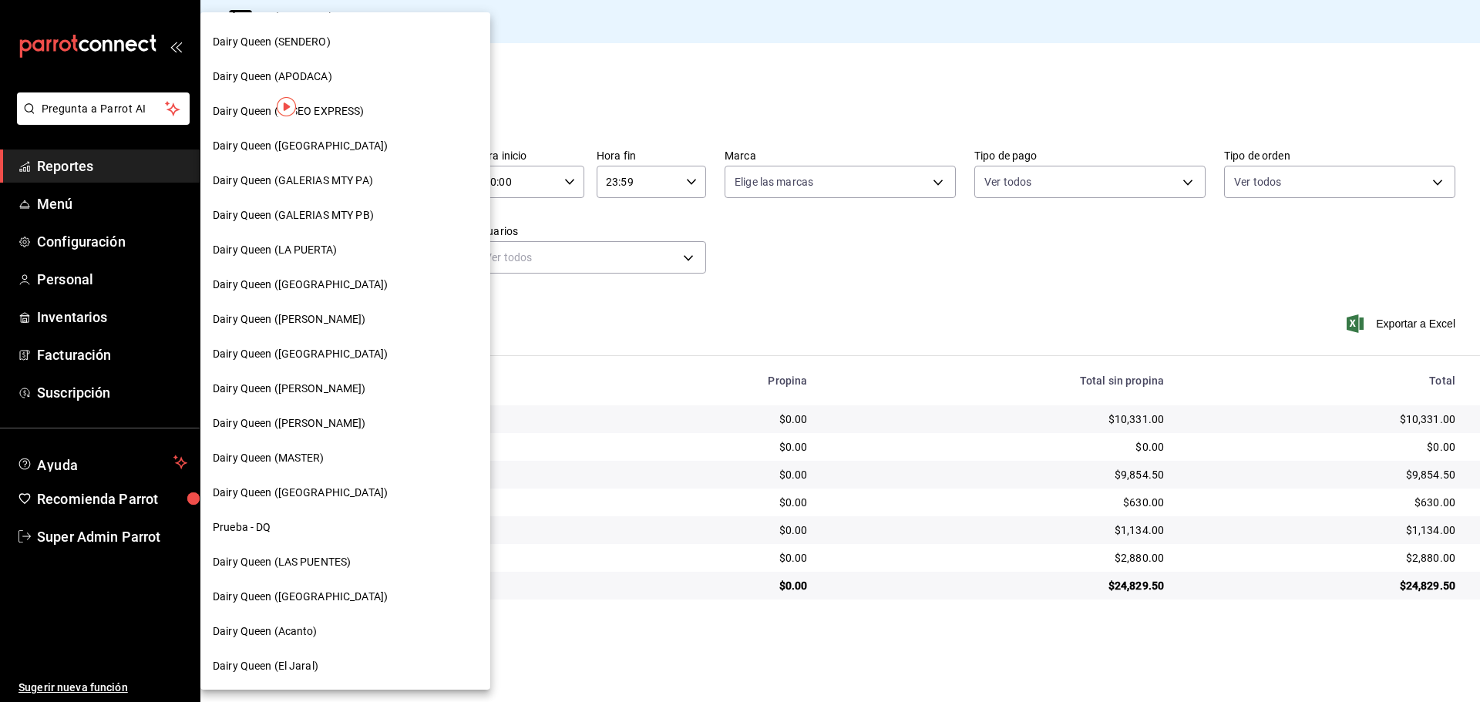
click at [302, 665] on span "Dairy Queen (El Jaral)" at bounding box center [266, 666] width 106 height 16
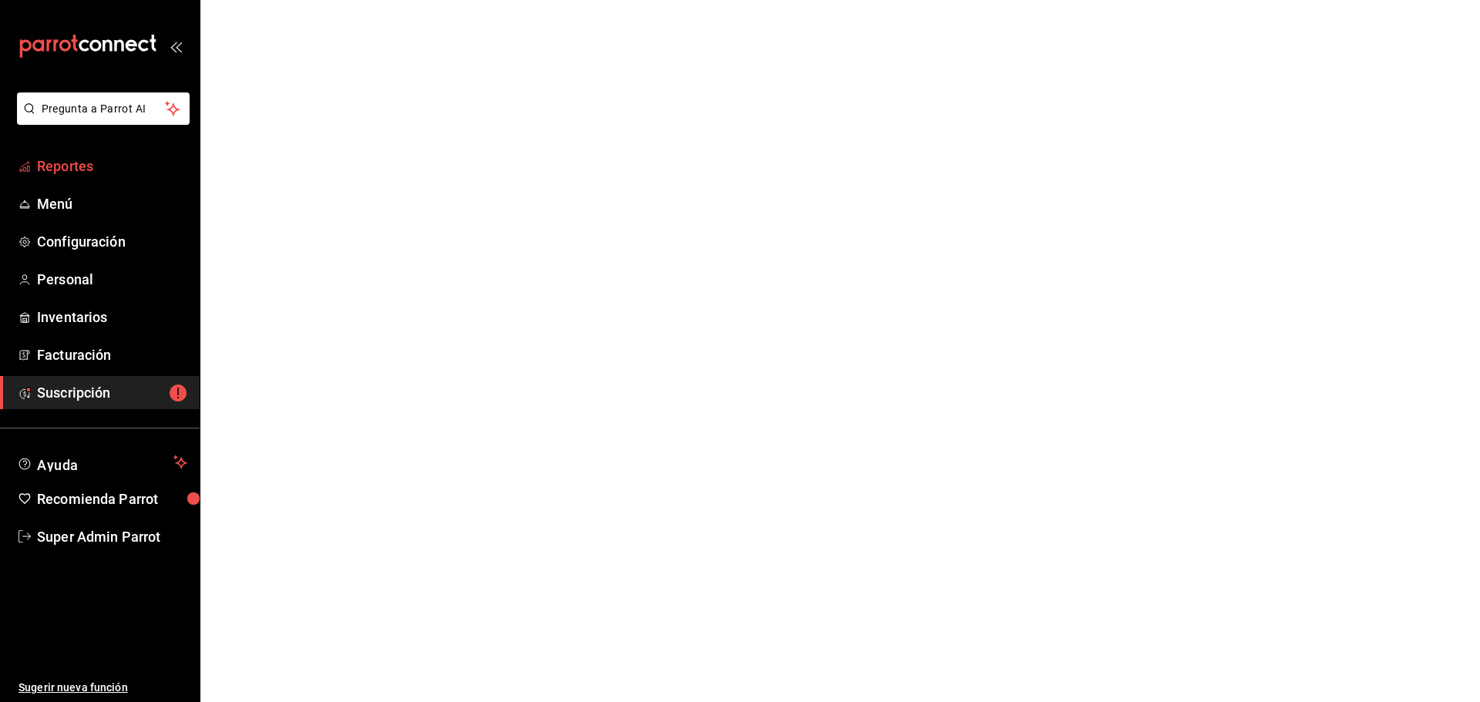
click at [71, 159] on span "Reportes" at bounding box center [112, 166] width 150 height 21
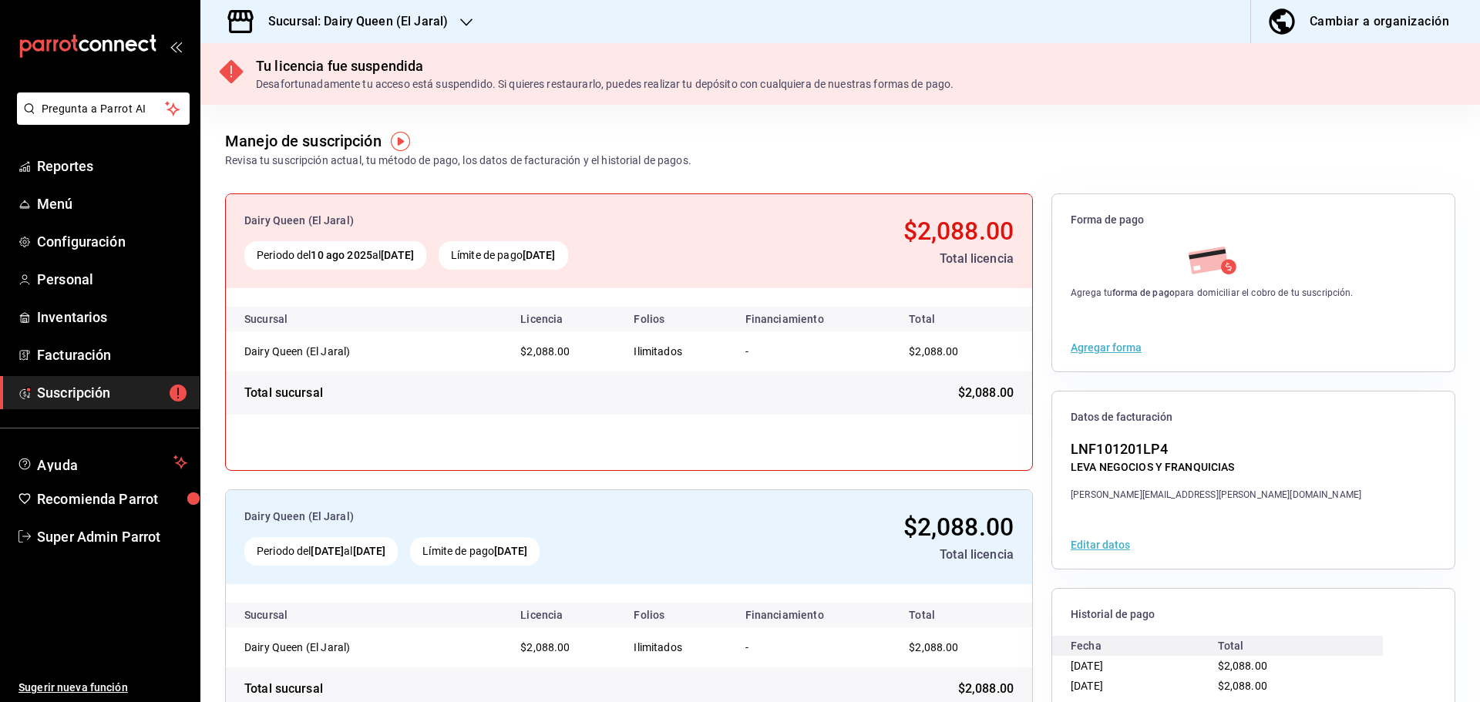
click at [324, 25] on h3 "Sucursal: Dairy Queen (El Jaral)" at bounding box center [352, 21] width 192 height 18
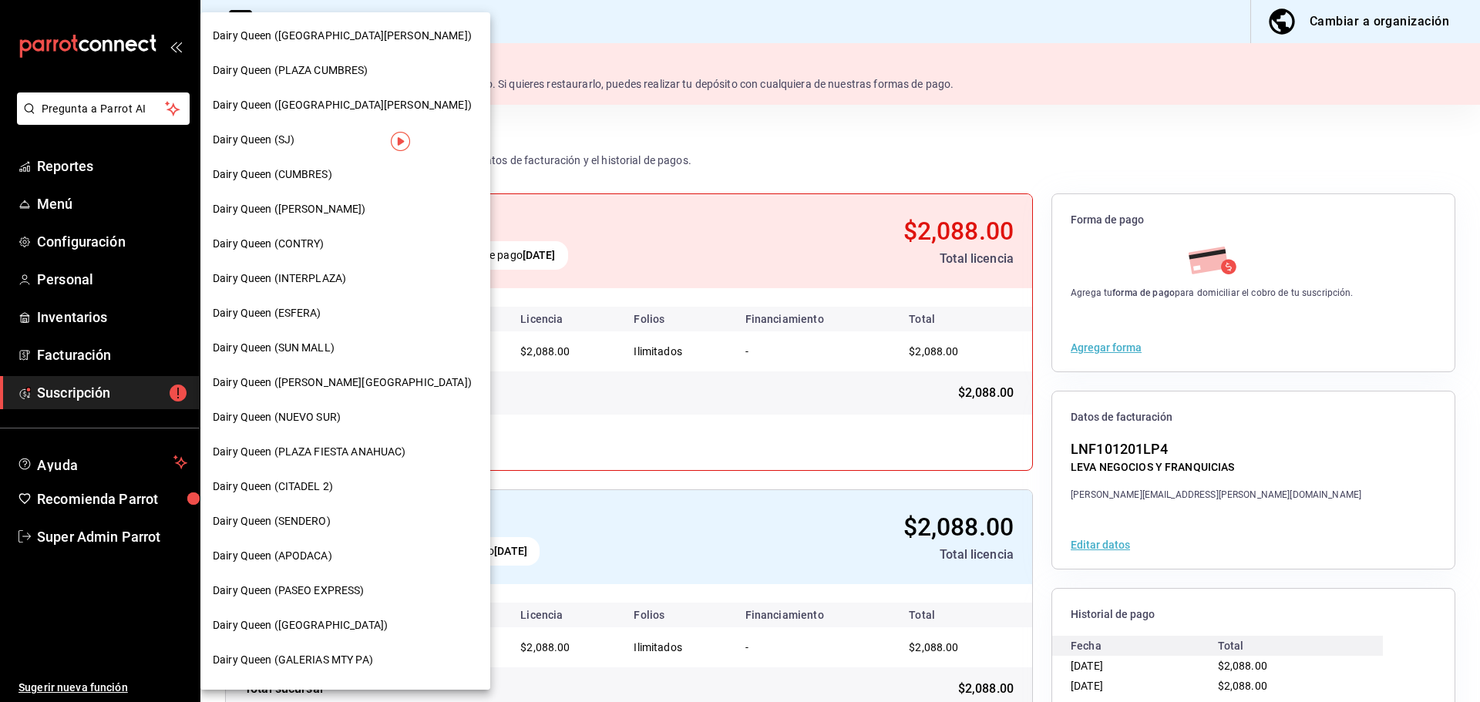
click at [318, 86] on div "Dairy Queen (PLAZA CUMBRES)" at bounding box center [345, 70] width 290 height 35
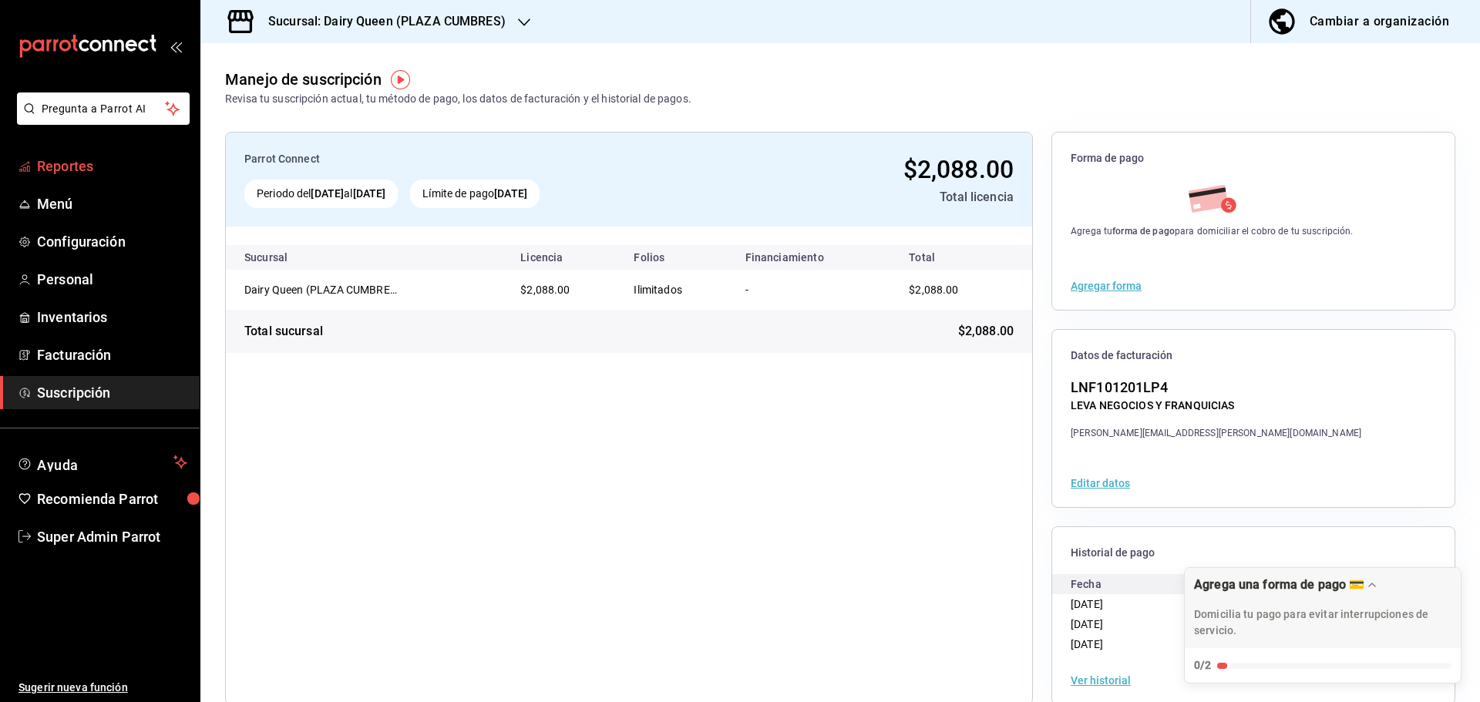
click at [106, 173] on span "Reportes" at bounding box center [112, 166] width 150 height 21
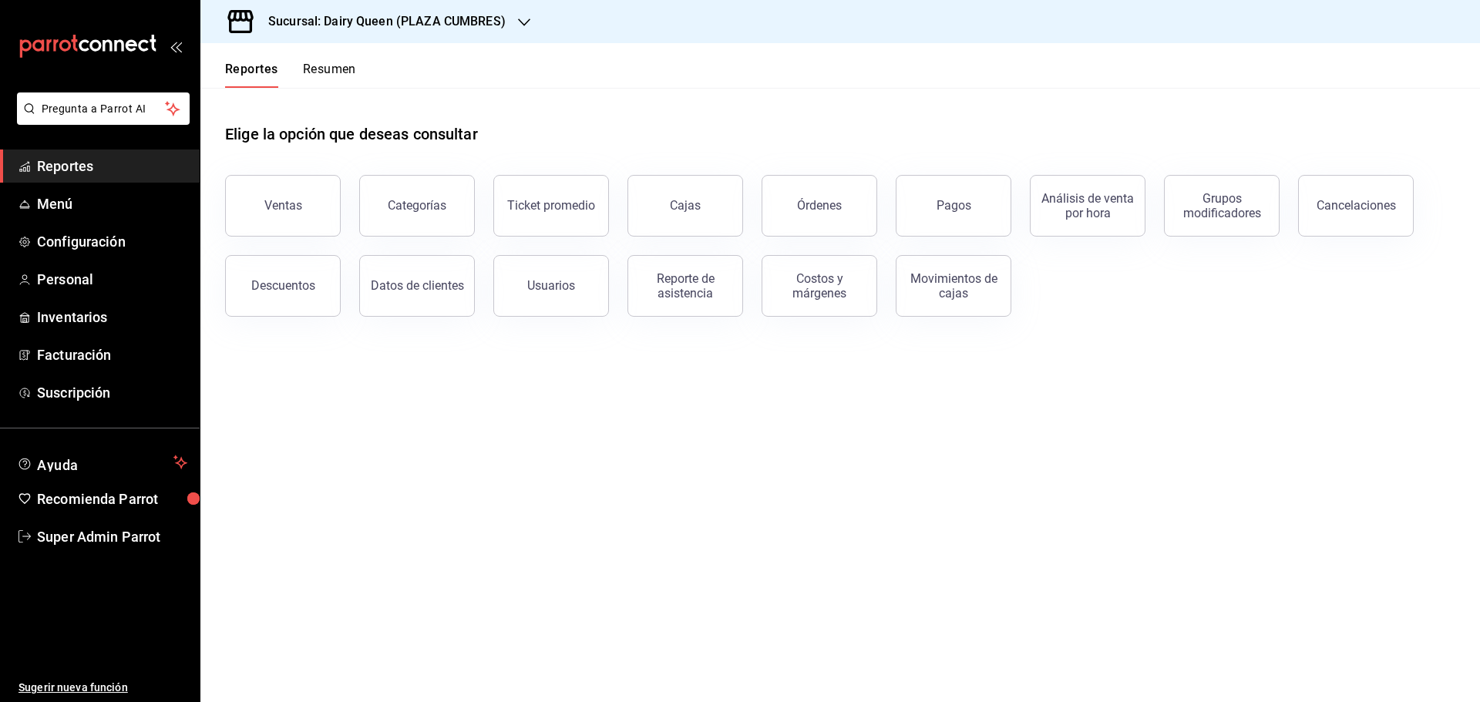
click at [329, 59] on div "Reportes Resumen" at bounding box center [278, 65] width 156 height 45
click at [326, 72] on button "Resumen" at bounding box center [329, 75] width 53 height 26
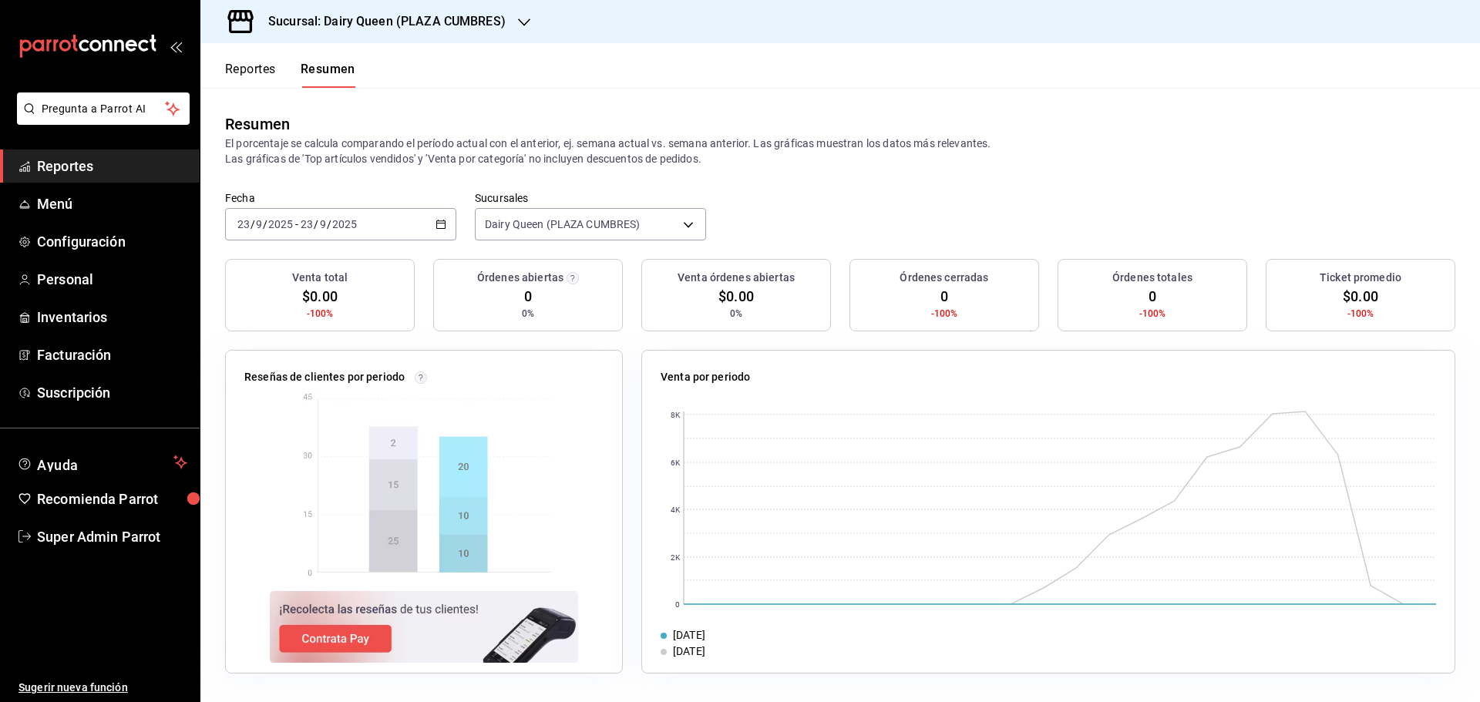
click at [355, 203] on label "Fecha" at bounding box center [340, 198] width 231 height 11
click at [336, 219] on input "2025" at bounding box center [344, 224] width 26 height 12
click at [291, 454] on li "Rango de fechas" at bounding box center [298, 444] width 144 height 35
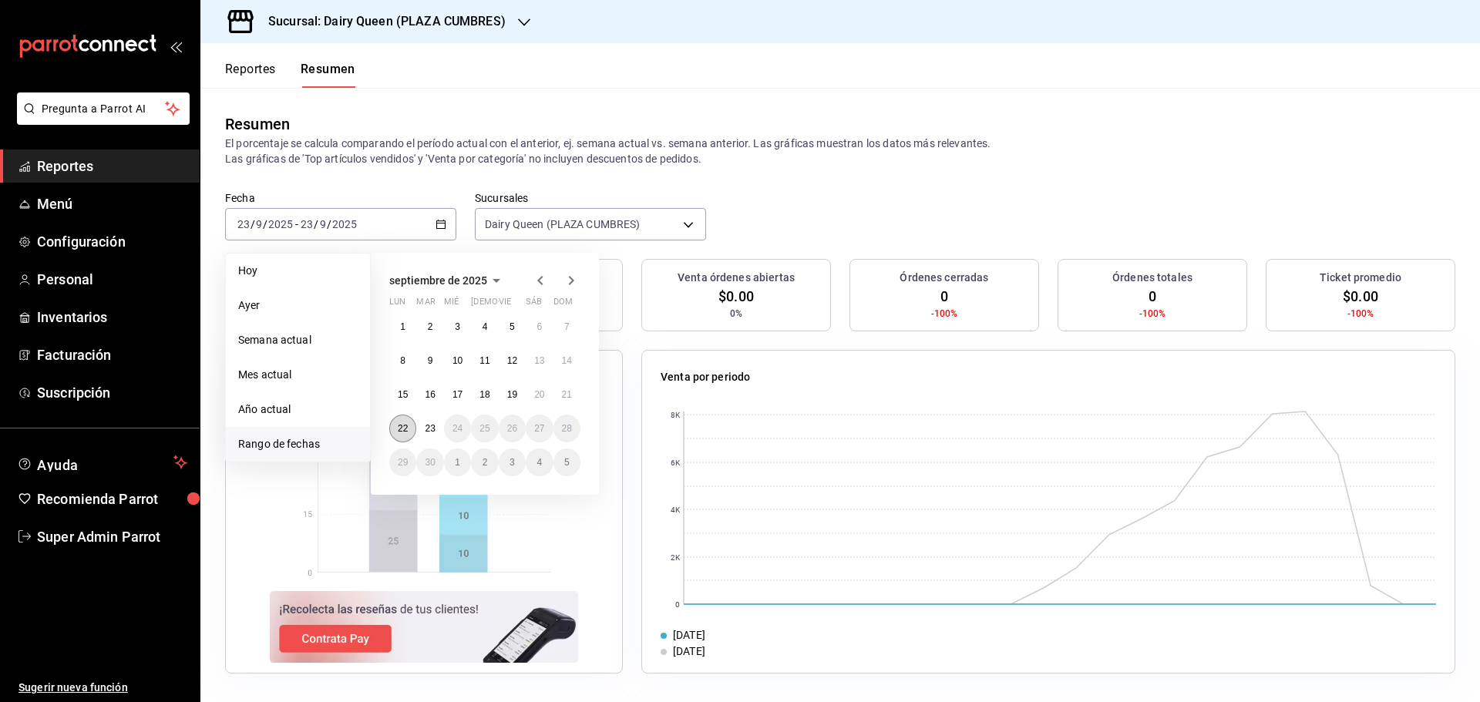
click at [399, 431] on abbr "22" at bounding box center [403, 428] width 10 height 11
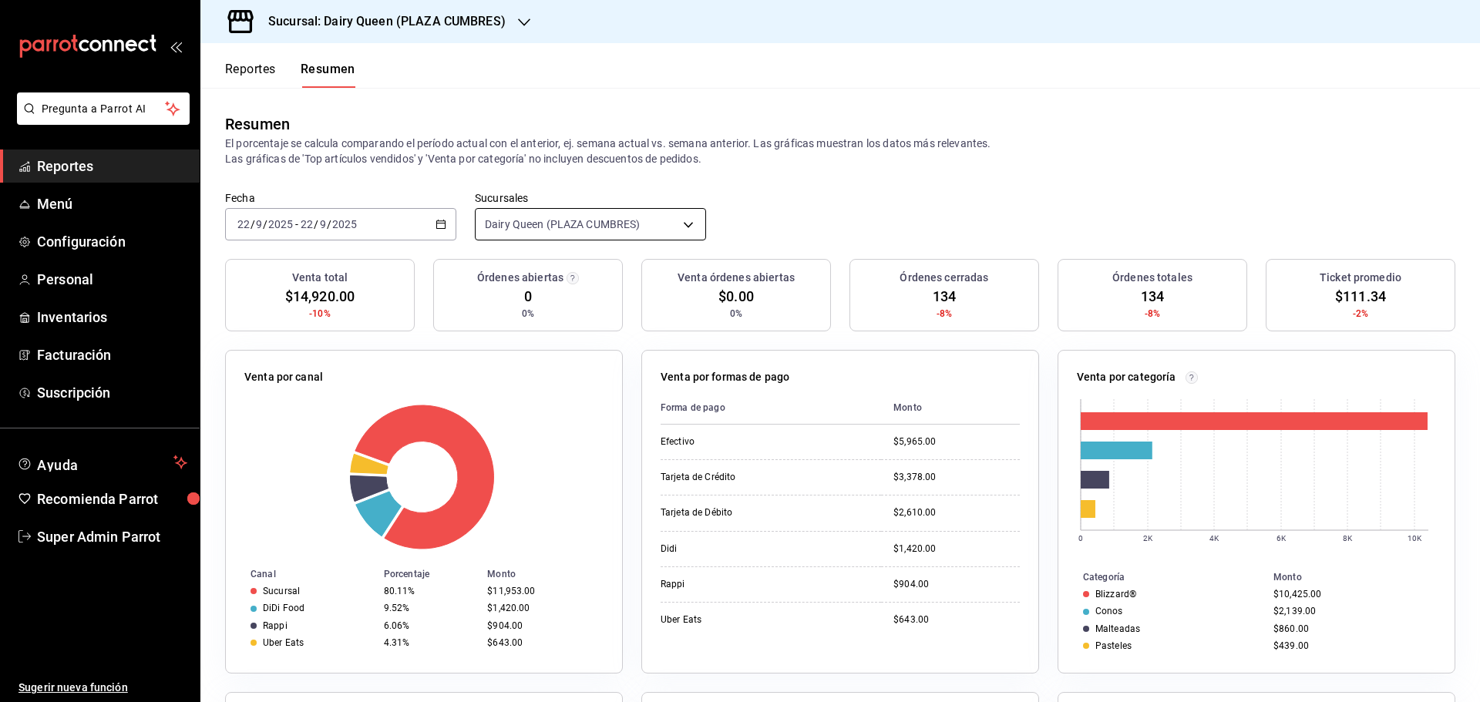
click at [588, 235] on body "Pregunta a Parrot AI Reportes Menú Configuración Personal Inventarios Facturaci…" at bounding box center [740, 351] width 1480 height 702
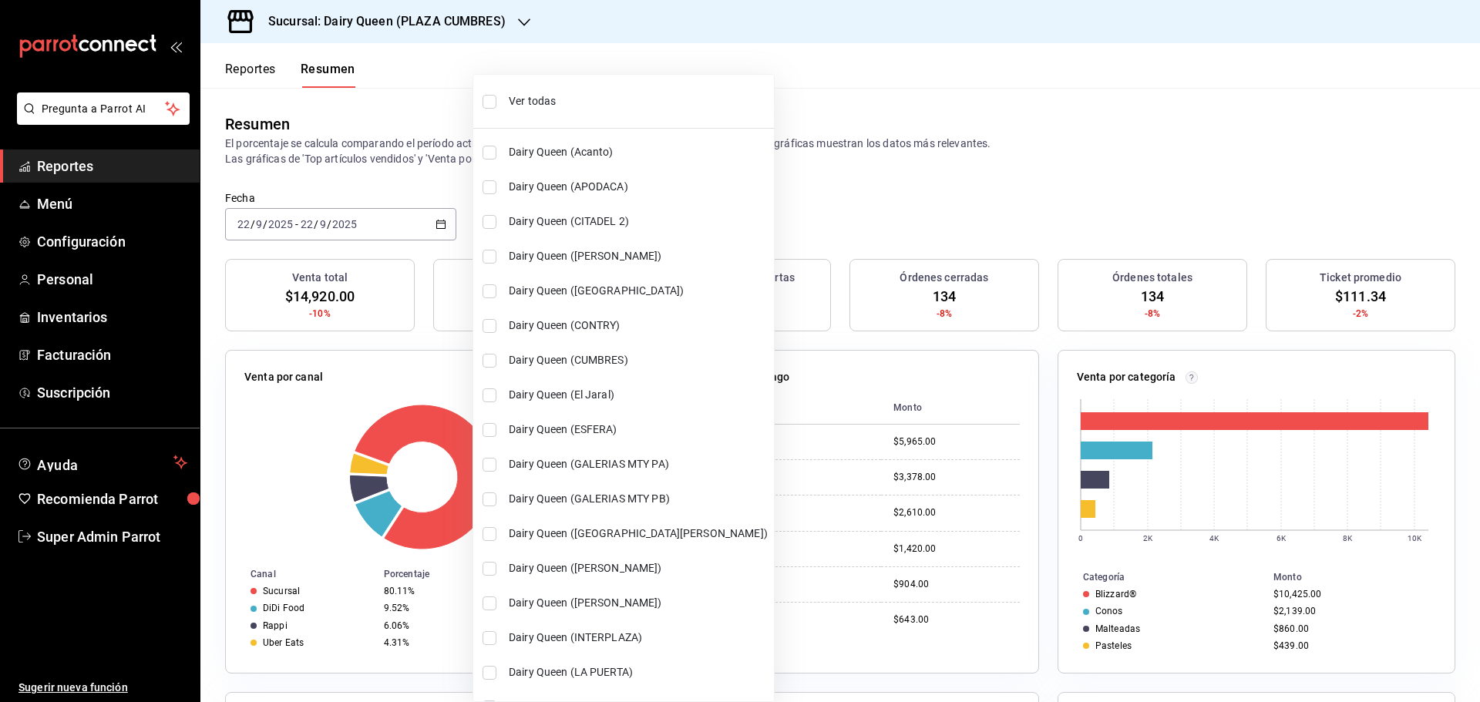
click at [496, 101] on li "Ver todas" at bounding box center [623, 101] width 301 height 41
type input "[object Object],[object Object],[object Object],[object Object],[object Object]…"
checkbox input "true"
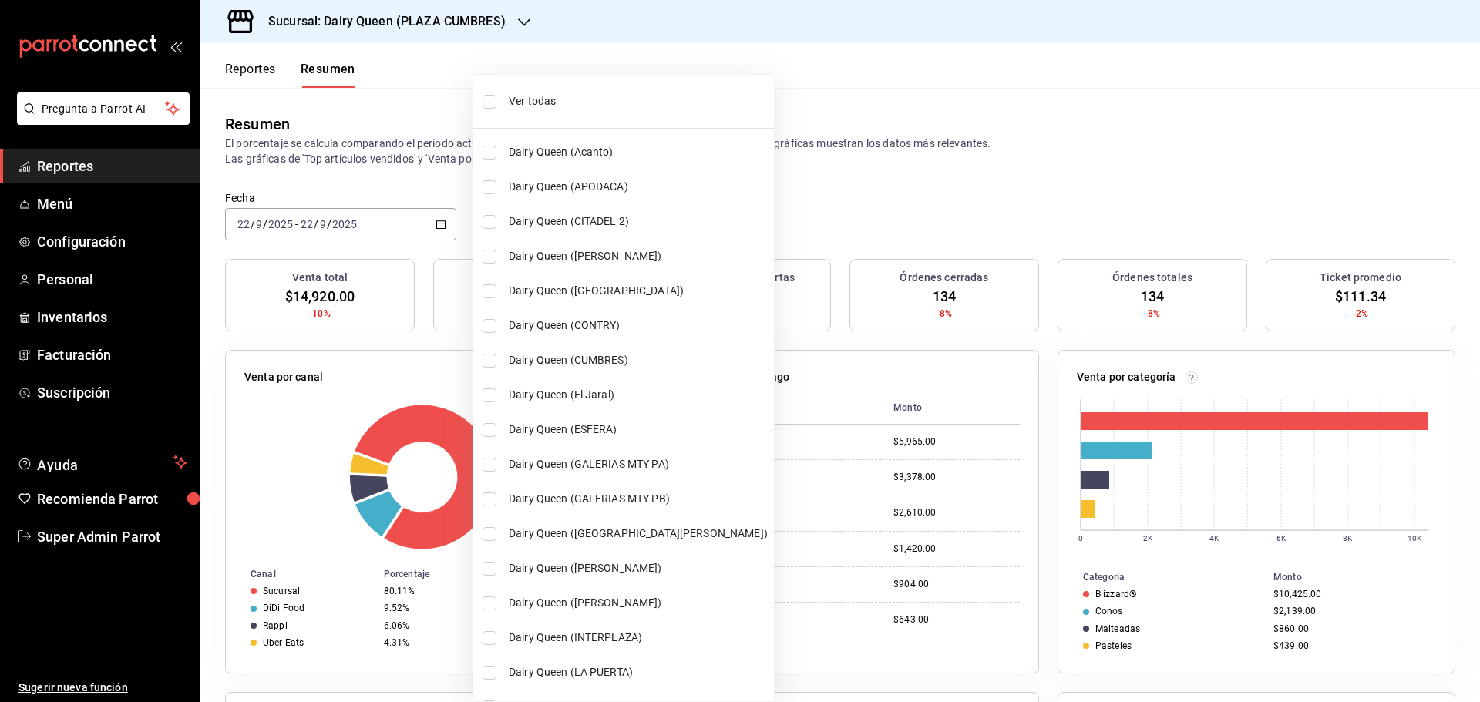
checkbox input "true"
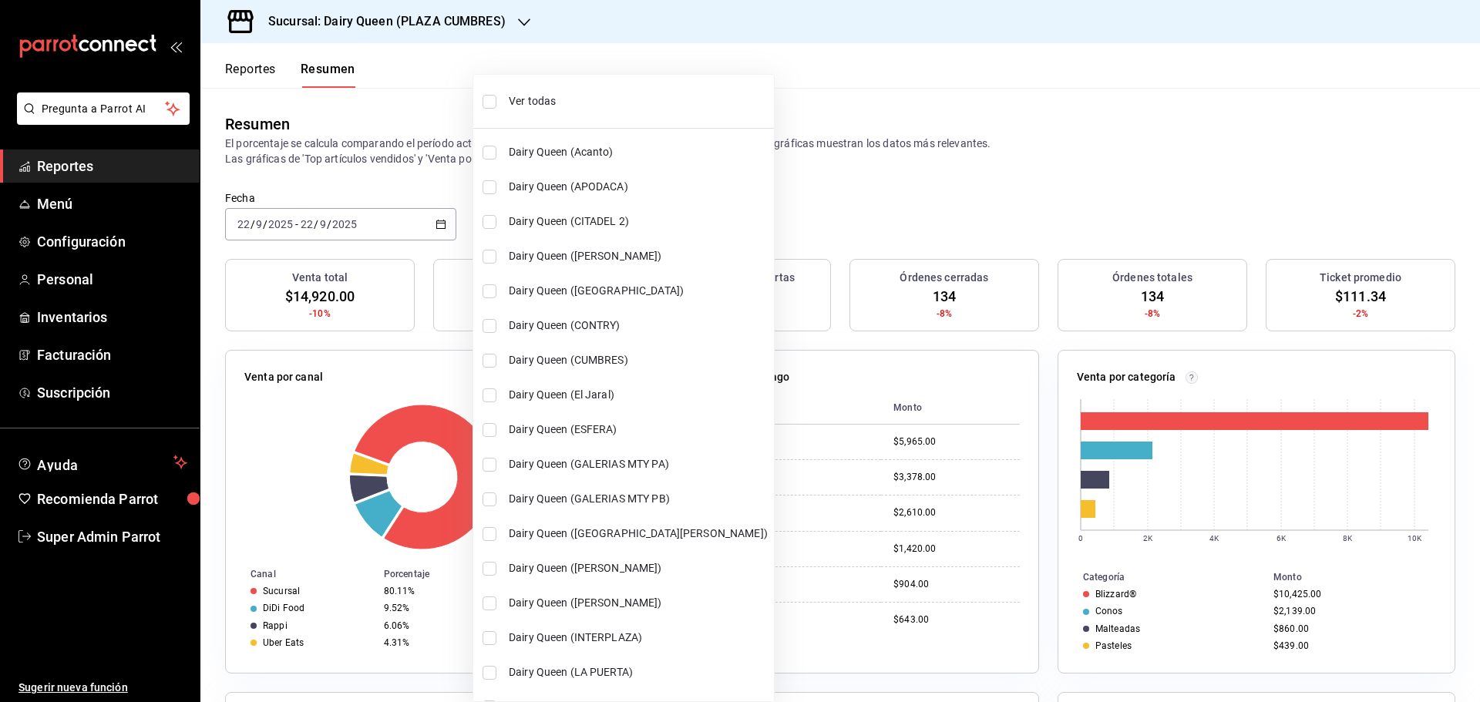
checkbox input "true"
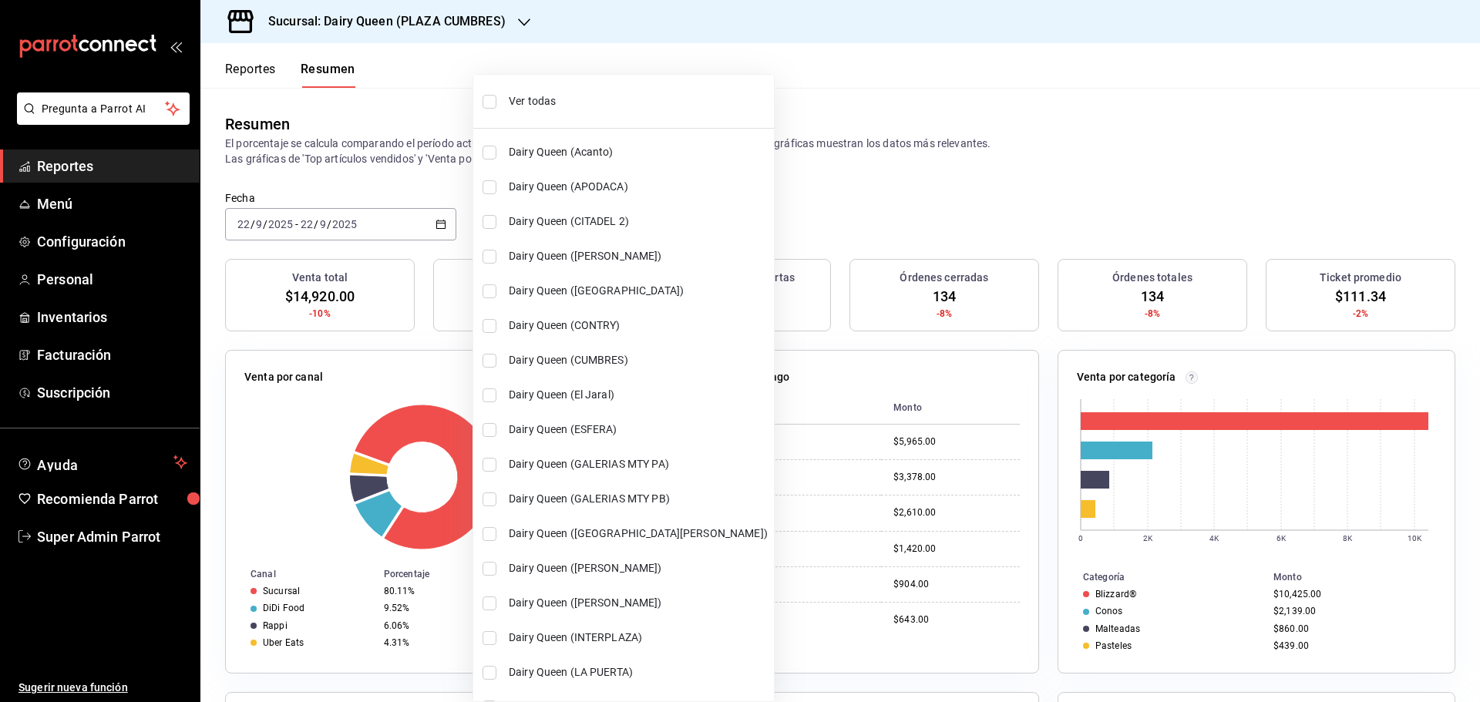
checkbox input "true"
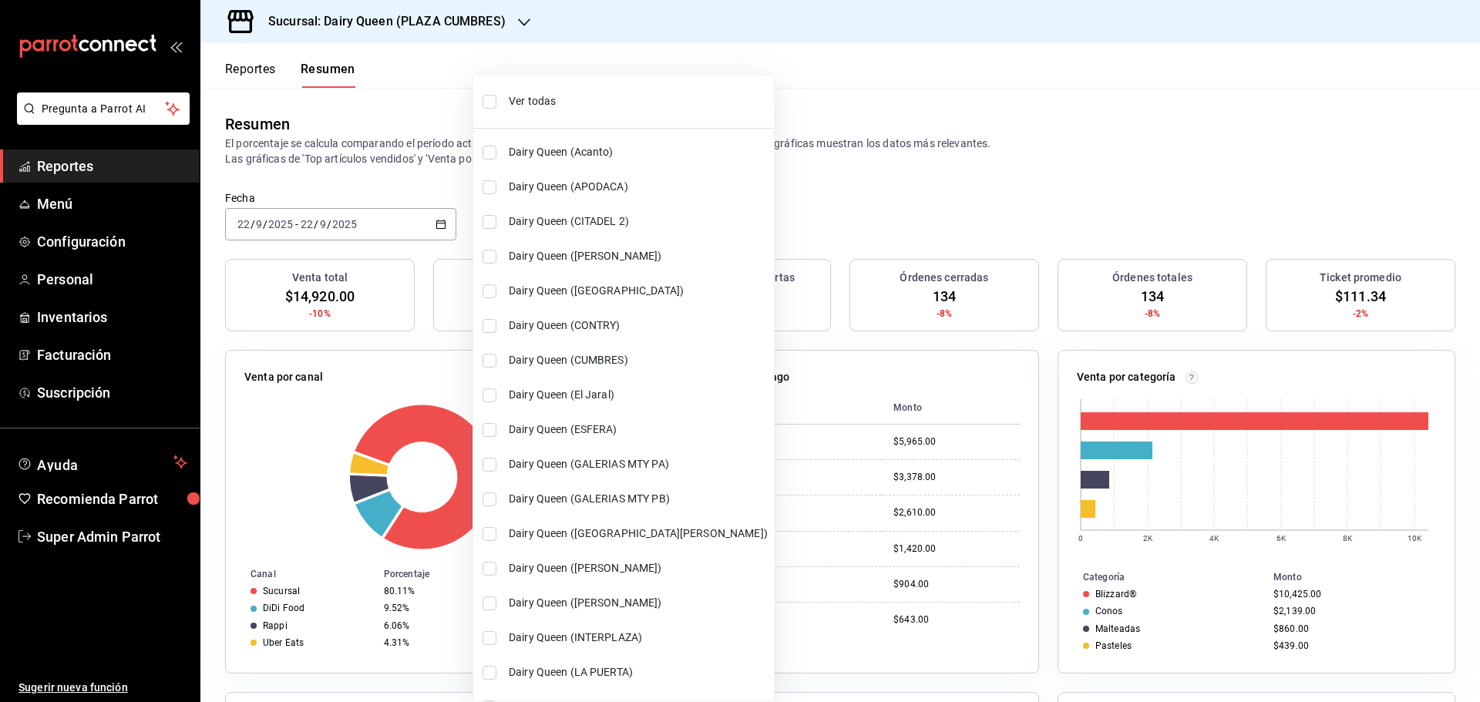
checkbox input "true"
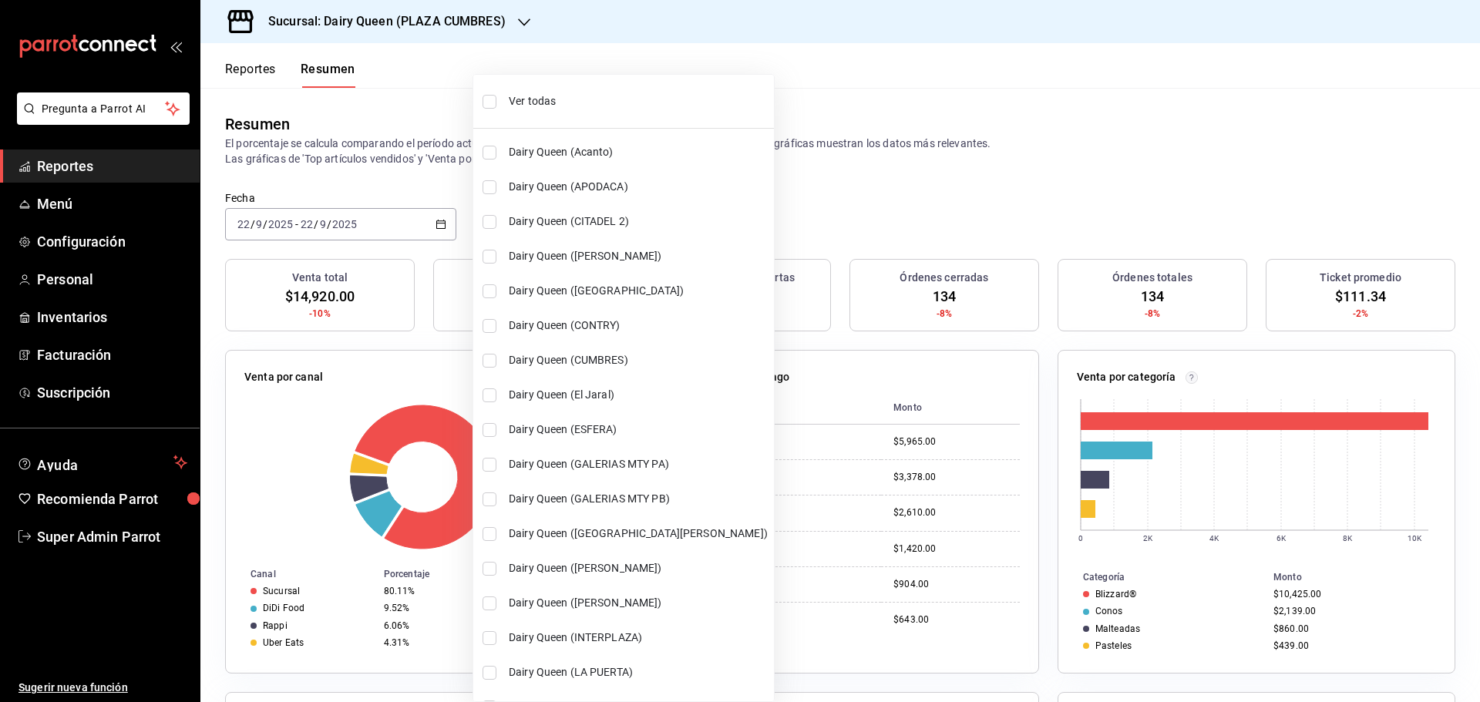
checkbox input "true"
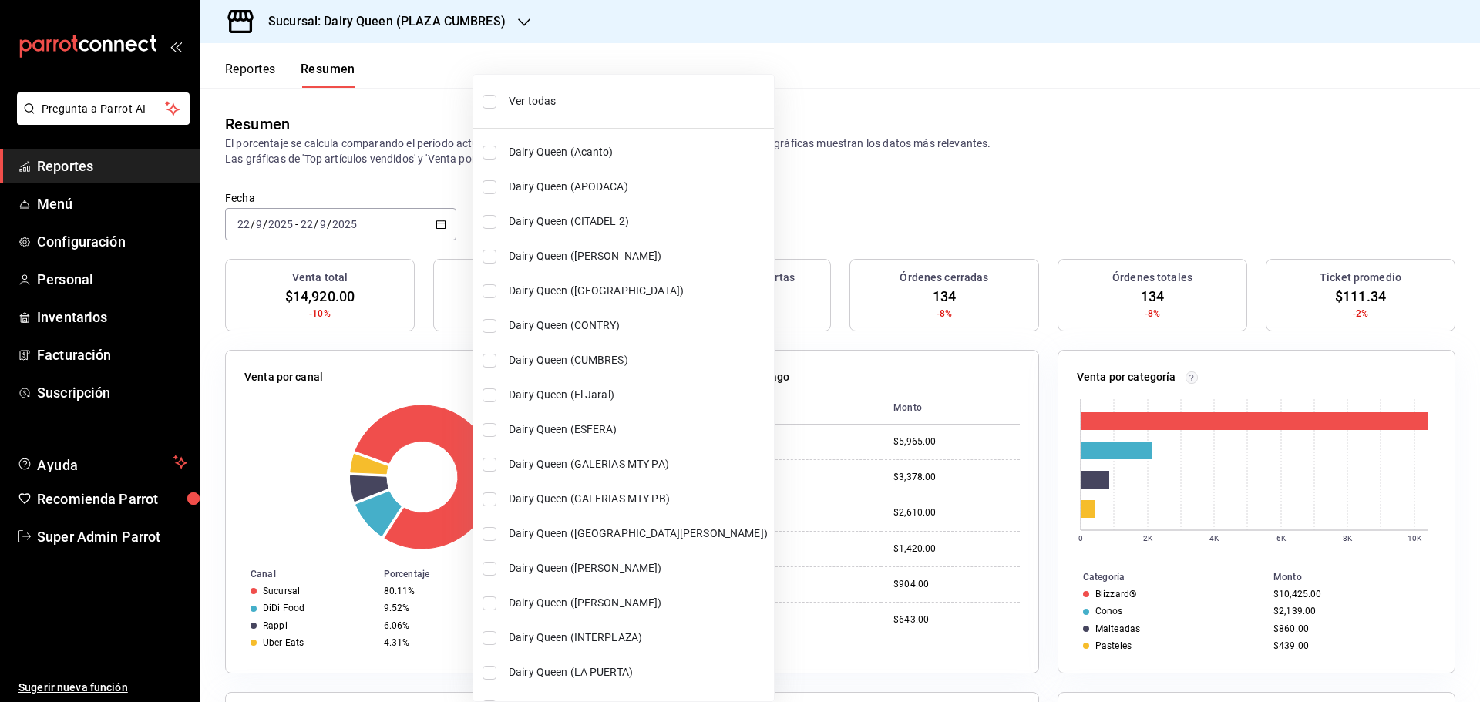
checkbox input "true"
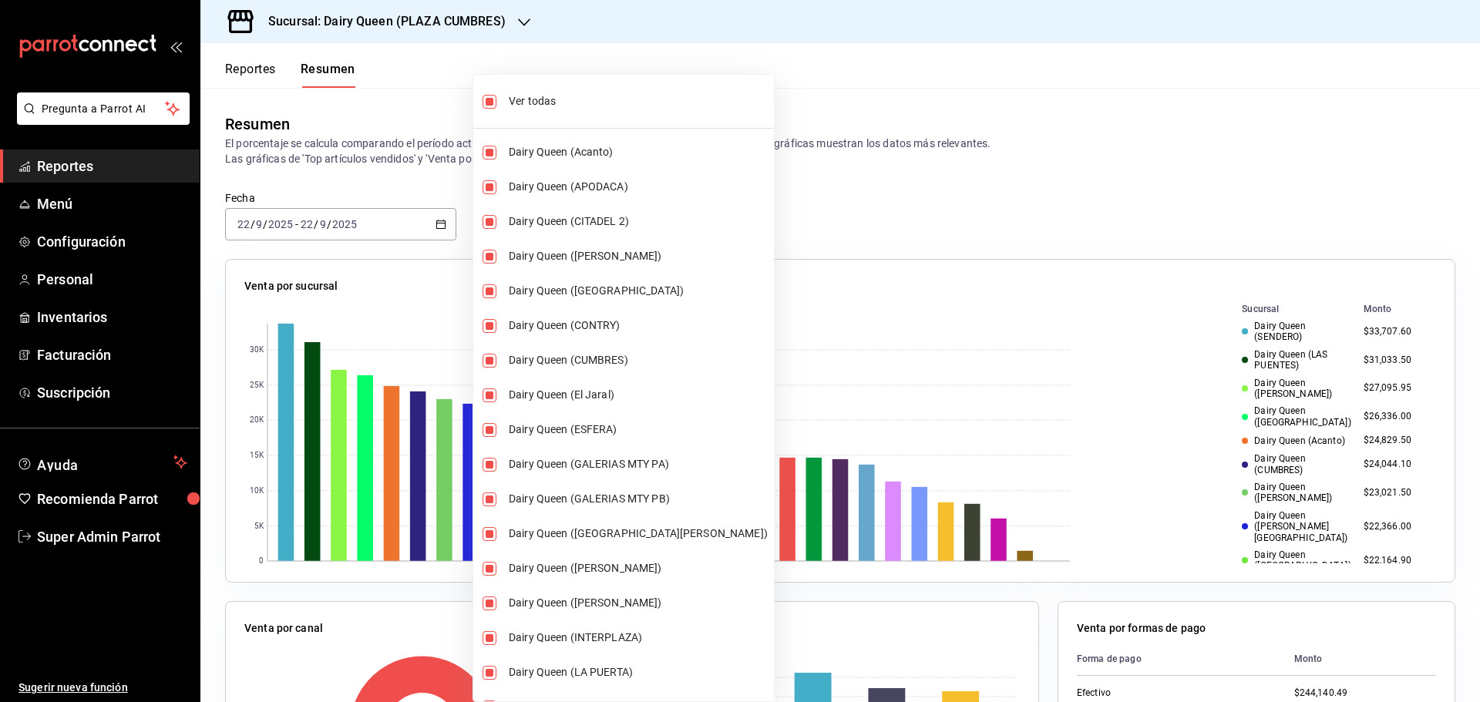
click at [801, 114] on div at bounding box center [740, 351] width 1480 height 702
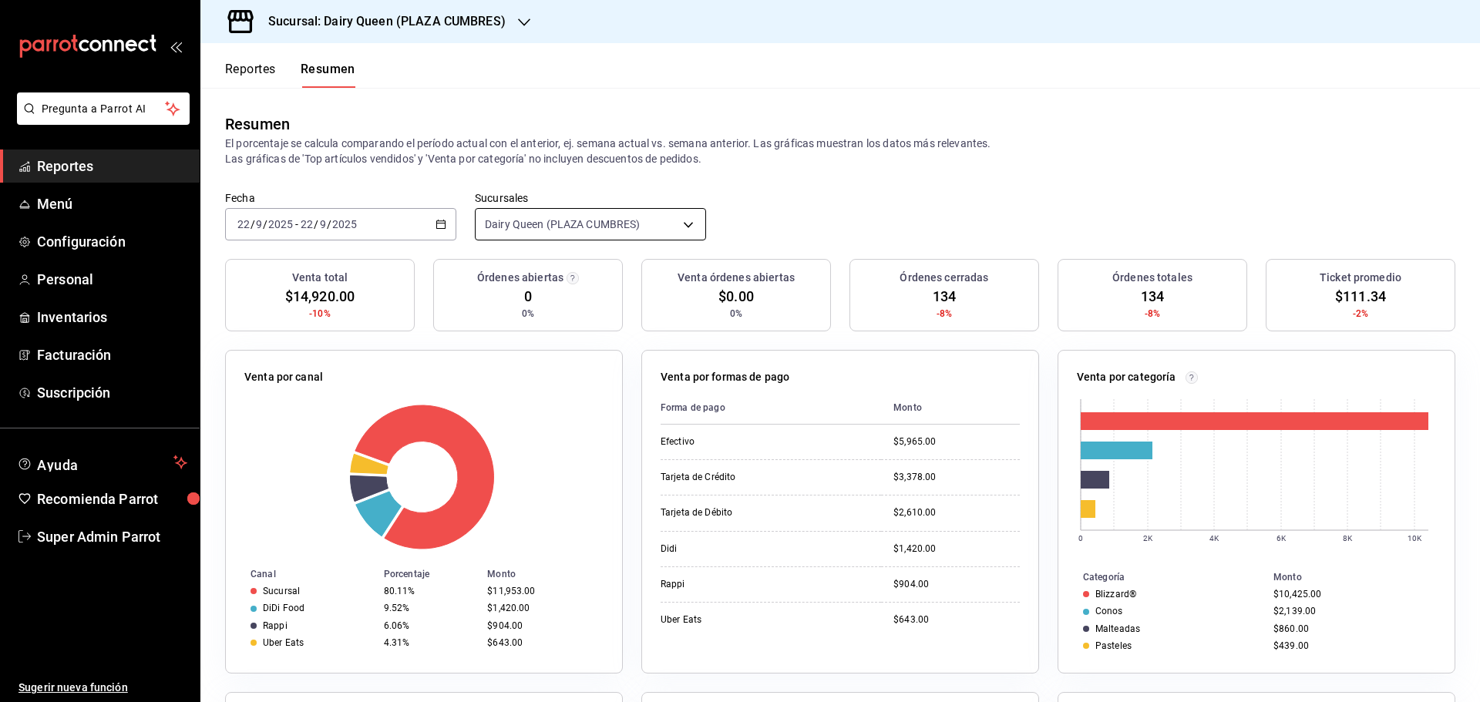
click at [610, 229] on body "Pregunta a Parrot AI Reportes Menú Configuración Personal Inventarios Facturaci…" at bounding box center [740, 351] width 1480 height 702
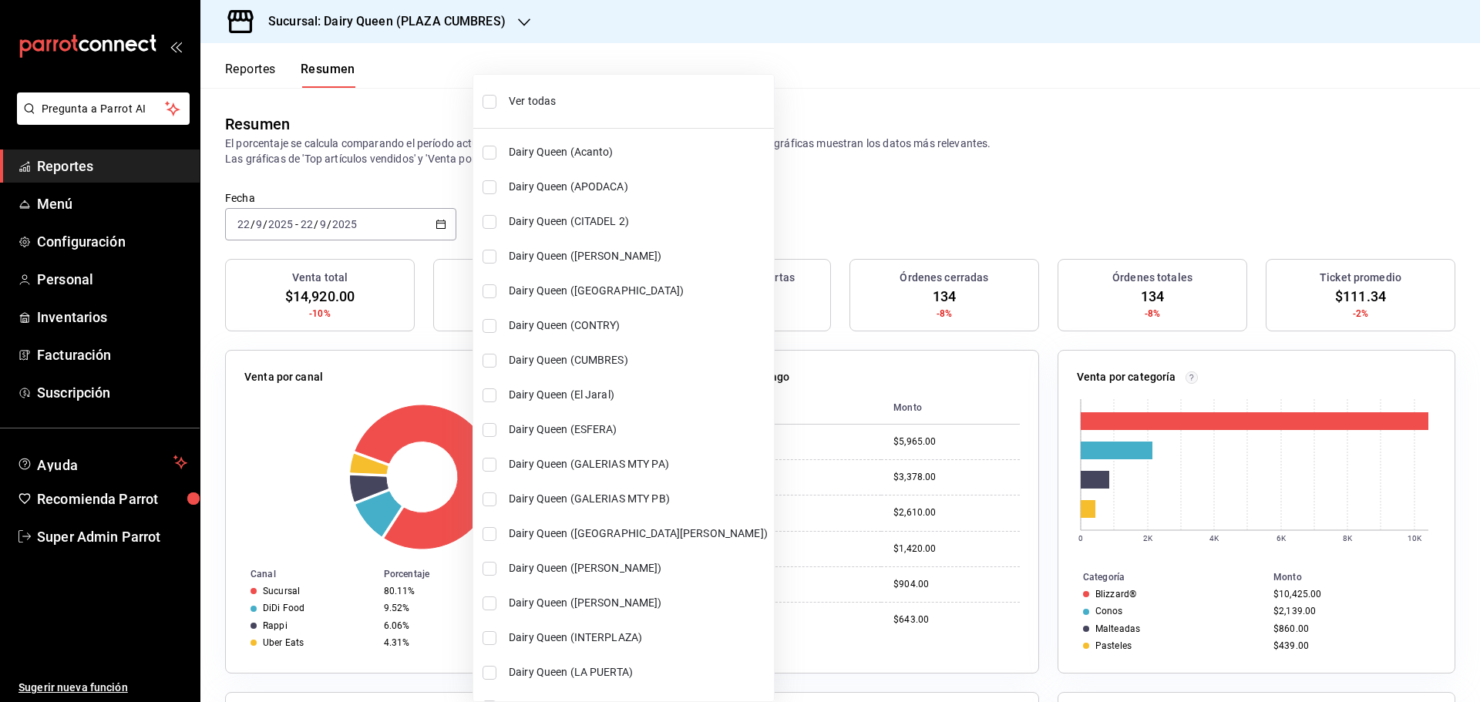
click at [546, 99] on span "Ver todas" at bounding box center [638, 101] width 259 height 16
type input "[object Object],[object Object],[object Object],[object Object],[object Object]…"
checkbox input "true"
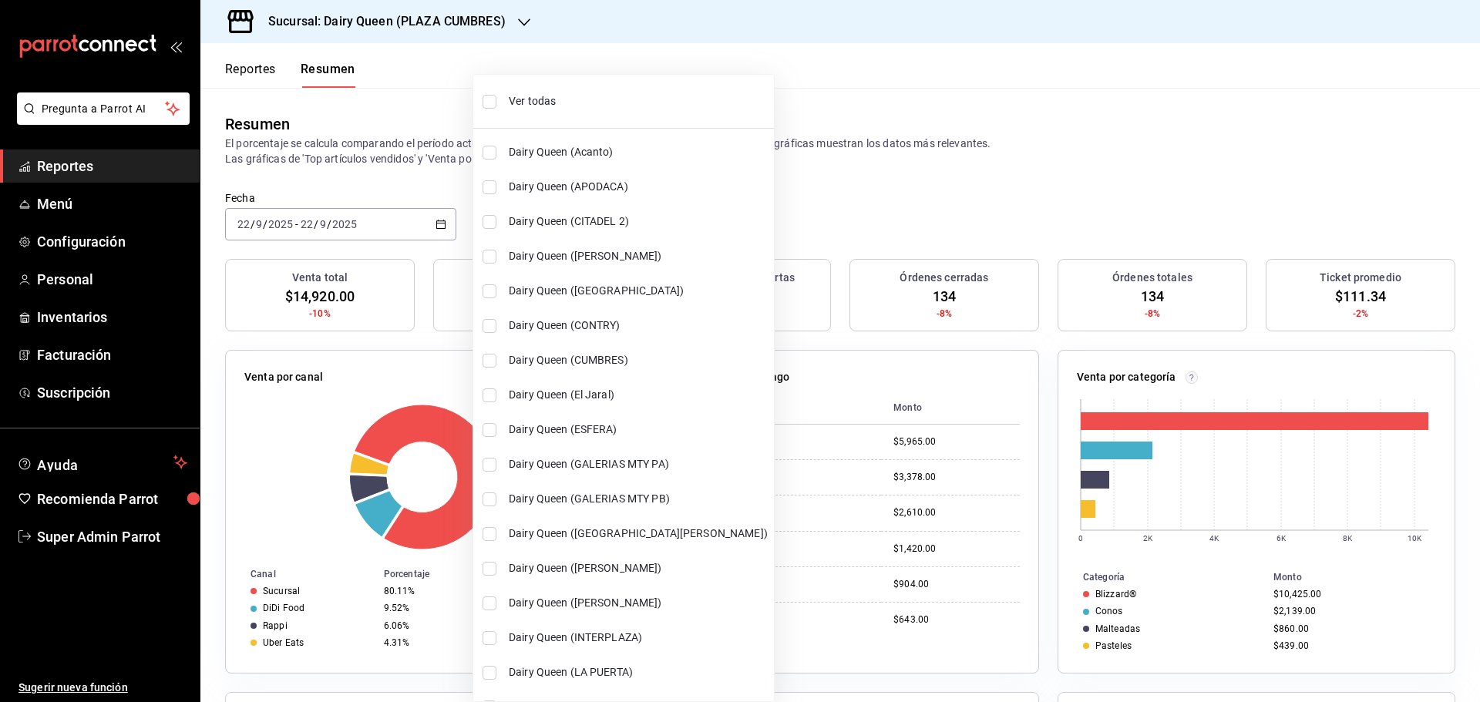
checkbox input "true"
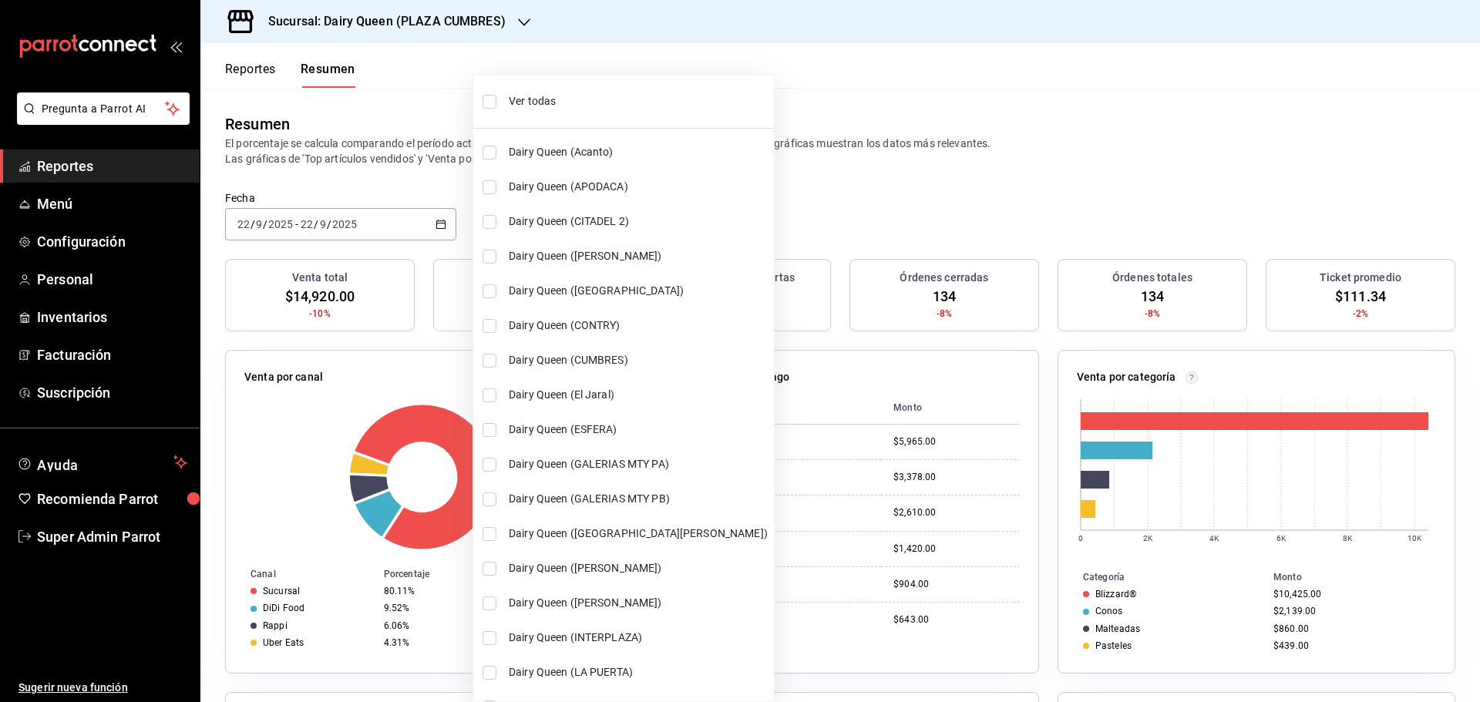
checkbox input "true"
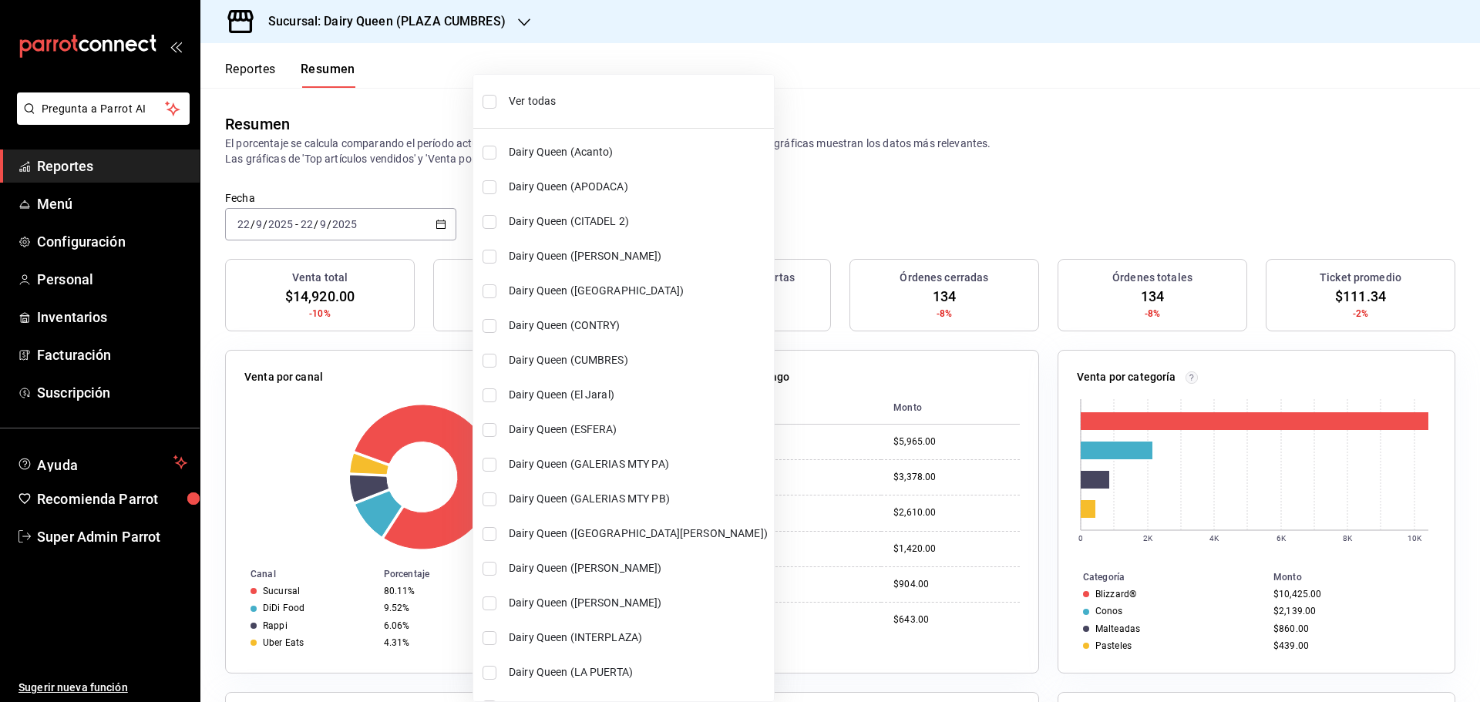
checkbox input "true"
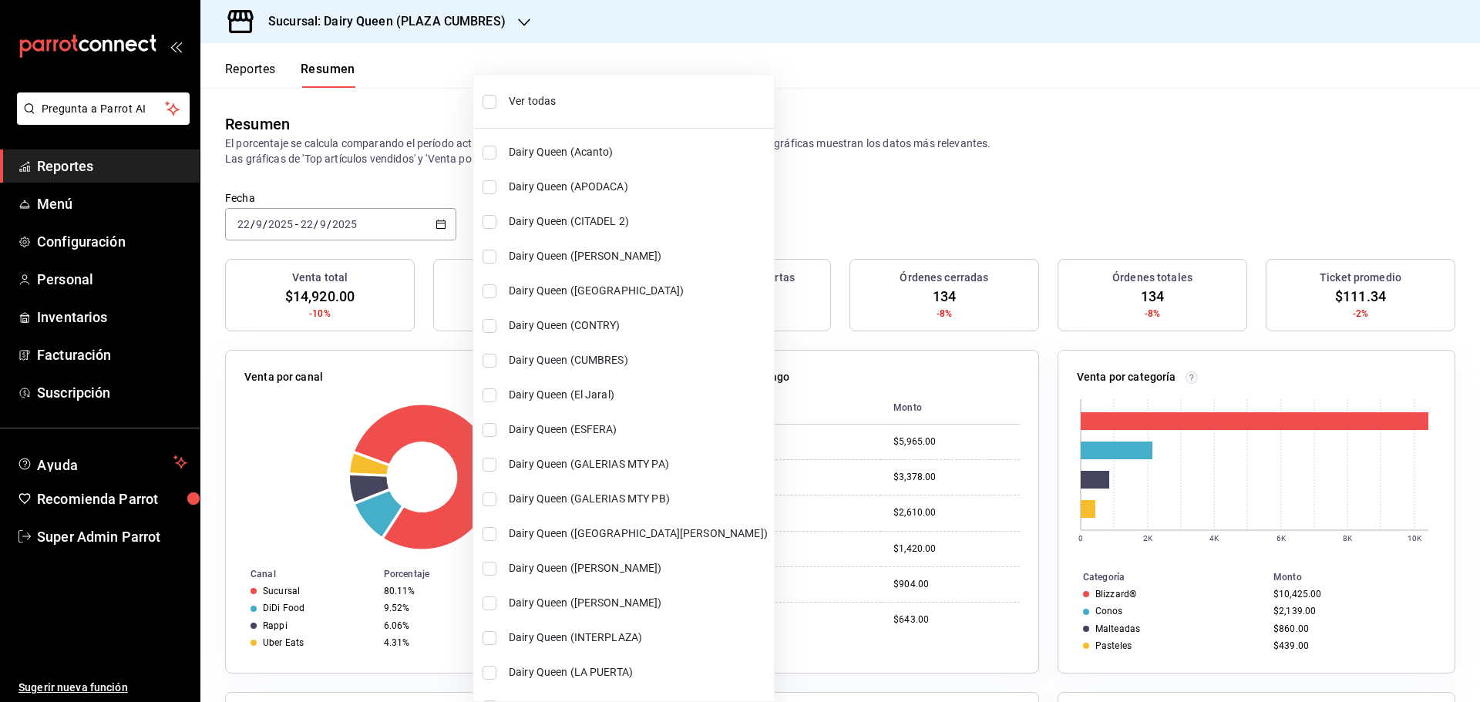
checkbox input "true"
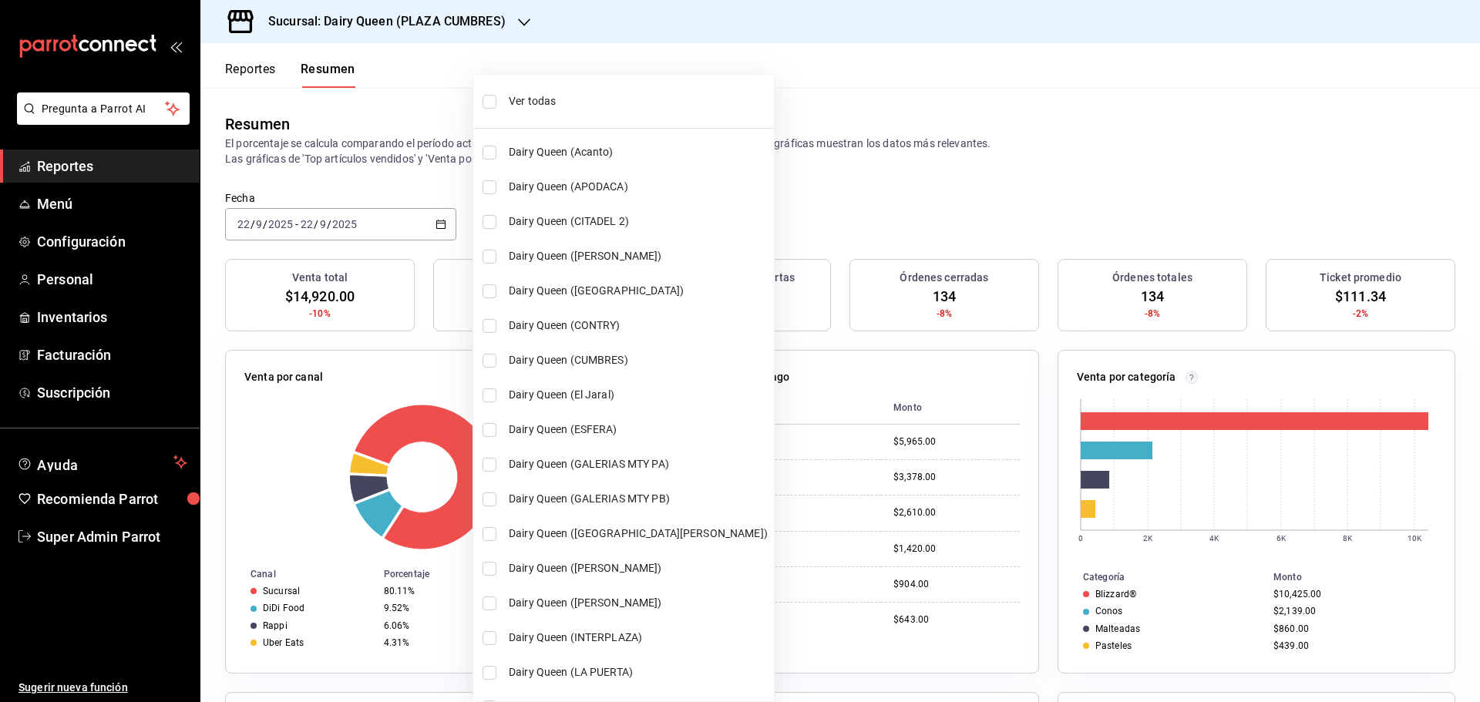
checkbox input "true"
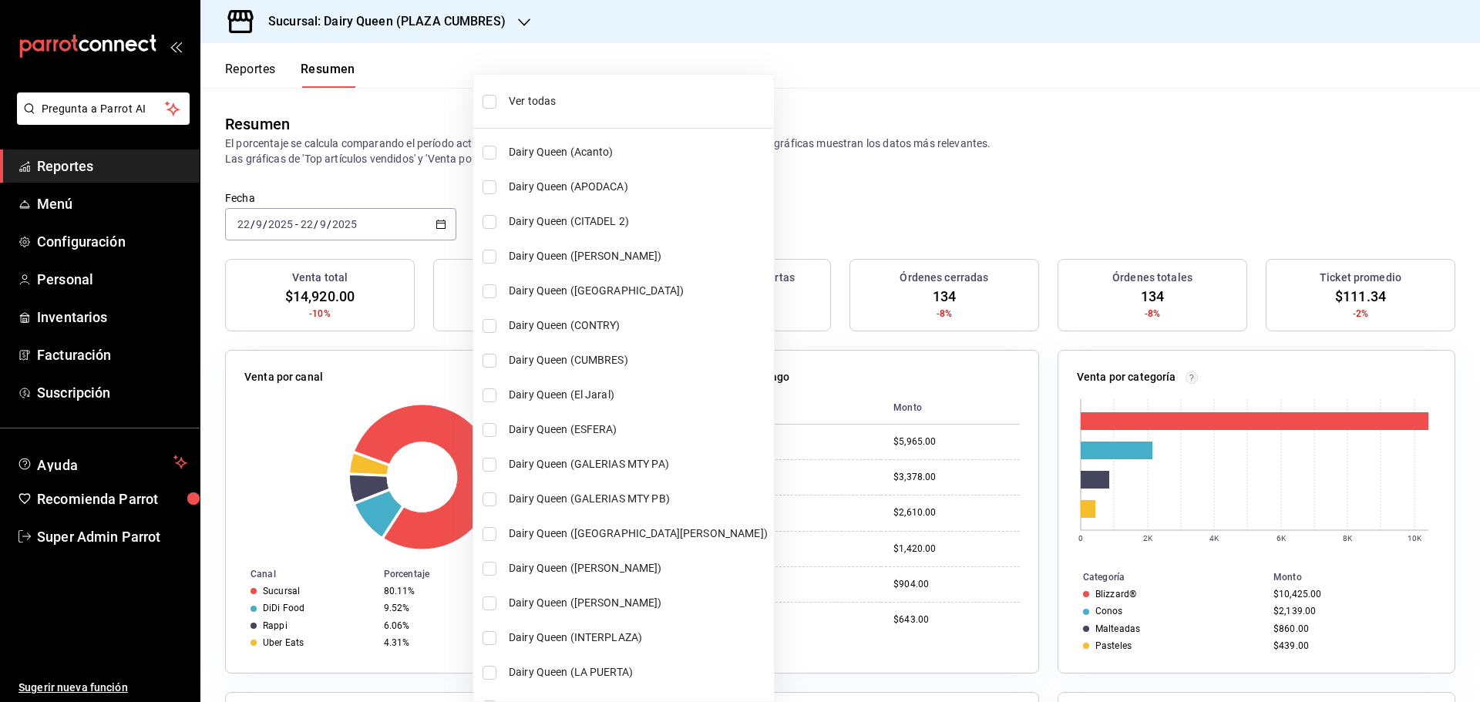
checkbox input "true"
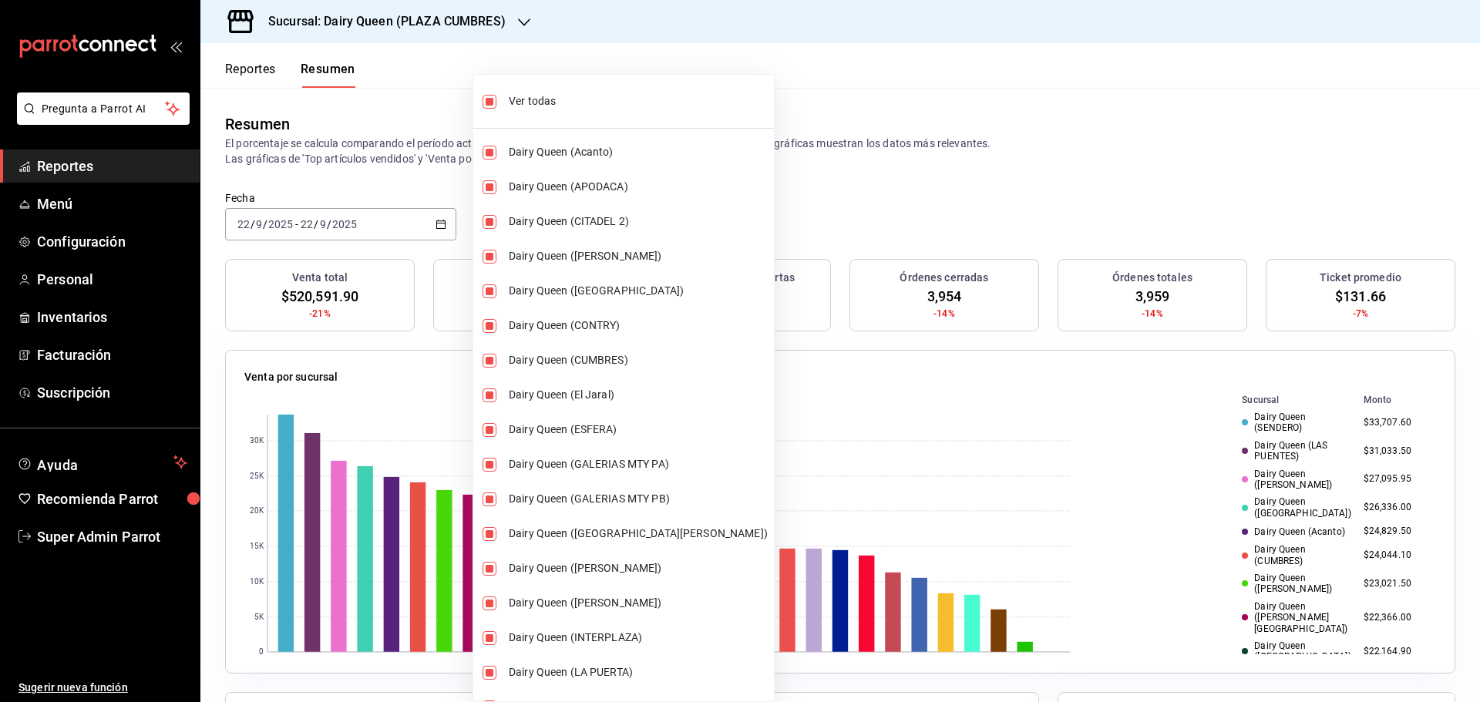
click at [815, 183] on div at bounding box center [740, 351] width 1480 height 702
